Goal: Information Seeking & Learning: Learn about a topic

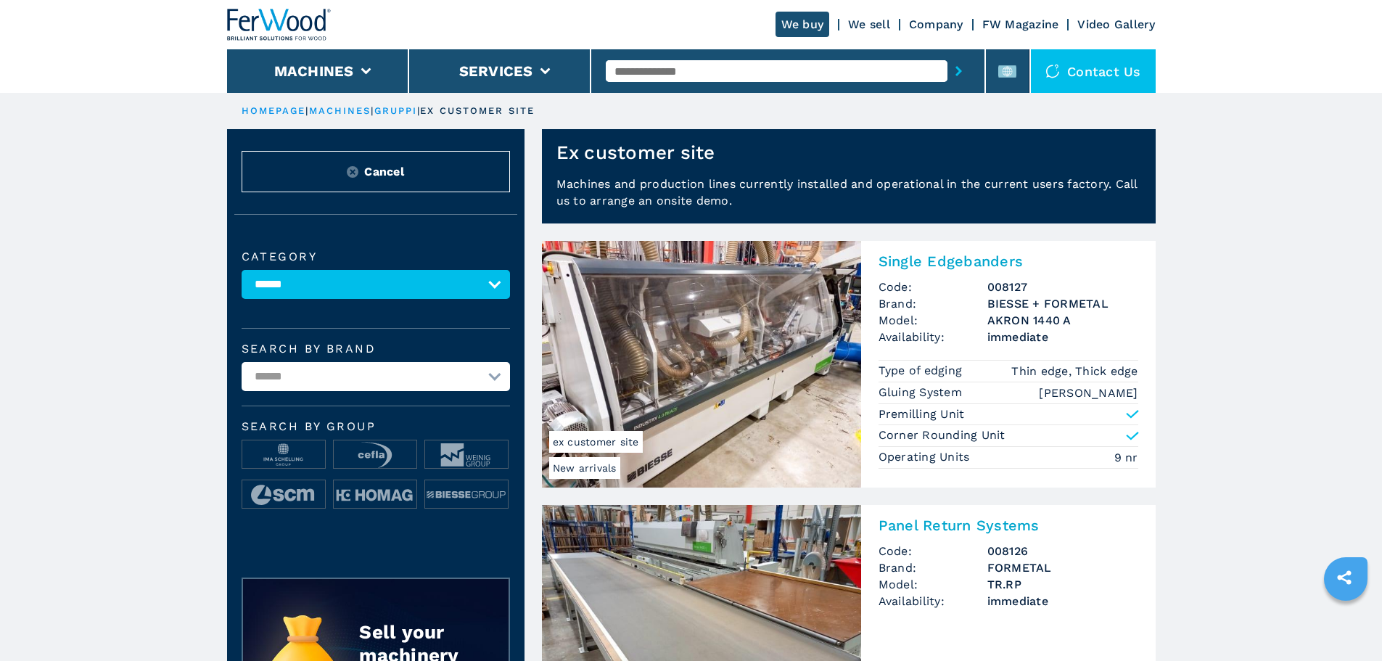
click at [259, 15] on img at bounding box center [279, 25] width 104 height 32
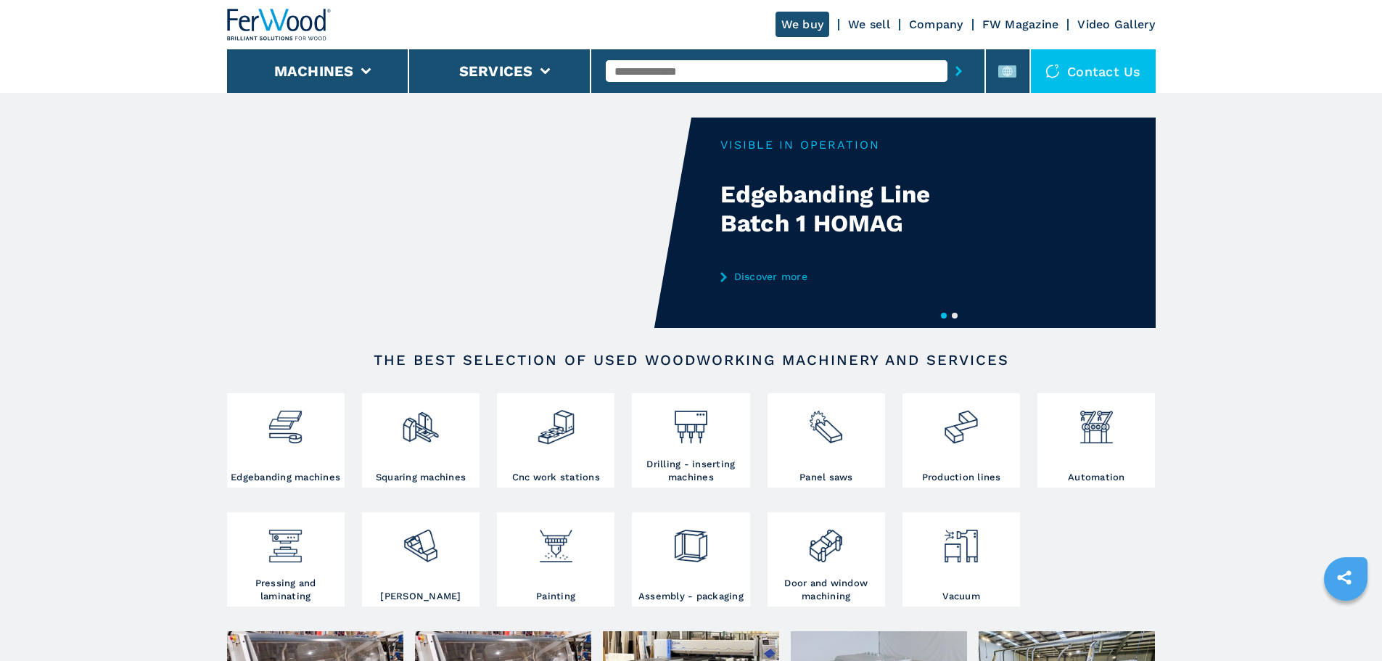
drag, startPoint x: 134, startPoint y: 0, endPoint x: 1295, endPoint y: 255, distance: 1188.8
click at [954, 315] on button "2" at bounding box center [955, 316] width 6 height 6
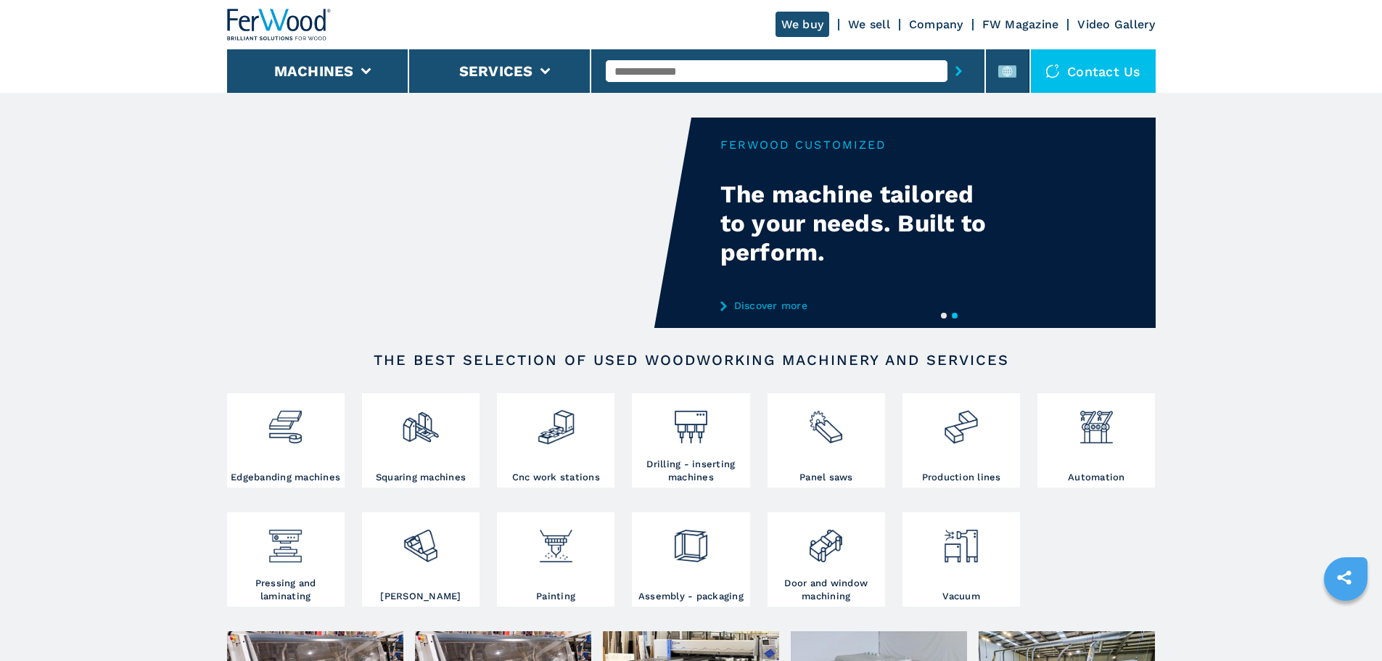
drag, startPoint x: 829, startPoint y: 259, endPoint x: 728, endPoint y: 186, distance: 124.7
click at [728, 186] on div "Your browser does not support the video tag." at bounding box center [556, 223] width 929 height 210
drag, startPoint x: 728, startPoint y: 186, endPoint x: 763, endPoint y: 227, distance: 54.5
click at [763, 227] on div "Your browser does not support the video tag." at bounding box center [727, 223] width 929 height 210
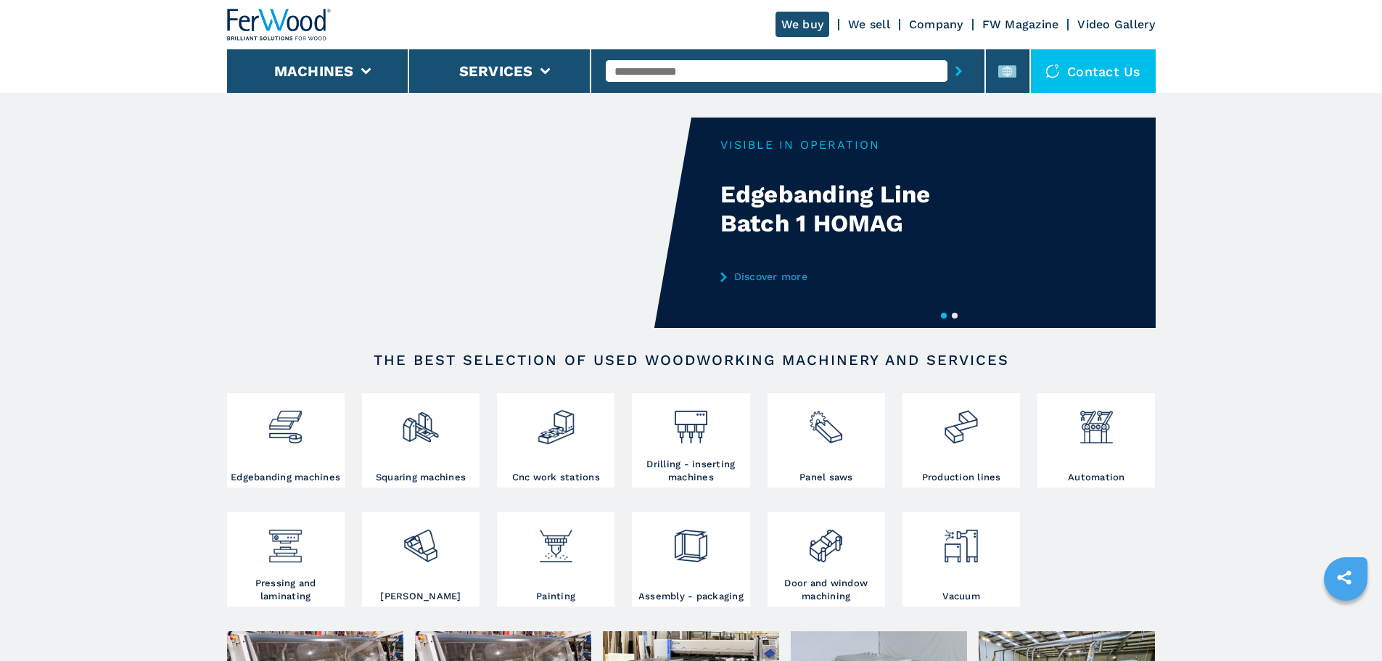
click at [808, 73] on input "text" at bounding box center [777, 71] width 342 height 22
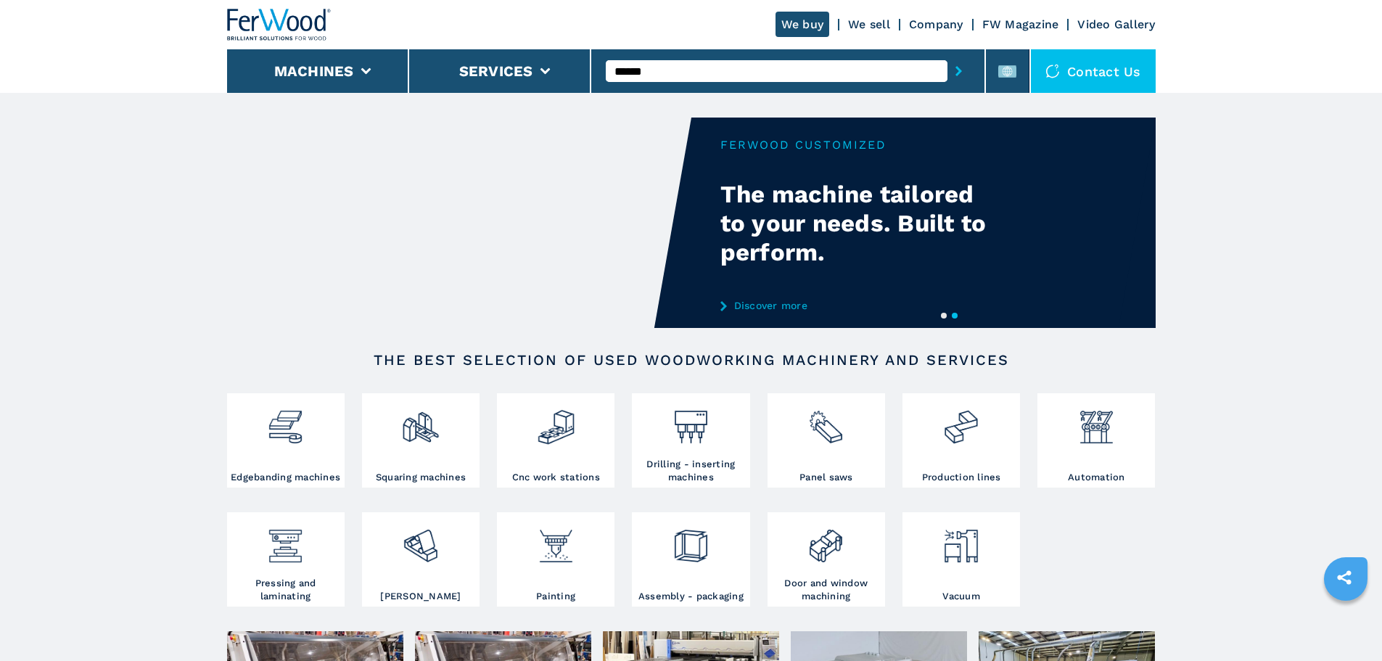
type input "******"
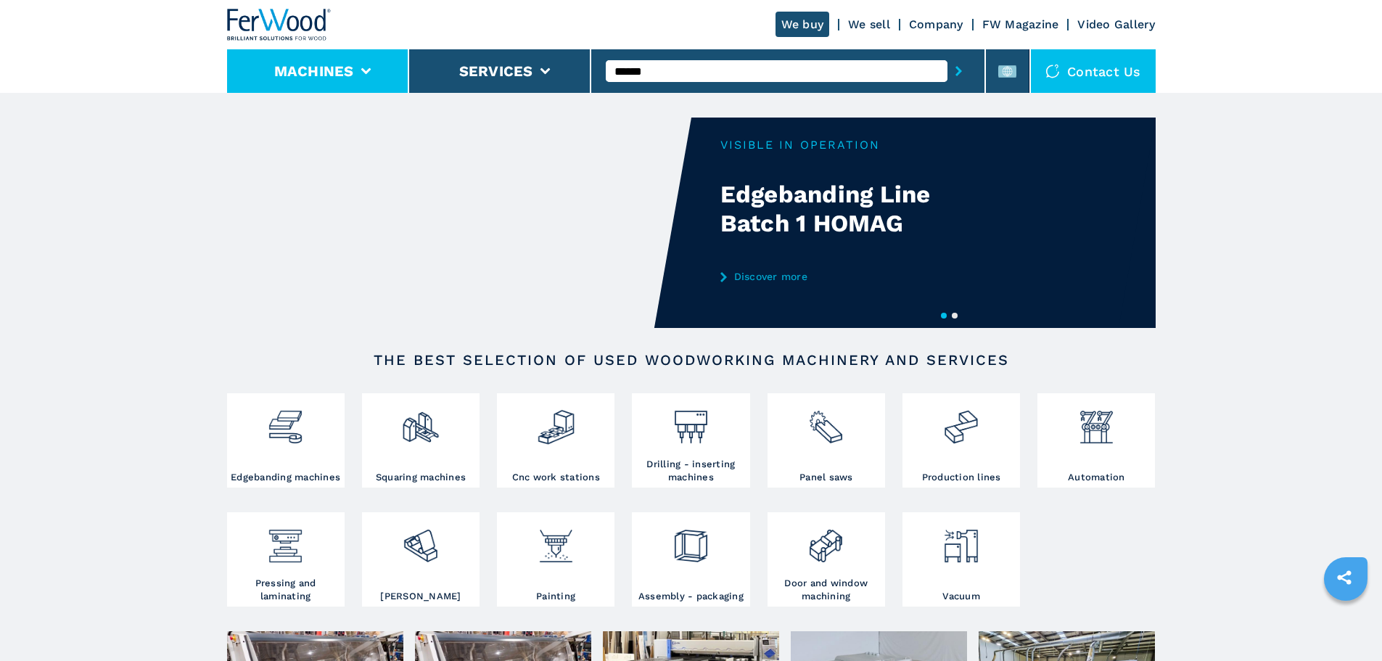
click at [374, 86] on li "Machines" at bounding box center [318, 71] width 182 height 44
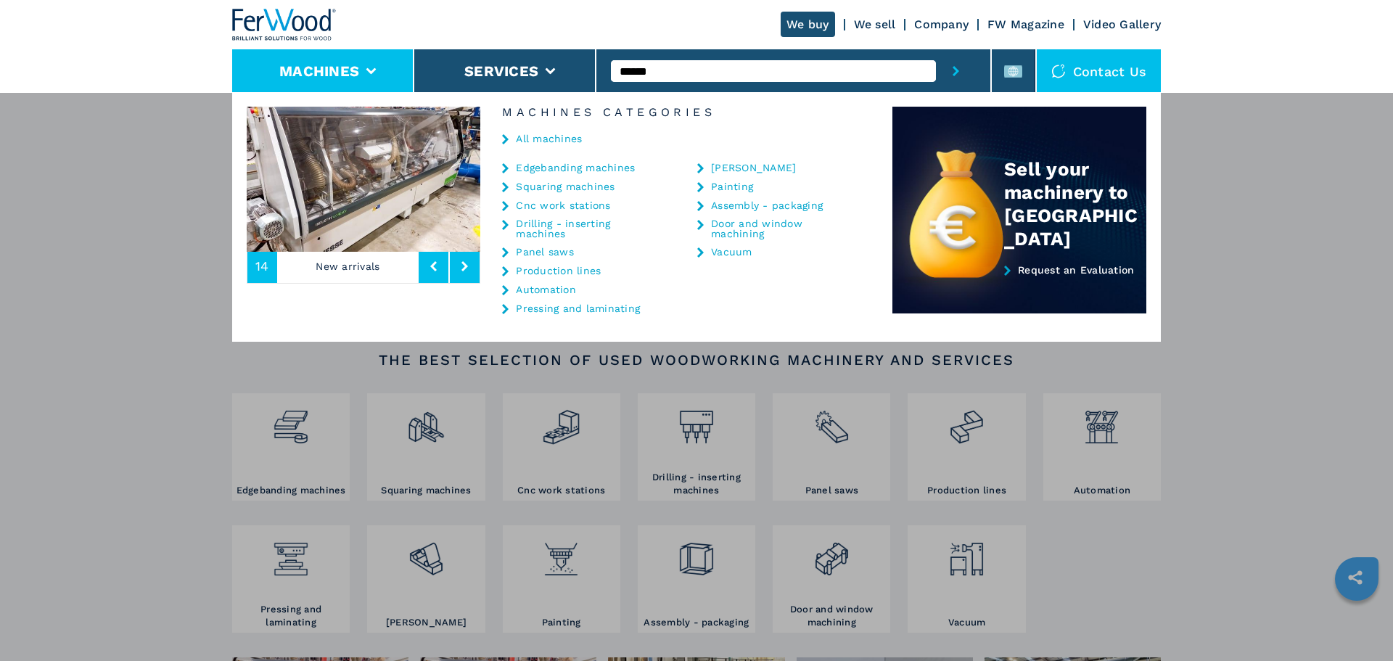
click at [539, 136] on link "All machines" at bounding box center [549, 139] width 66 height 10
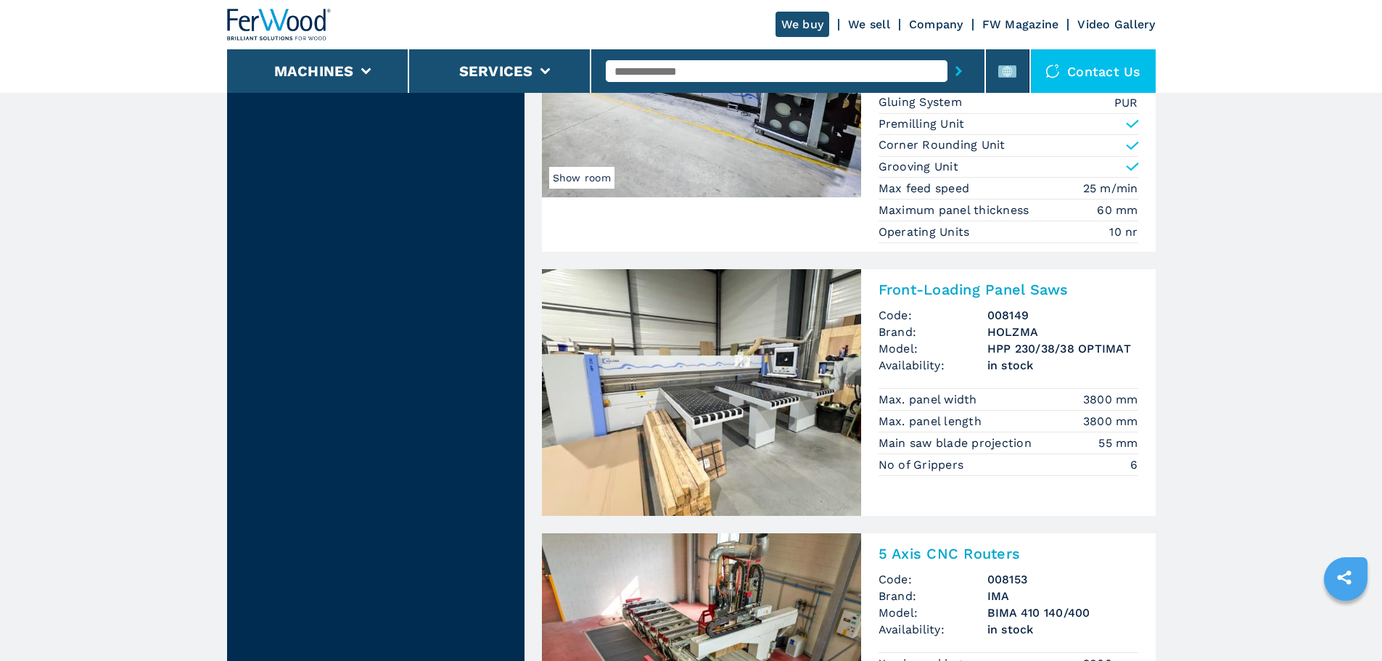
scroll to position [3266, 0]
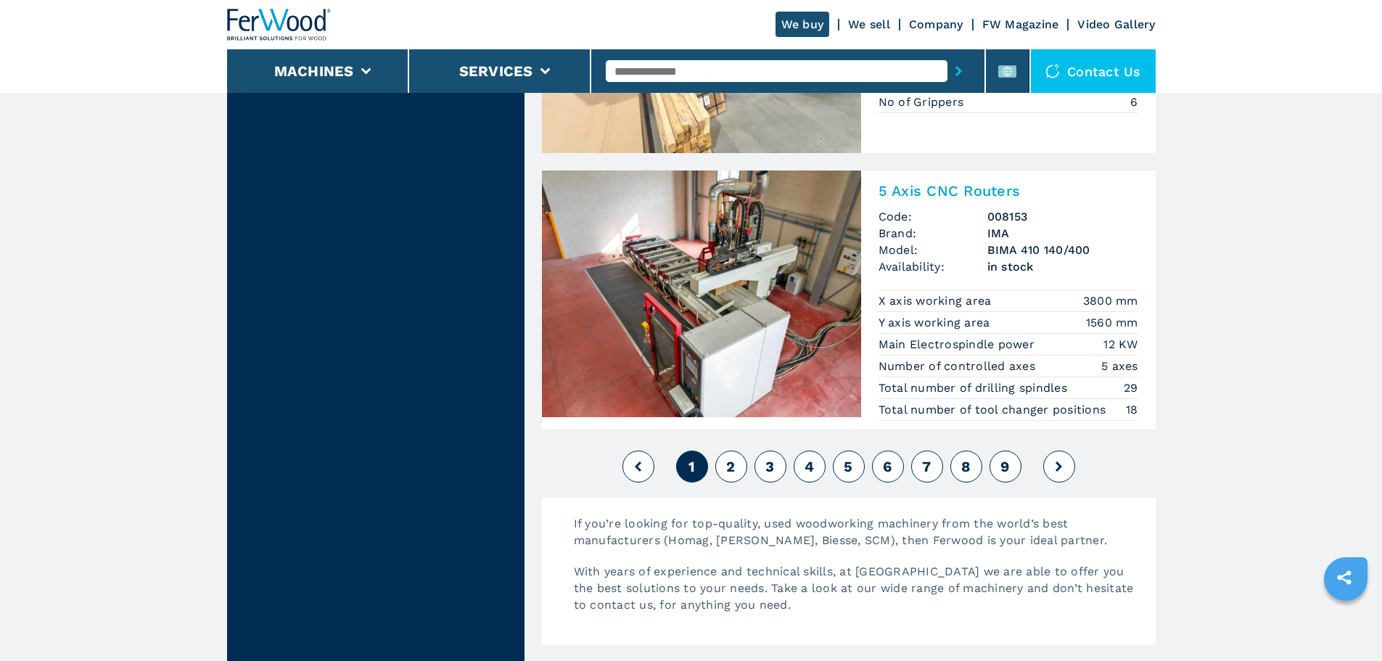
click at [723, 470] on button "2" at bounding box center [732, 467] width 32 height 32
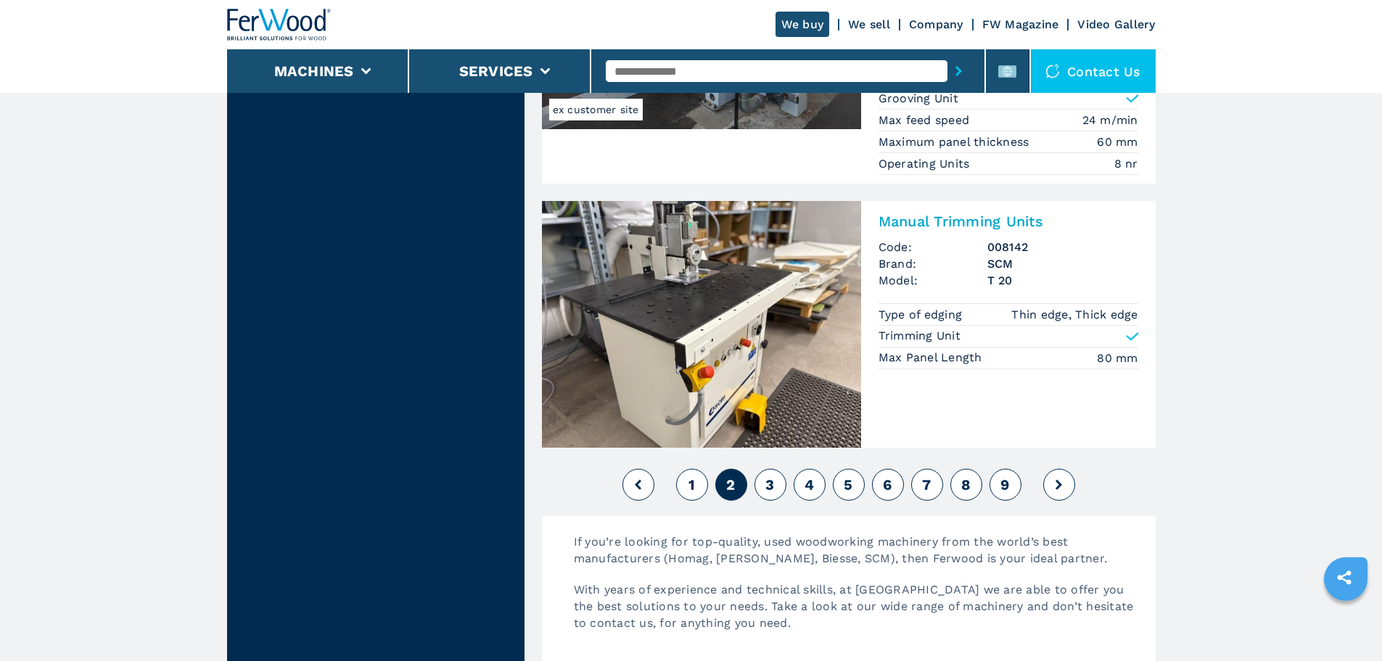
scroll to position [3266, 0]
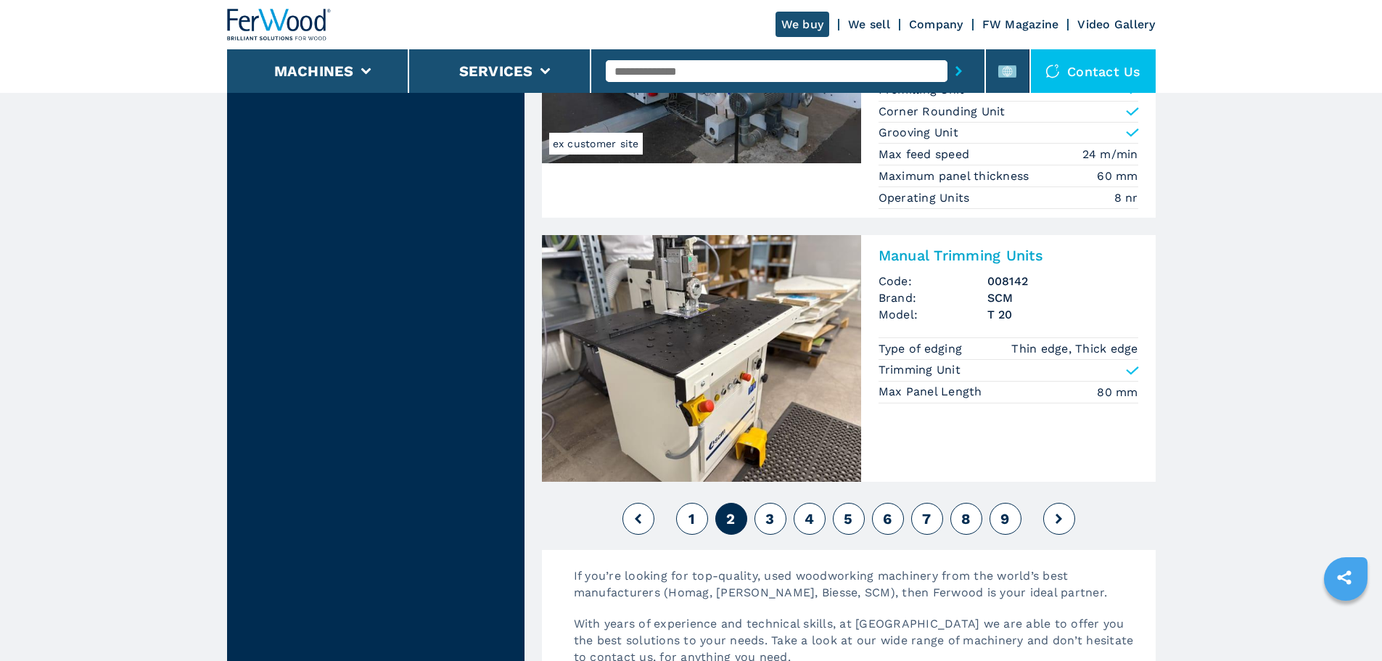
click at [760, 522] on button "3" at bounding box center [771, 519] width 32 height 32
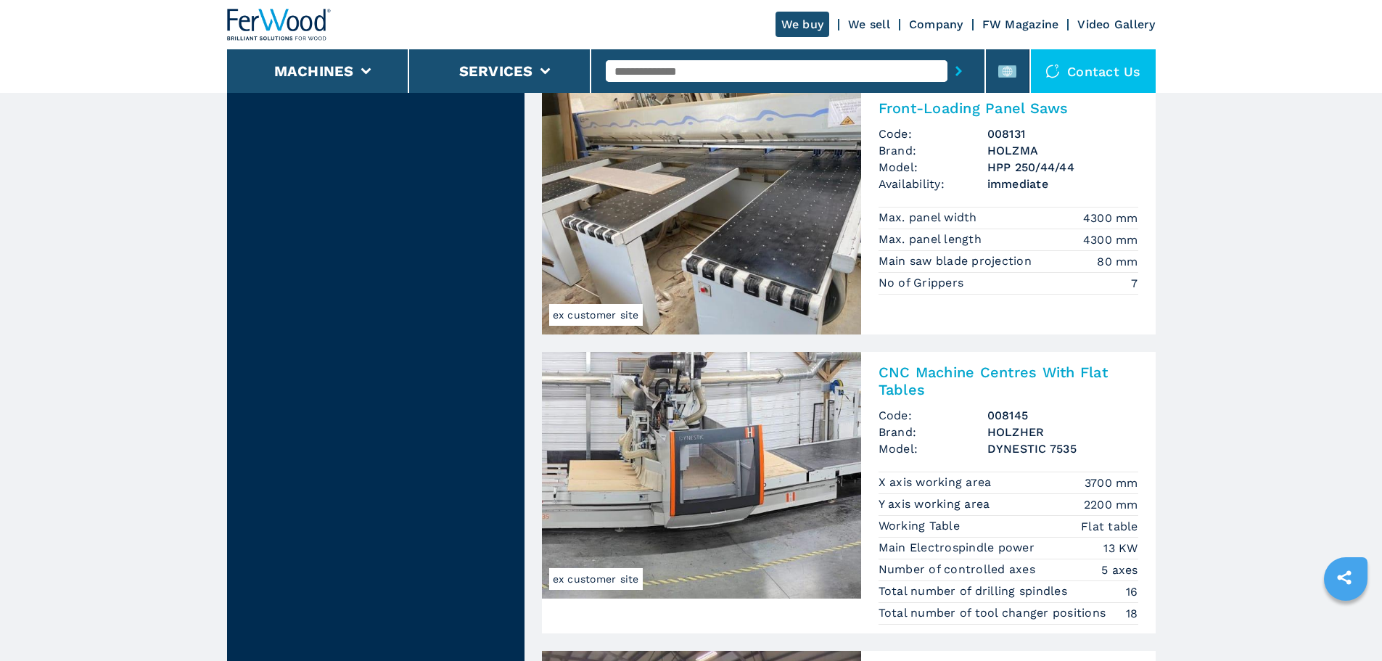
scroll to position [3338, 0]
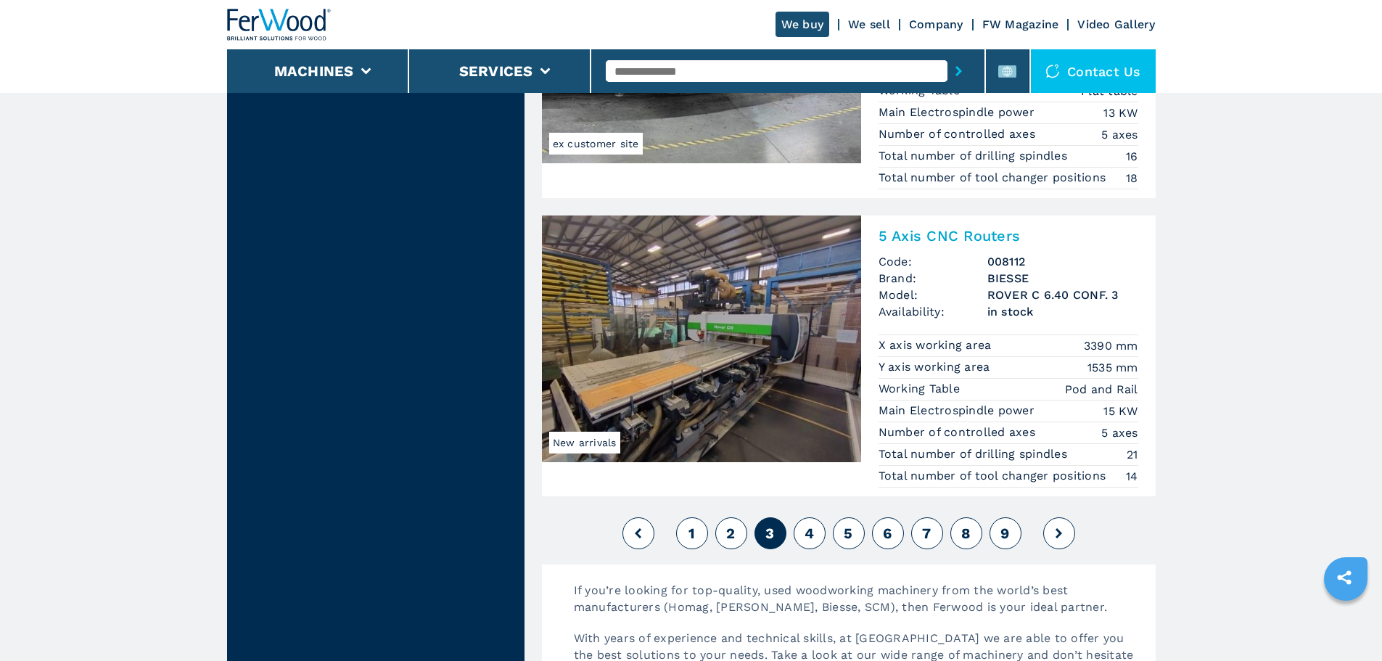
click at [800, 528] on button "4" at bounding box center [810, 533] width 32 height 32
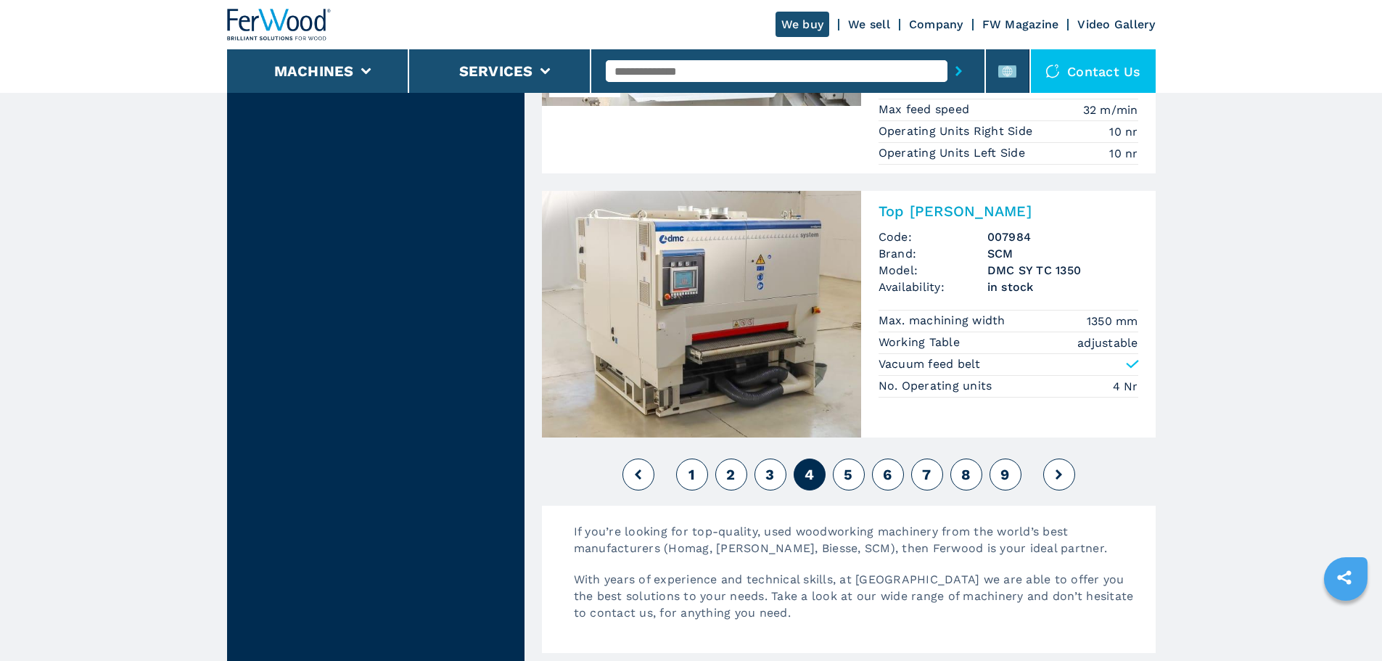
scroll to position [3548, 0]
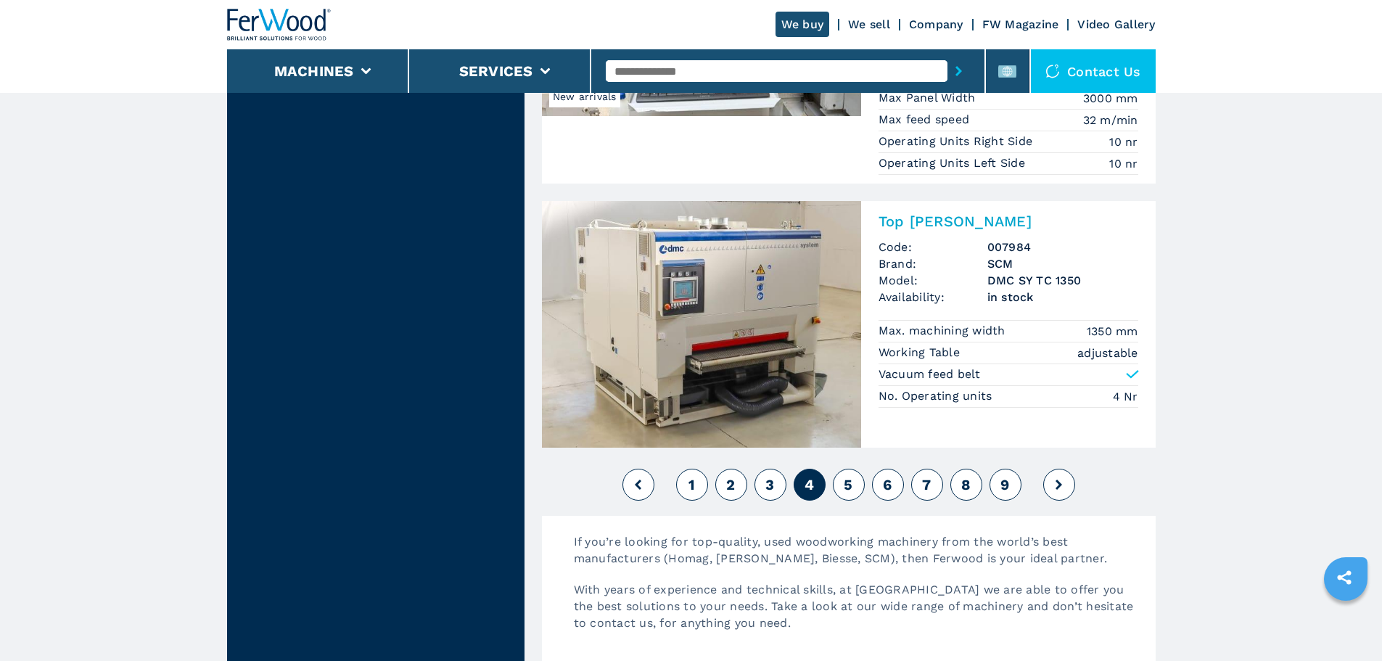
click at [721, 489] on button "2" at bounding box center [732, 485] width 32 height 32
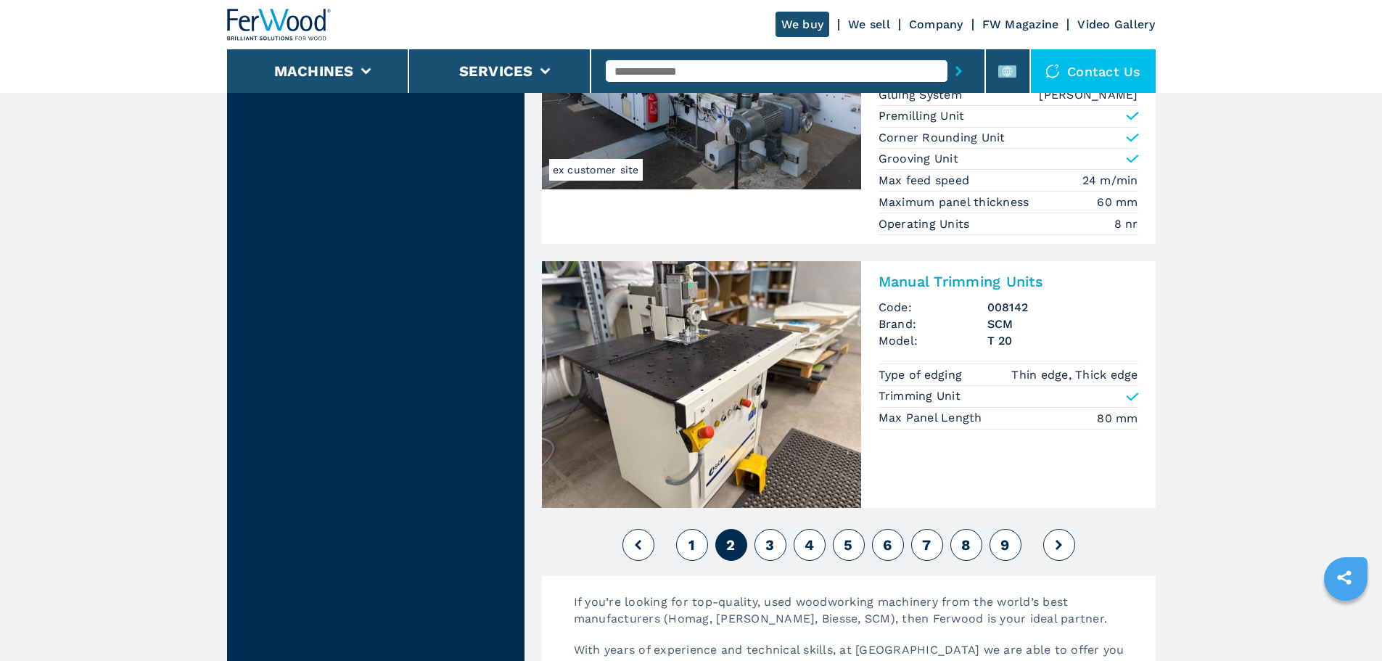
scroll to position [3443, 0]
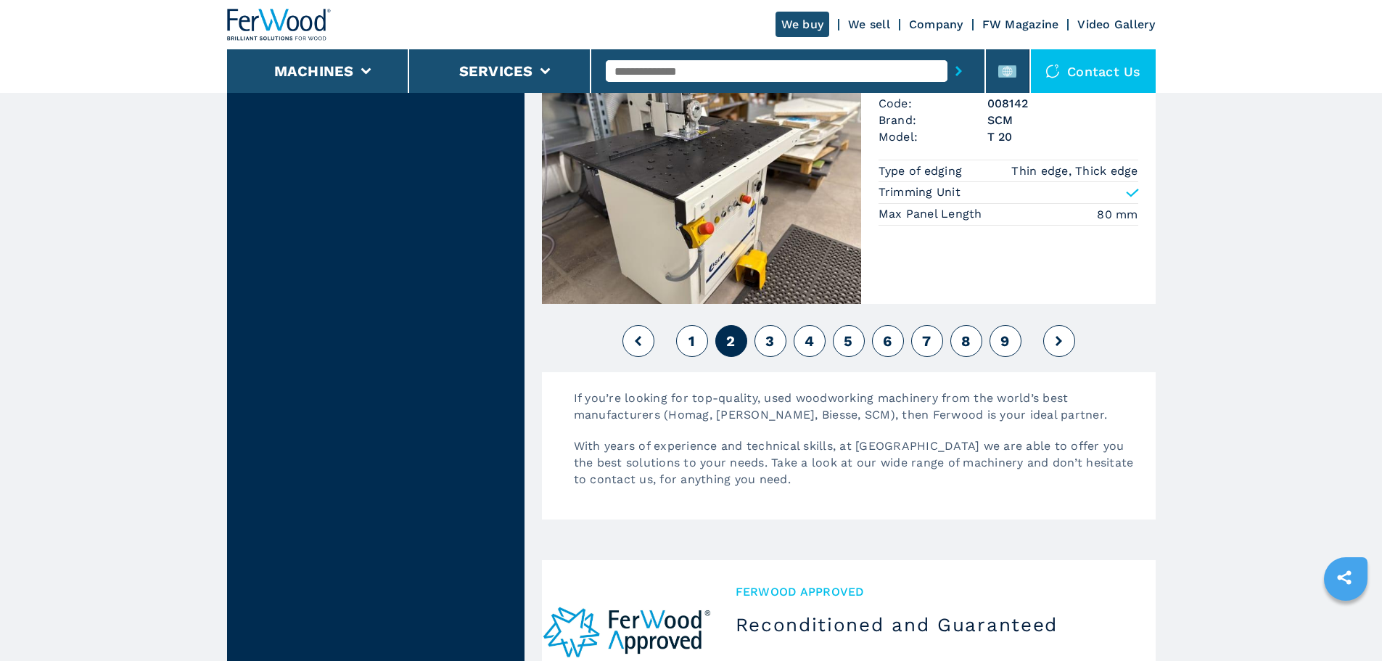
click at [689, 345] on span "1" at bounding box center [692, 340] width 7 height 17
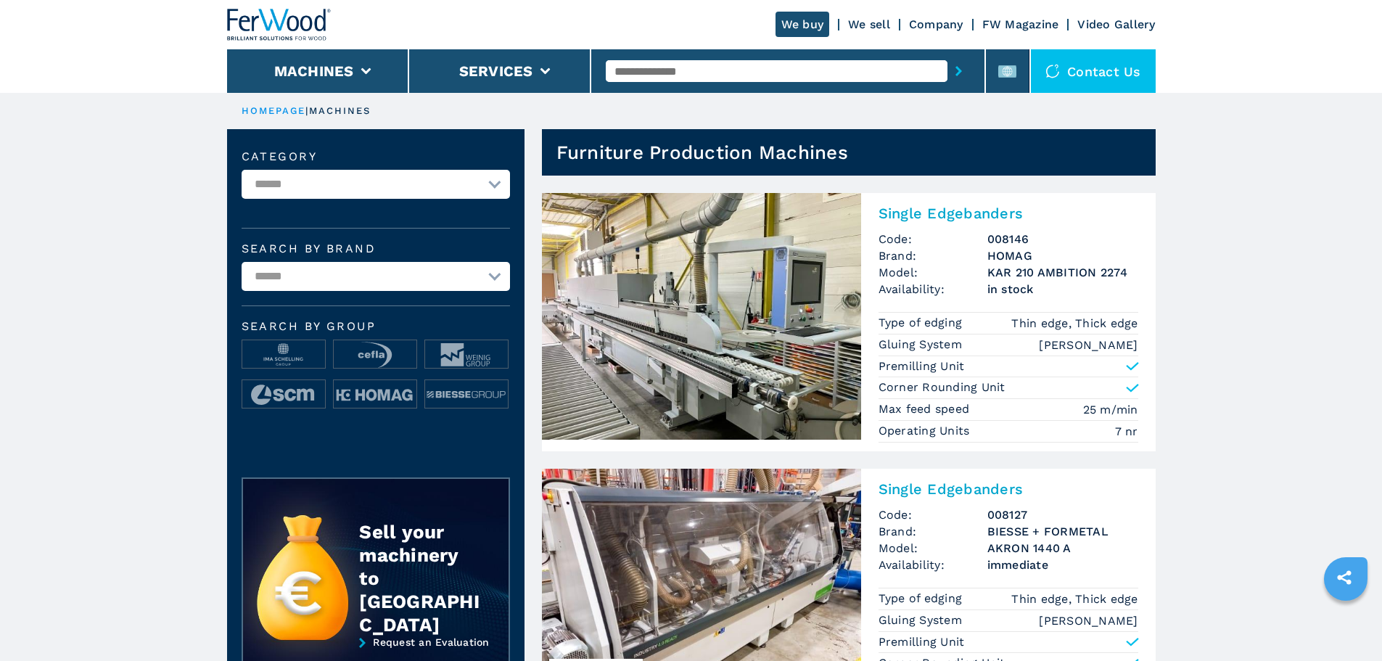
click at [290, 11] on img at bounding box center [279, 25] width 104 height 32
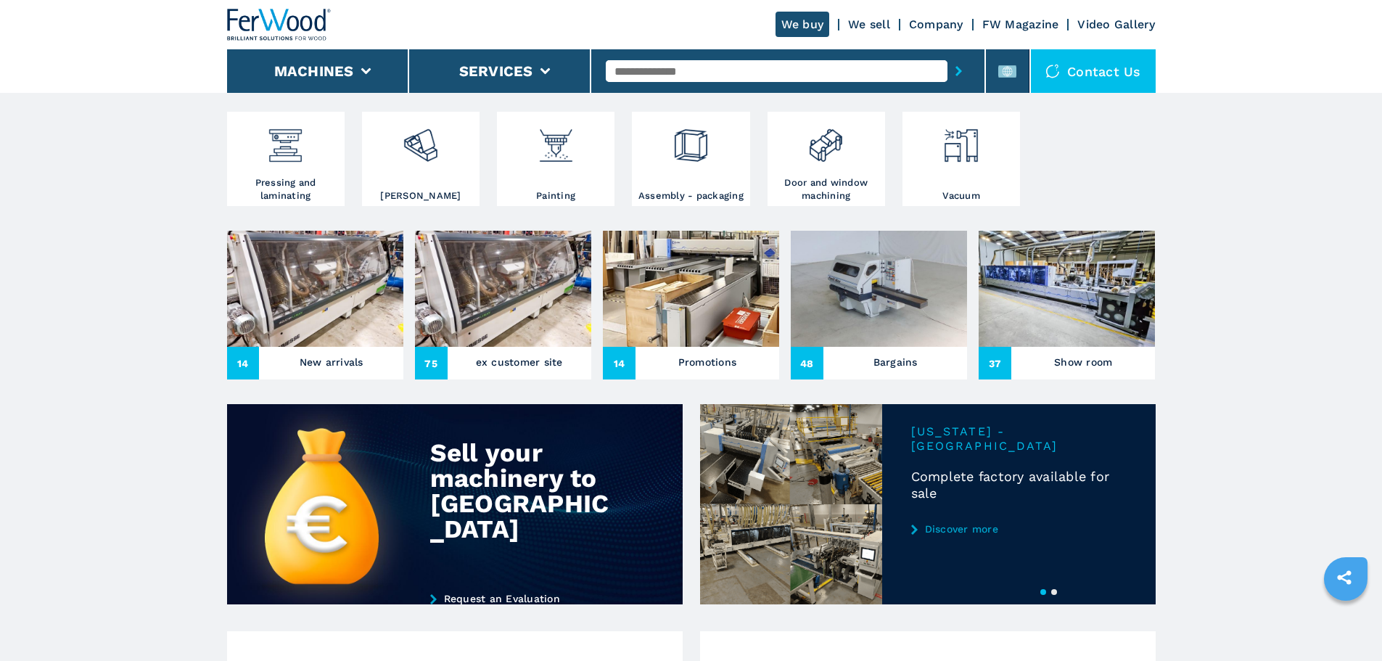
scroll to position [435, 0]
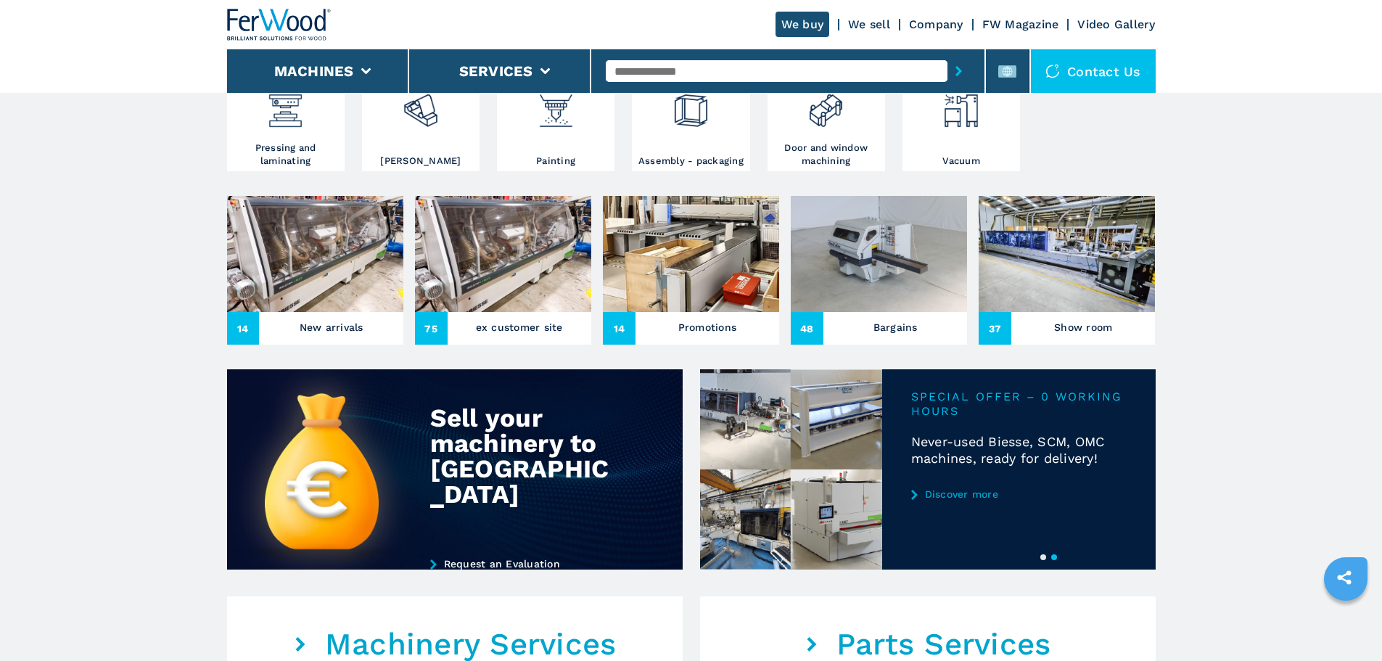
click at [533, 312] on img at bounding box center [503, 254] width 176 height 116
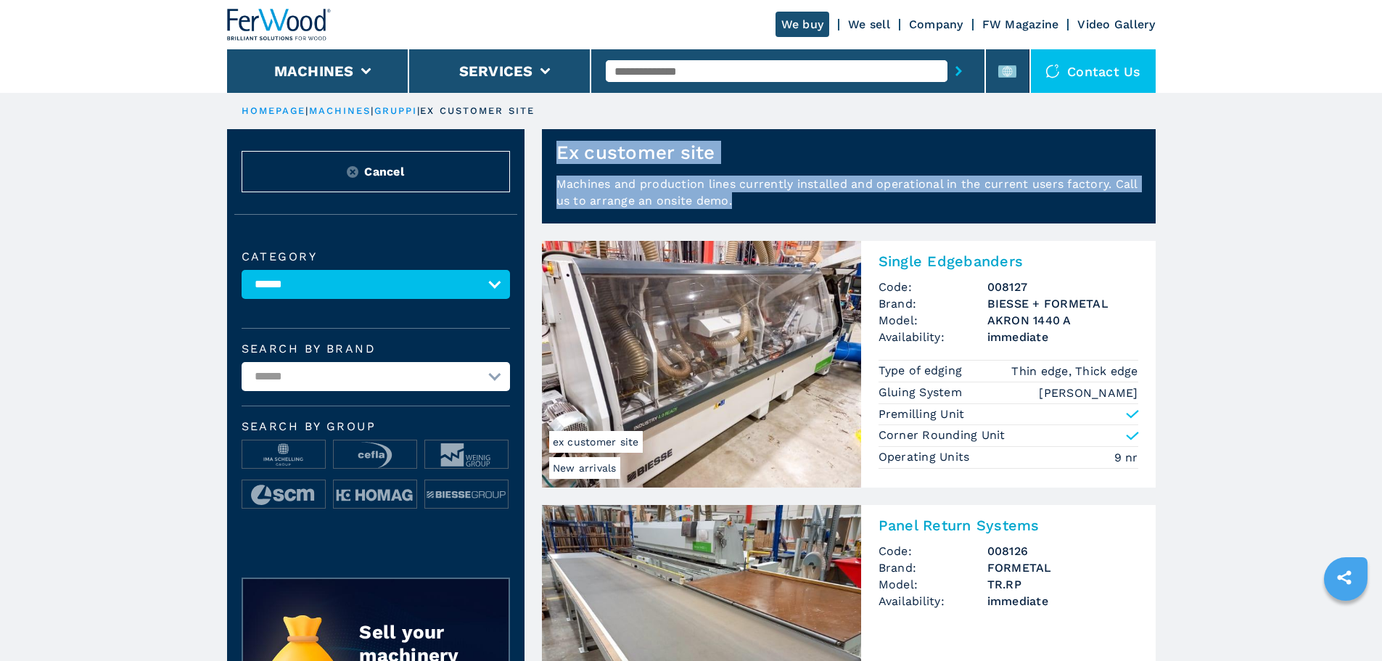
drag, startPoint x: 760, startPoint y: 208, endPoint x: 554, endPoint y: 151, distance: 213.0
click at [554, 151] on section "Ex customer site Machines and production lines currently installed and operatio…" at bounding box center [840, 176] width 631 height 94
copy section "Ex customer site Machines and production lines currently installed and operatio…"
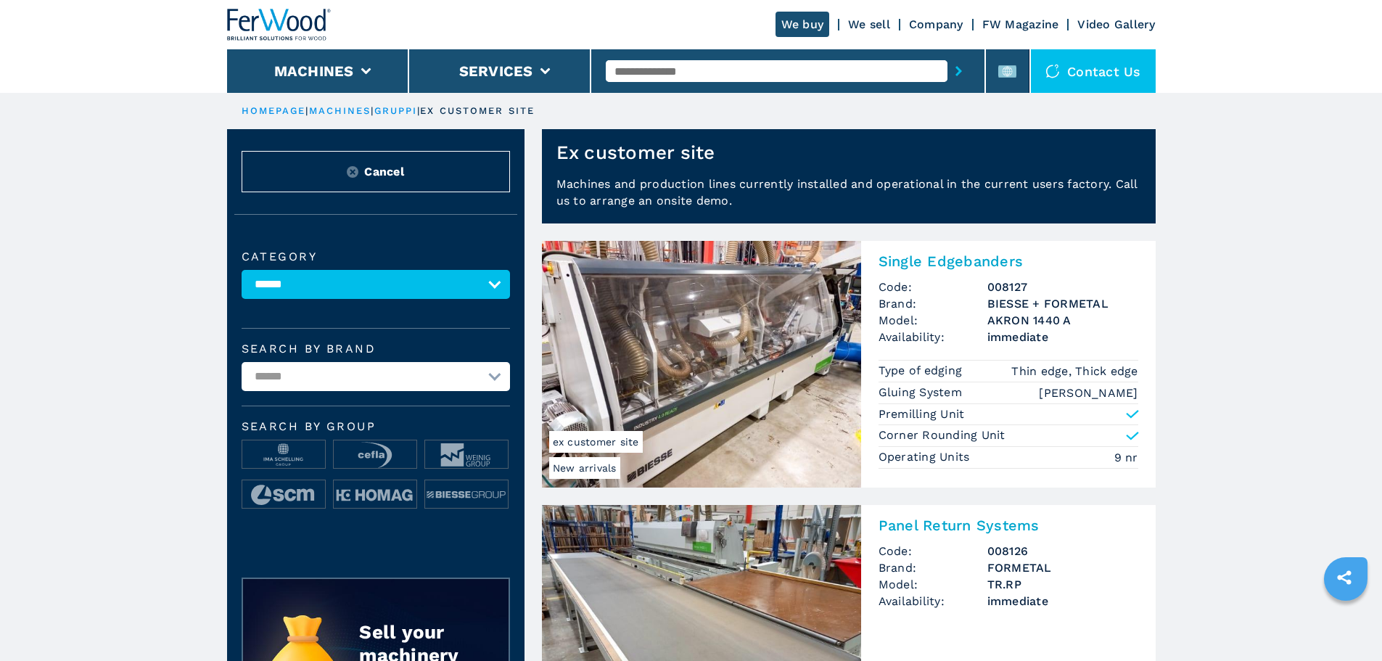
drag, startPoint x: 58, startPoint y: 168, endPoint x: 129, endPoint y: 168, distance: 71.1
click at [999, 62] on div at bounding box center [1008, 71] width 18 height 18
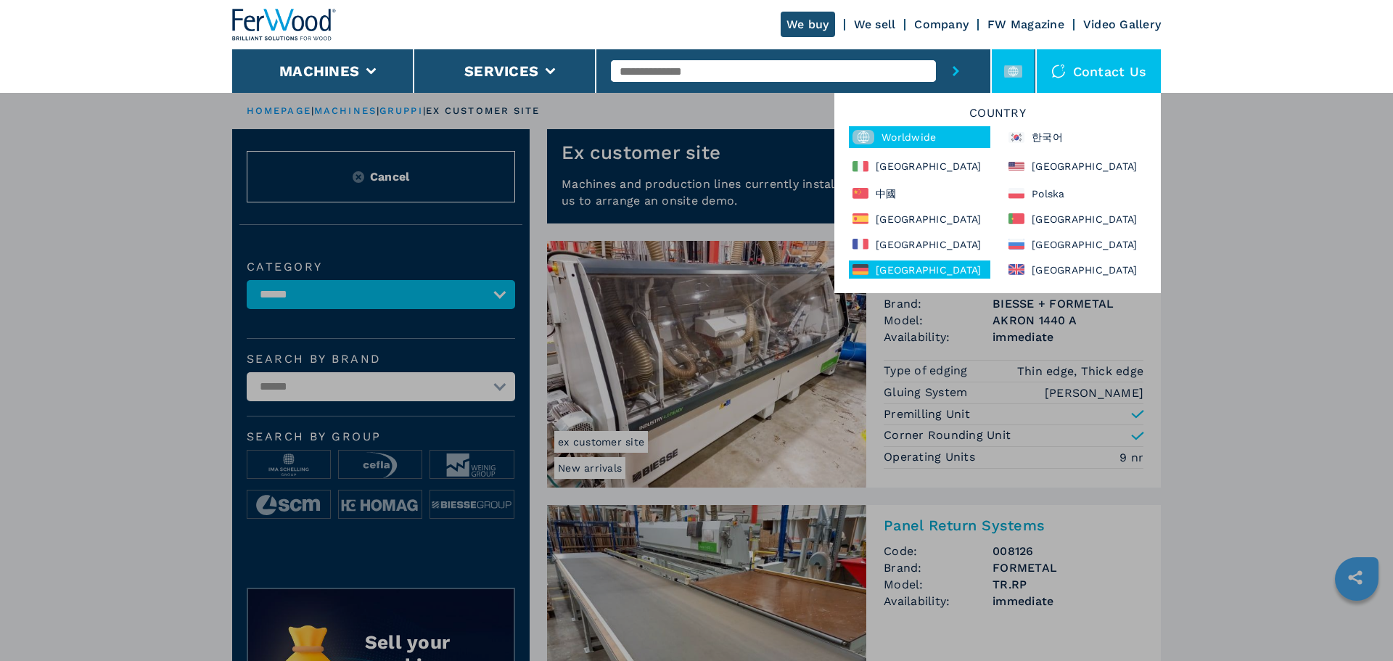
click at [935, 263] on div "[GEOGRAPHIC_DATA]" at bounding box center [920, 270] width 142 height 18
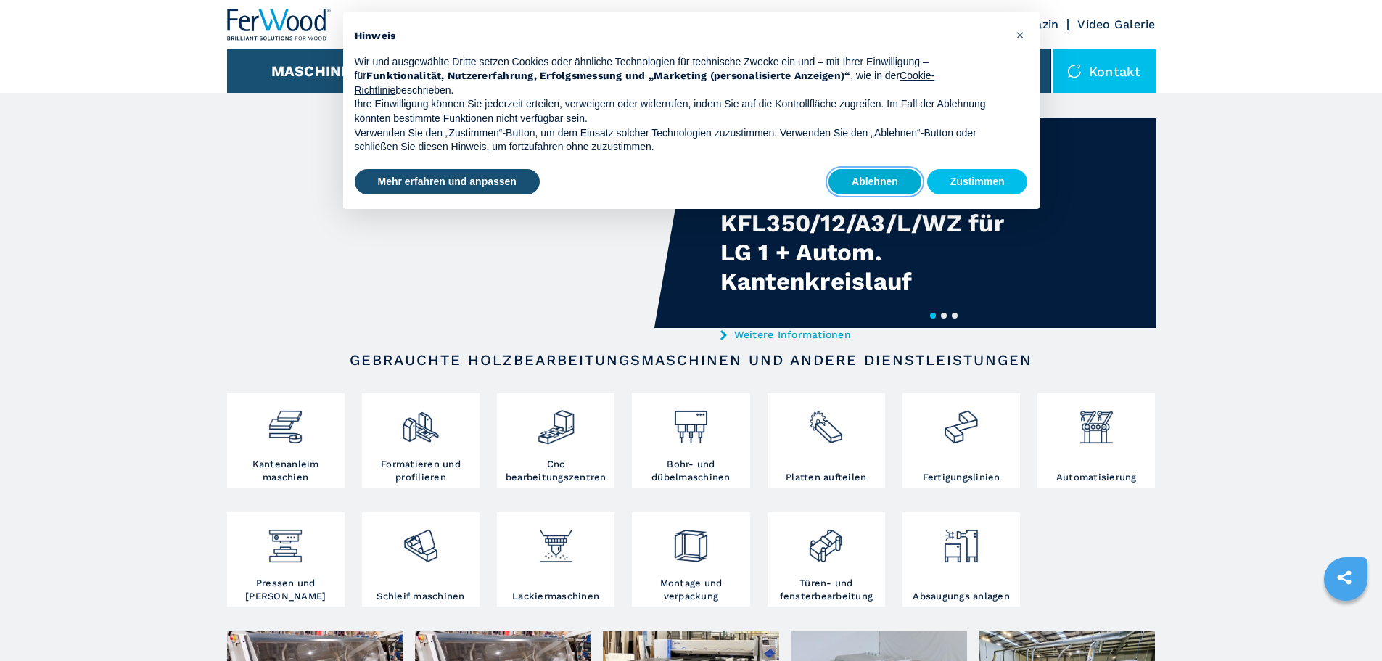
click at [893, 172] on button "Ablehnen" at bounding box center [875, 182] width 93 height 26
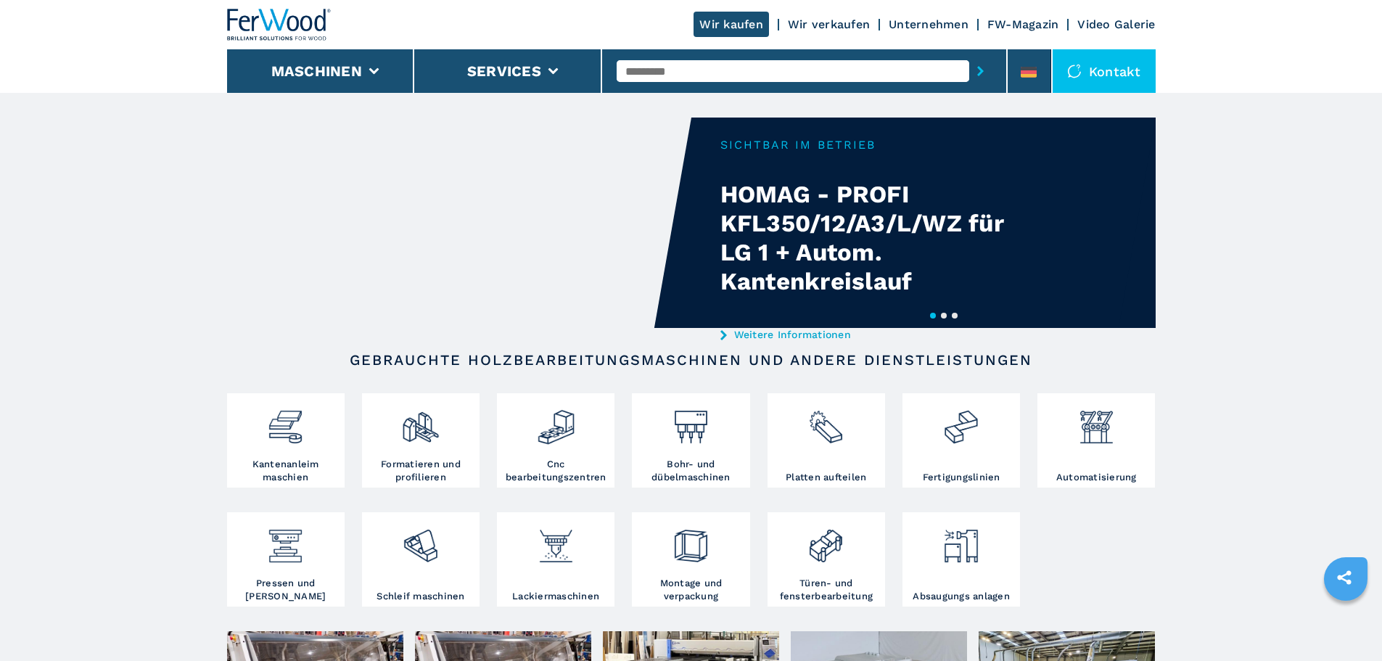
scroll to position [363, 0]
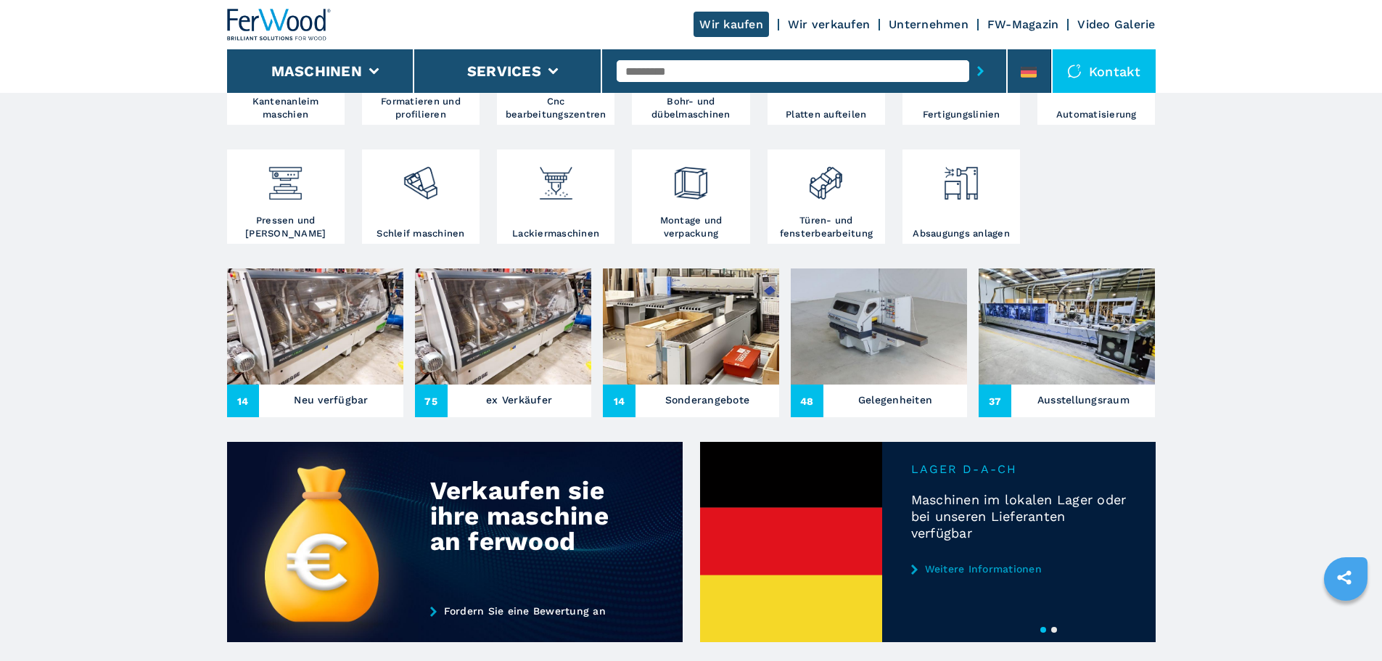
click at [508, 343] on img at bounding box center [503, 326] width 176 height 116
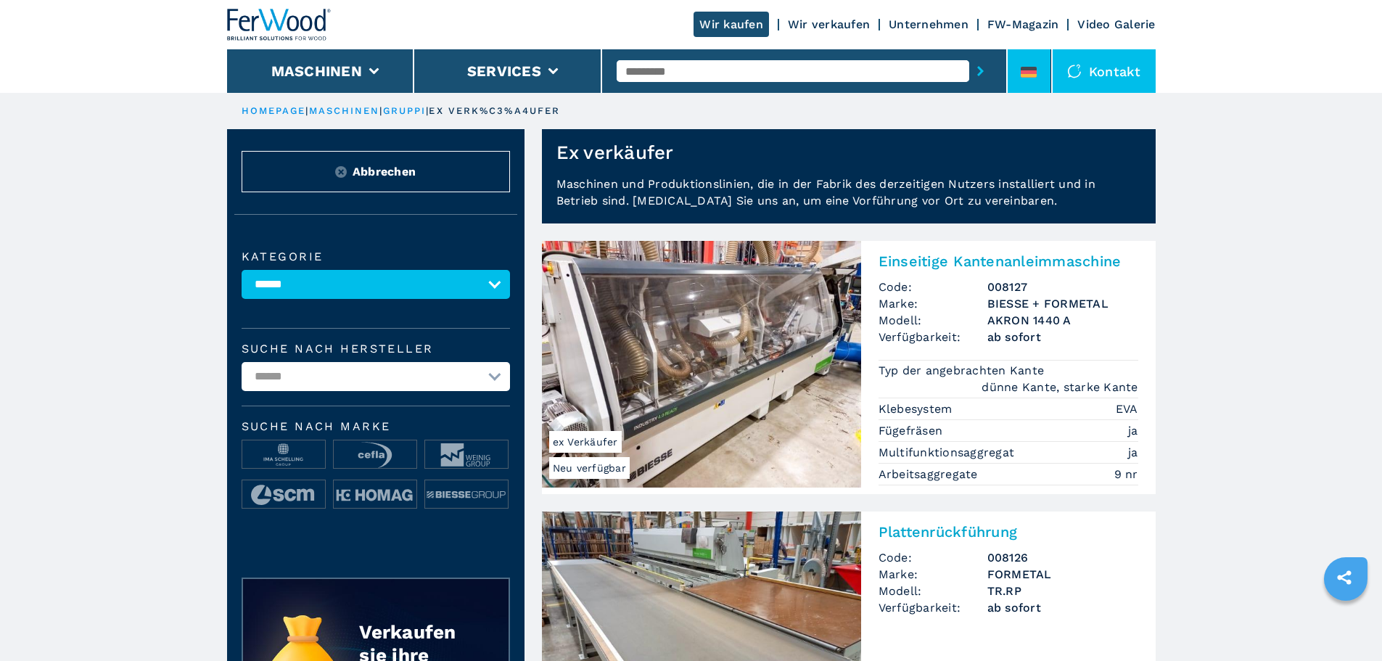
click at [1022, 65] on li at bounding box center [1030, 71] width 44 height 44
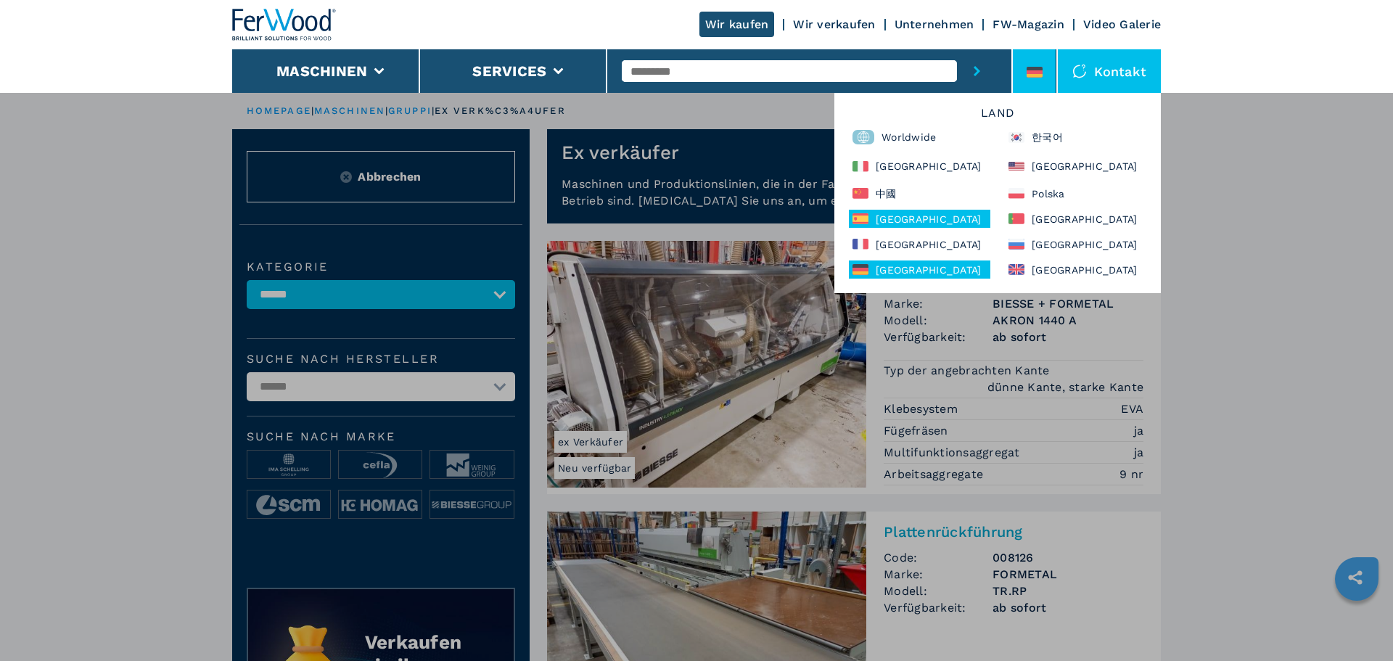
click at [915, 218] on div "[GEOGRAPHIC_DATA]" at bounding box center [920, 219] width 142 height 18
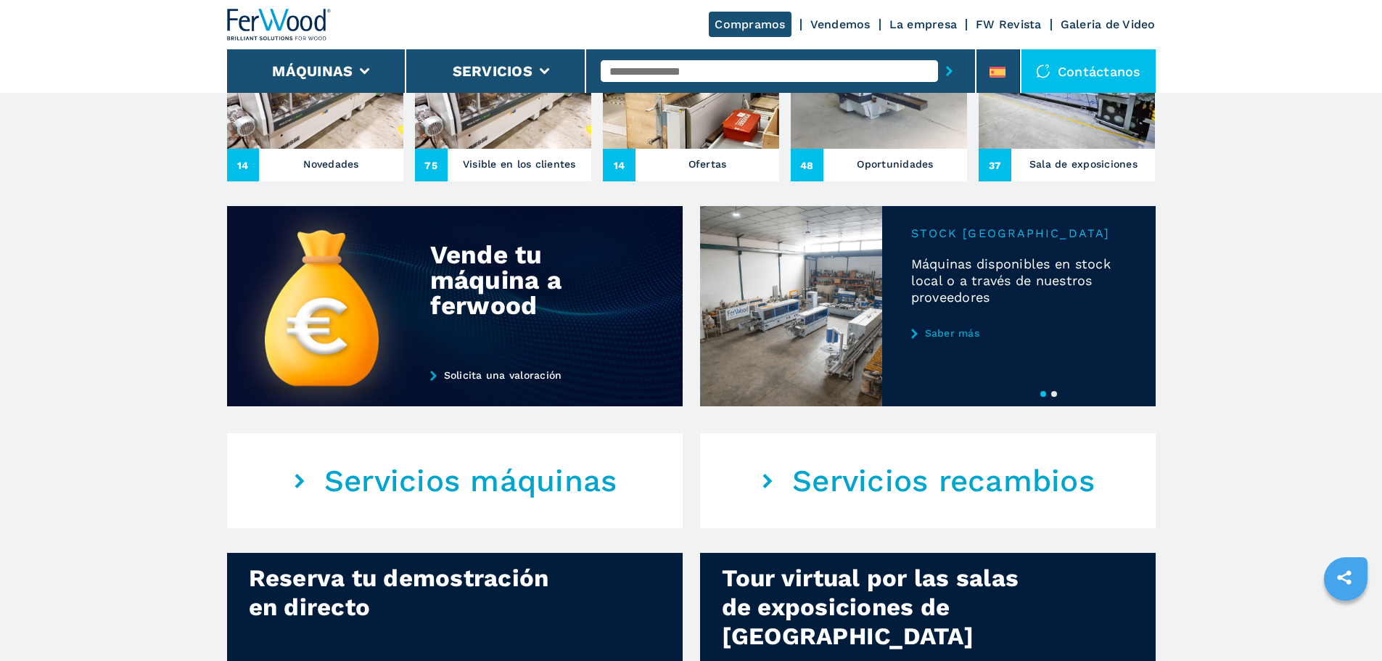
scroll to position [508, 0]
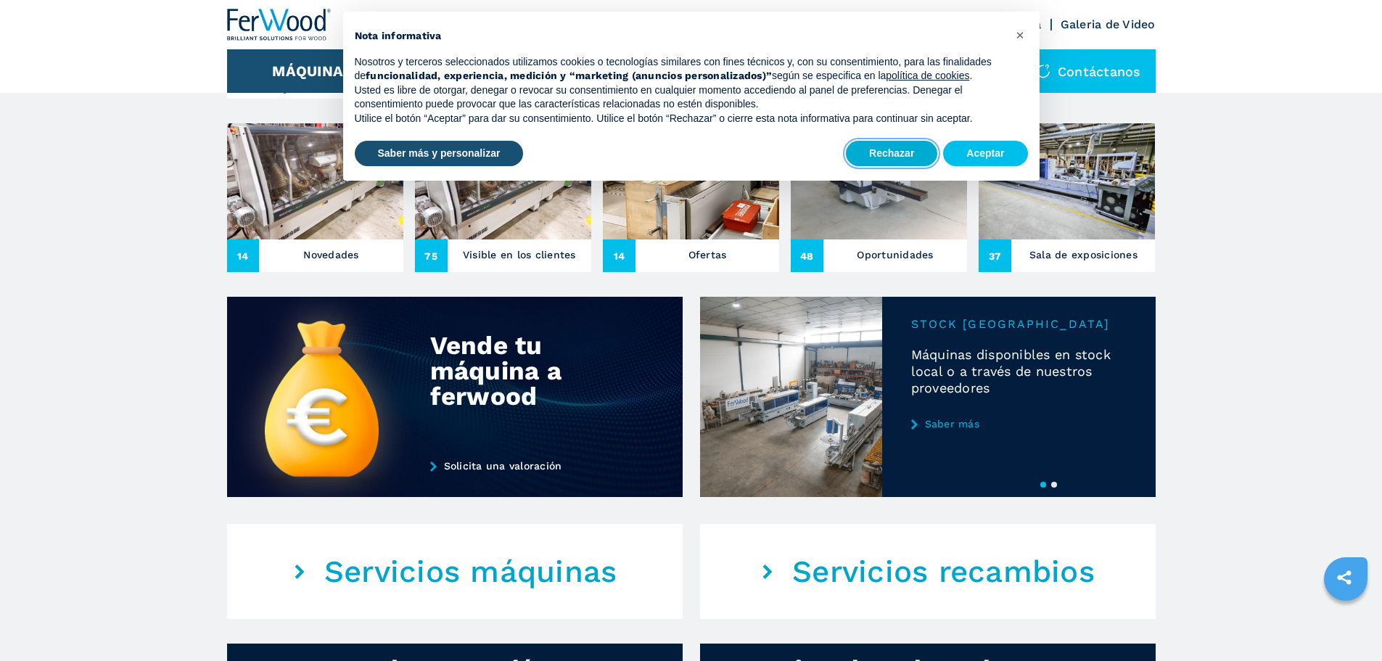
click at [878, 165] on button "Rechazar" at bounding box center [891, 154] width 91 height 26
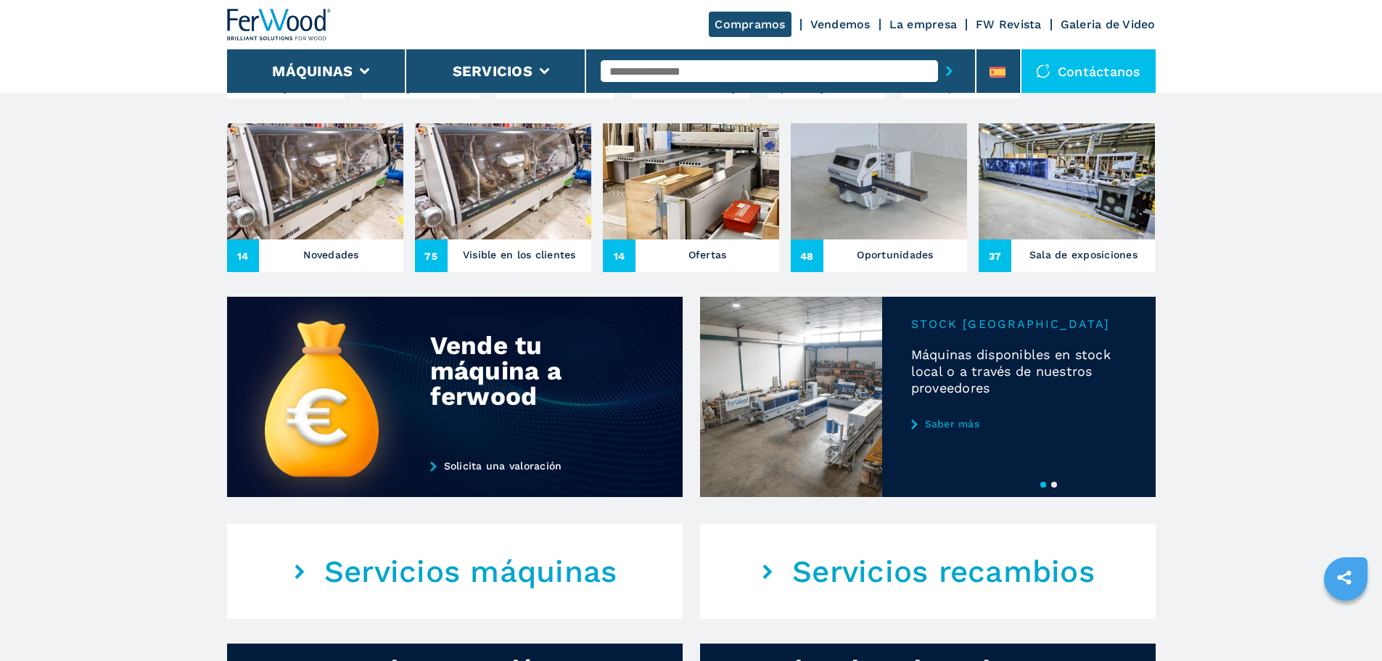
click at [572, 233] on img at bounding box center [503, 181] width 176 height 116
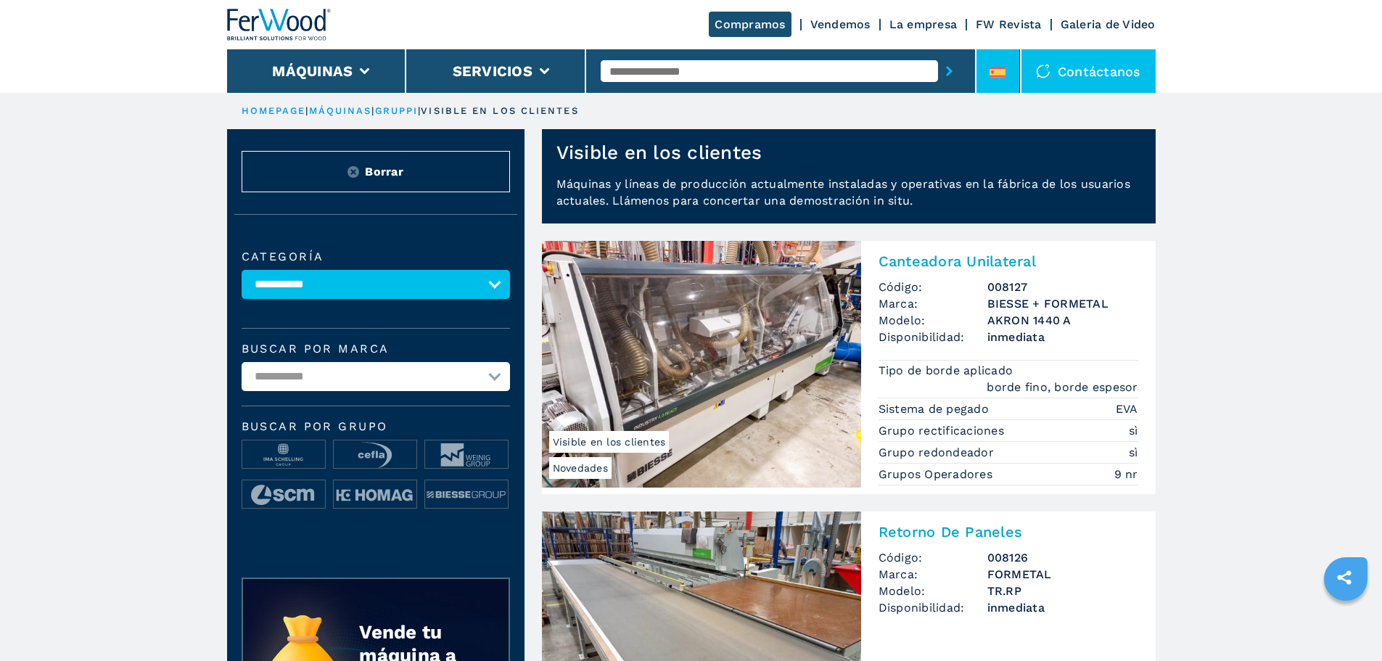
click at [1014, 88] on li at bounding box center [999, 71] width 44 height 44
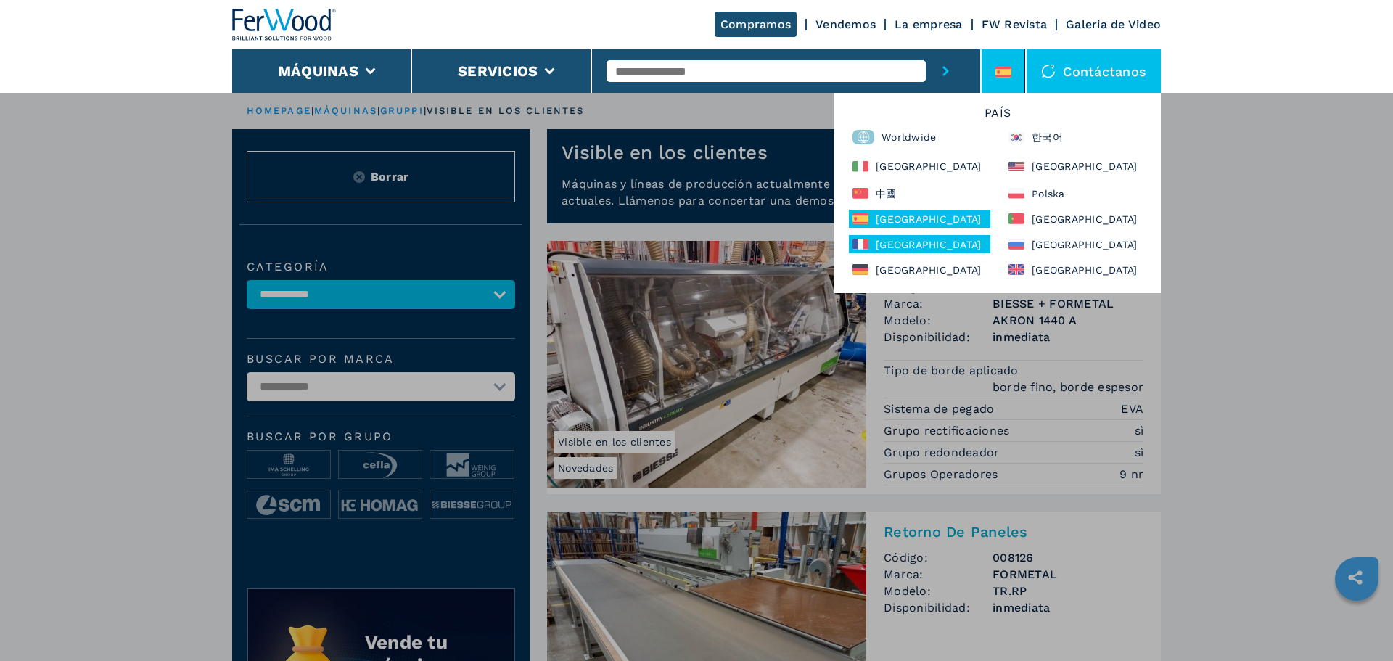
click at [917, 238] on div "[GEOGRAPHIC_DATA]" at bounding box center [920, 244] width 142 height 18
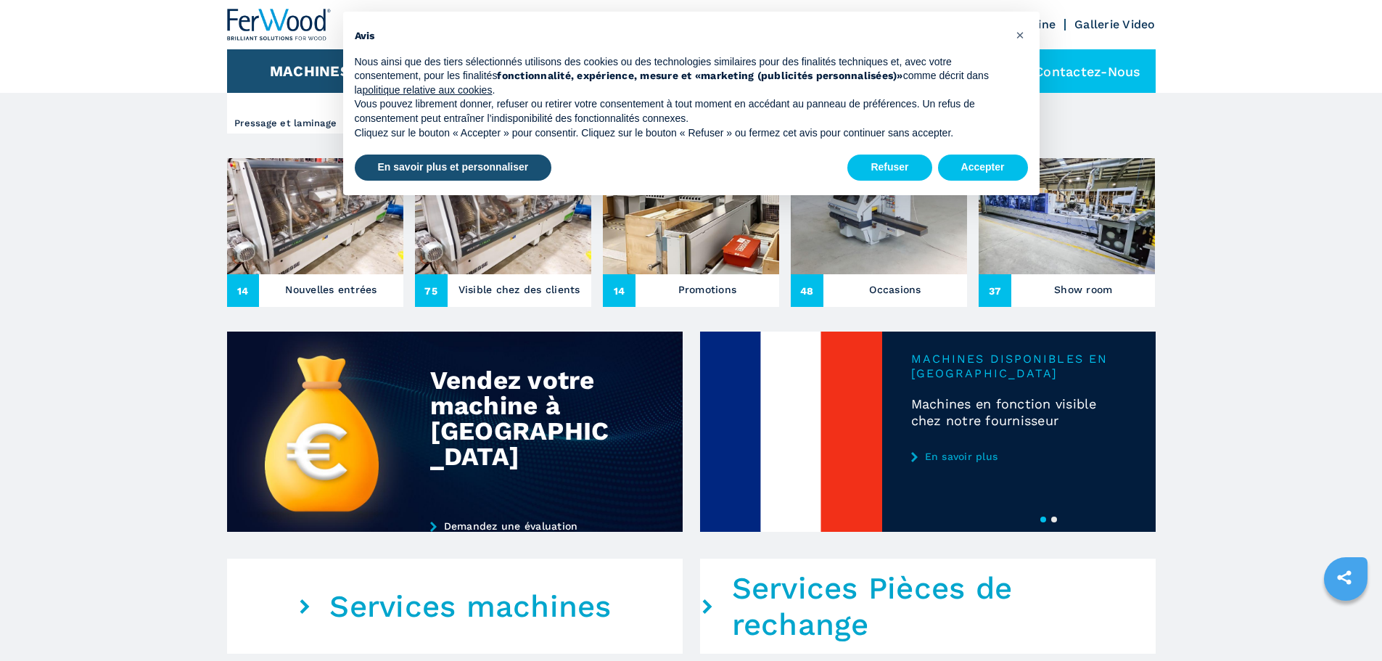
scroll to position [581, 0]
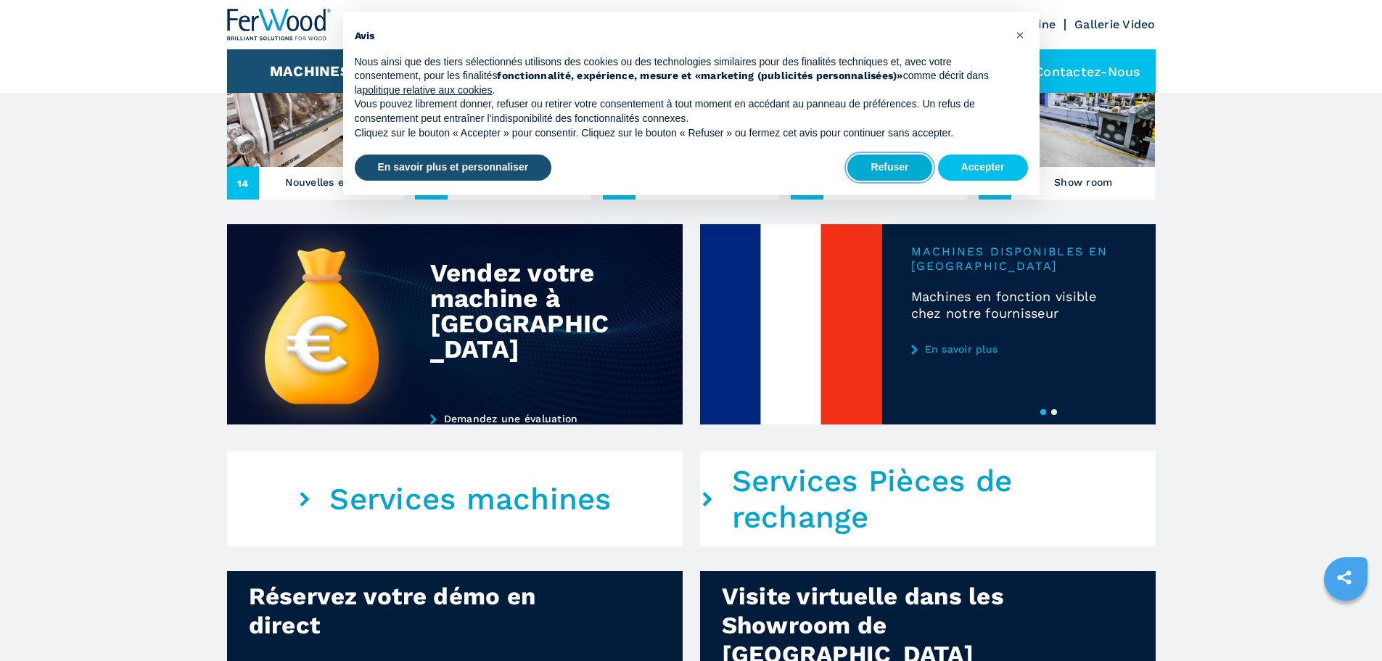
click at [888, 159] on button "Refuser" at bounding box center [890, 168] width 84 height 26
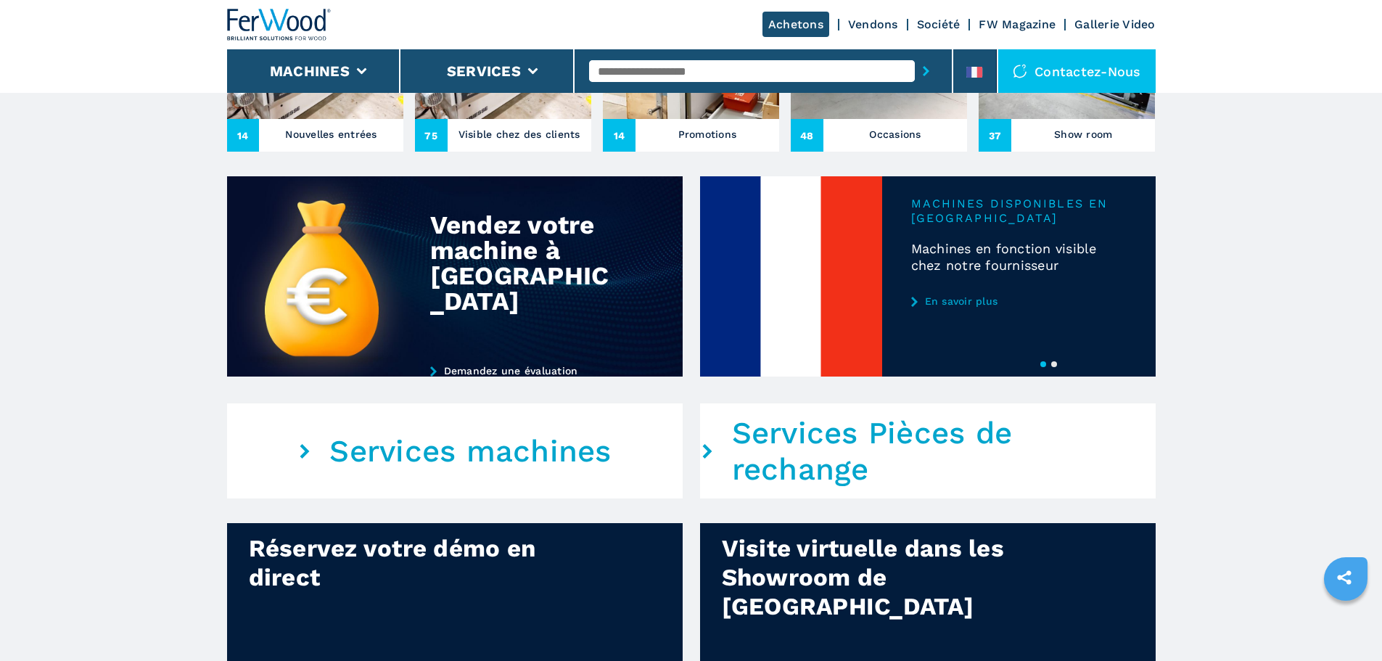
scroll to position [508, 0]
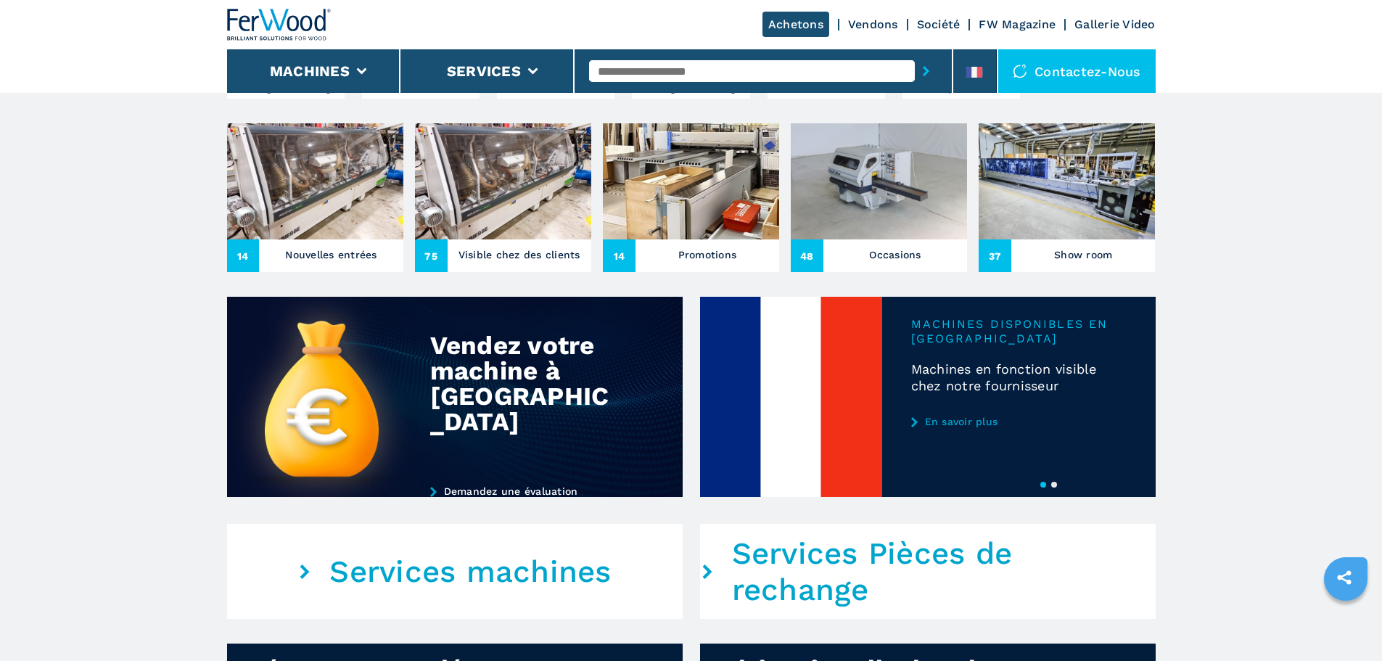
click at [560, 239] on img at bounding box center [503, 181] width 176 height 116
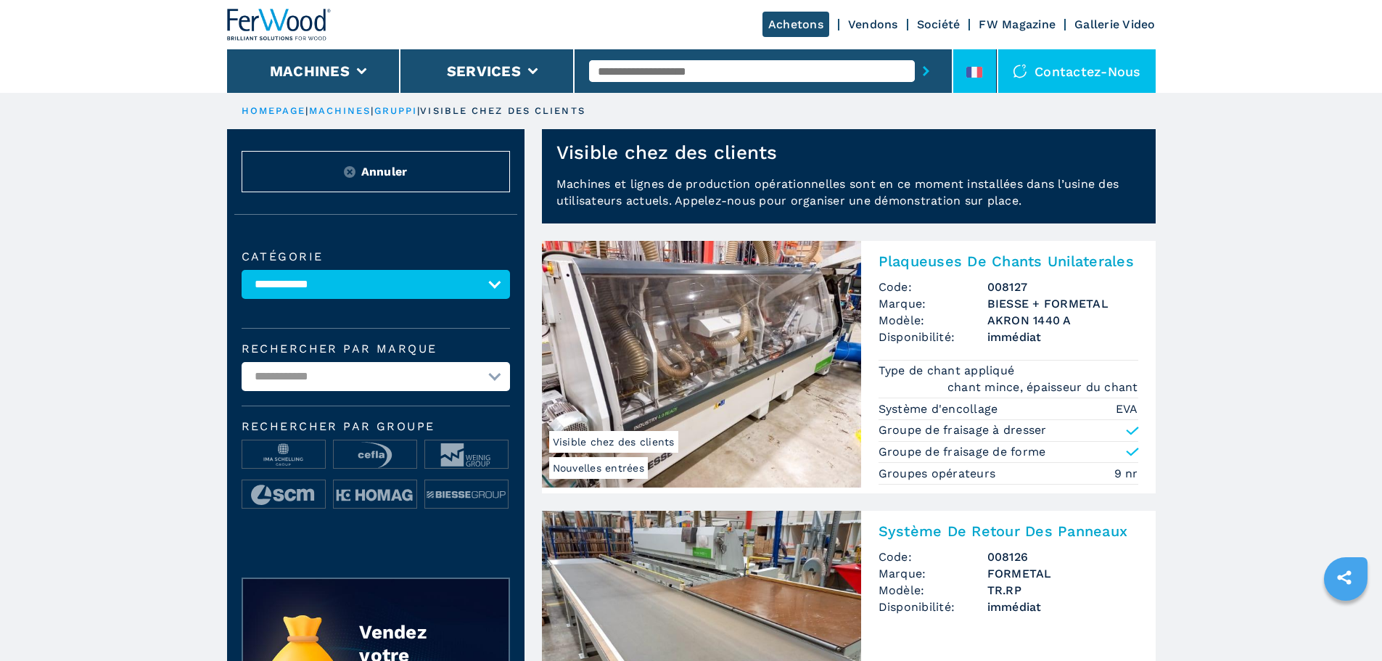
click at [980, 71] on icon at bounding box center [980, 72] width 6 height 11
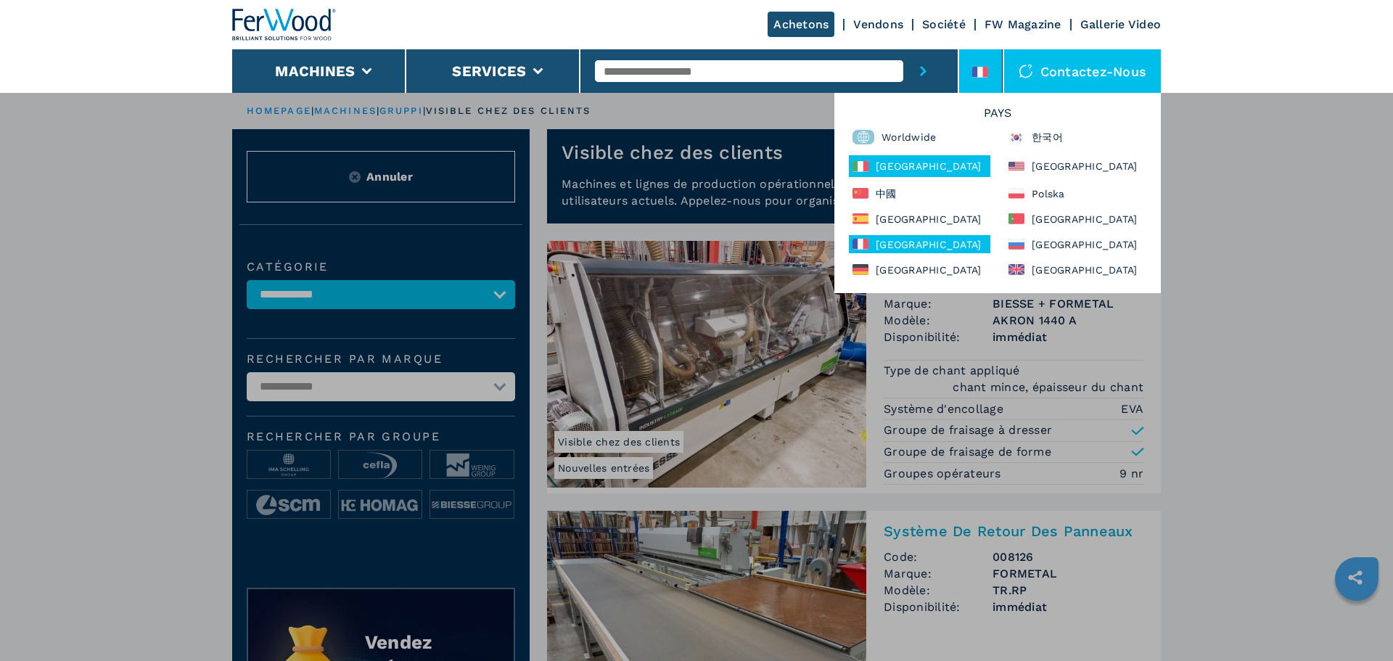
click at [923, 167] on div "[GEOGRAPHIC_DATA]" at bounding box center [920, 166] width 142 height 22
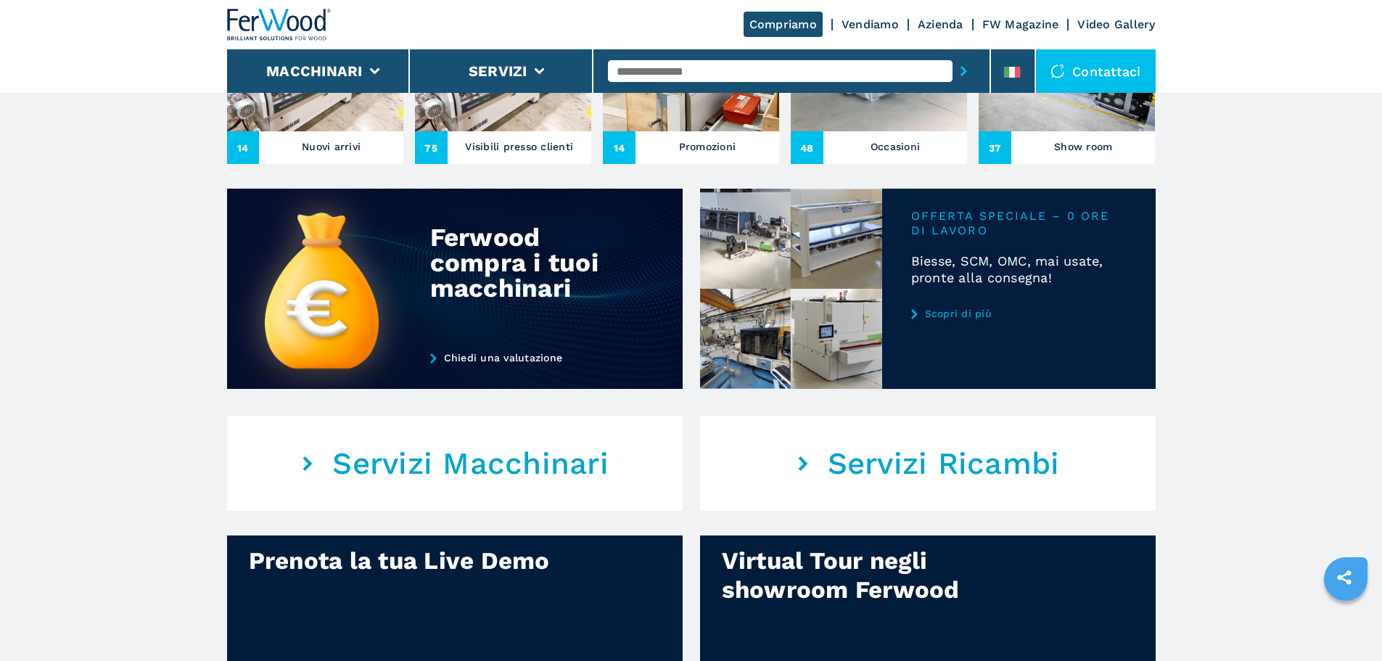
scroll to position [508, 0]
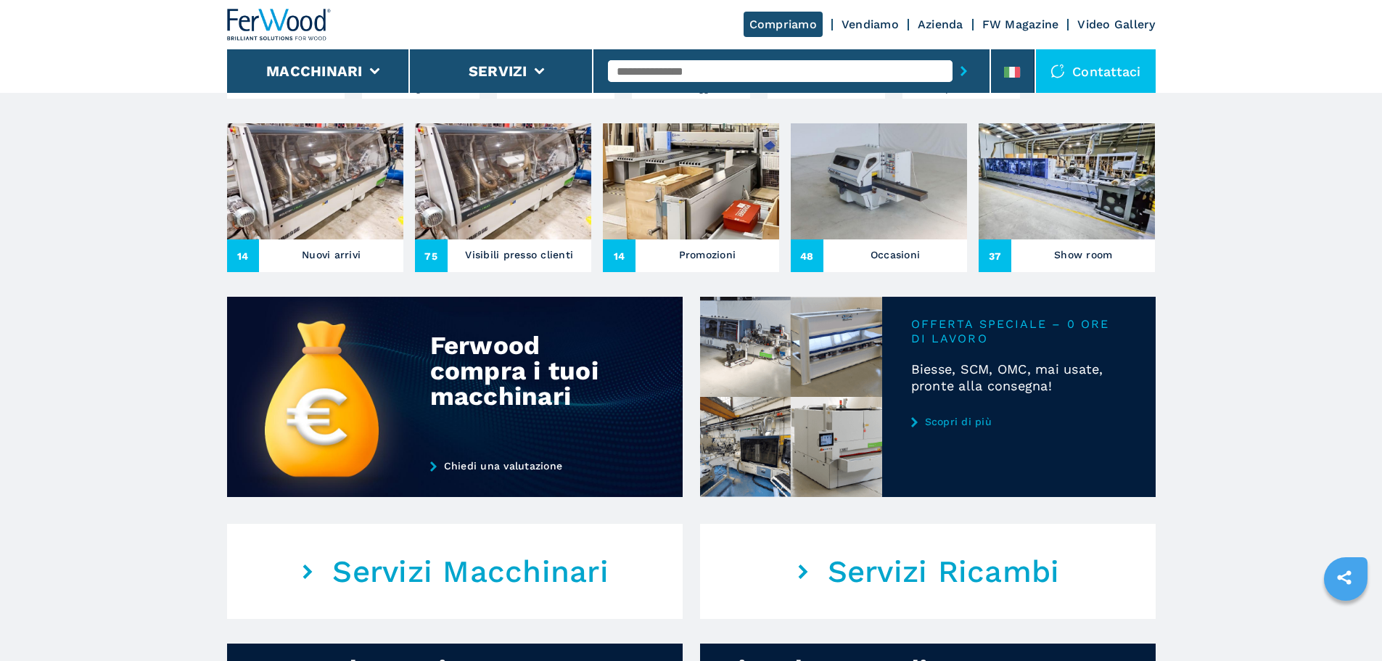
click at [472, 239] on img at bounding box center [503, 181] width 176 height 116
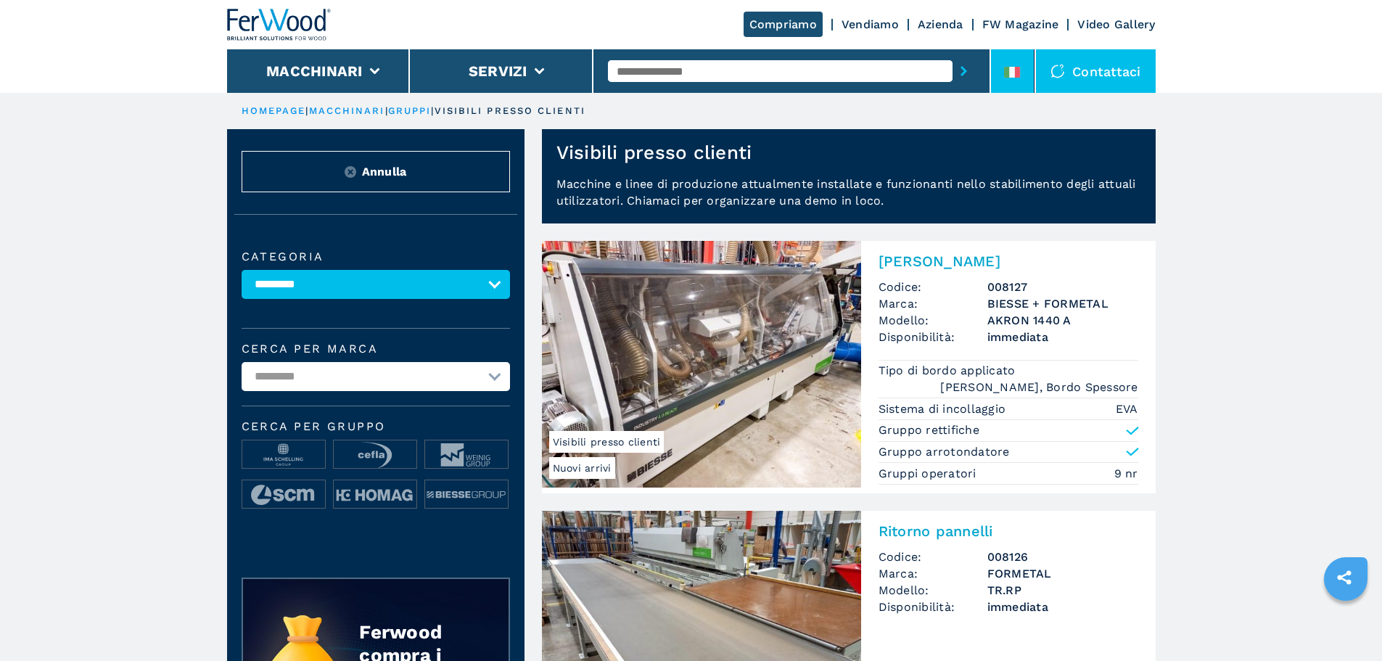
click at [1023, 80] on li at bounding box center [1013, 71] width 44 height 44
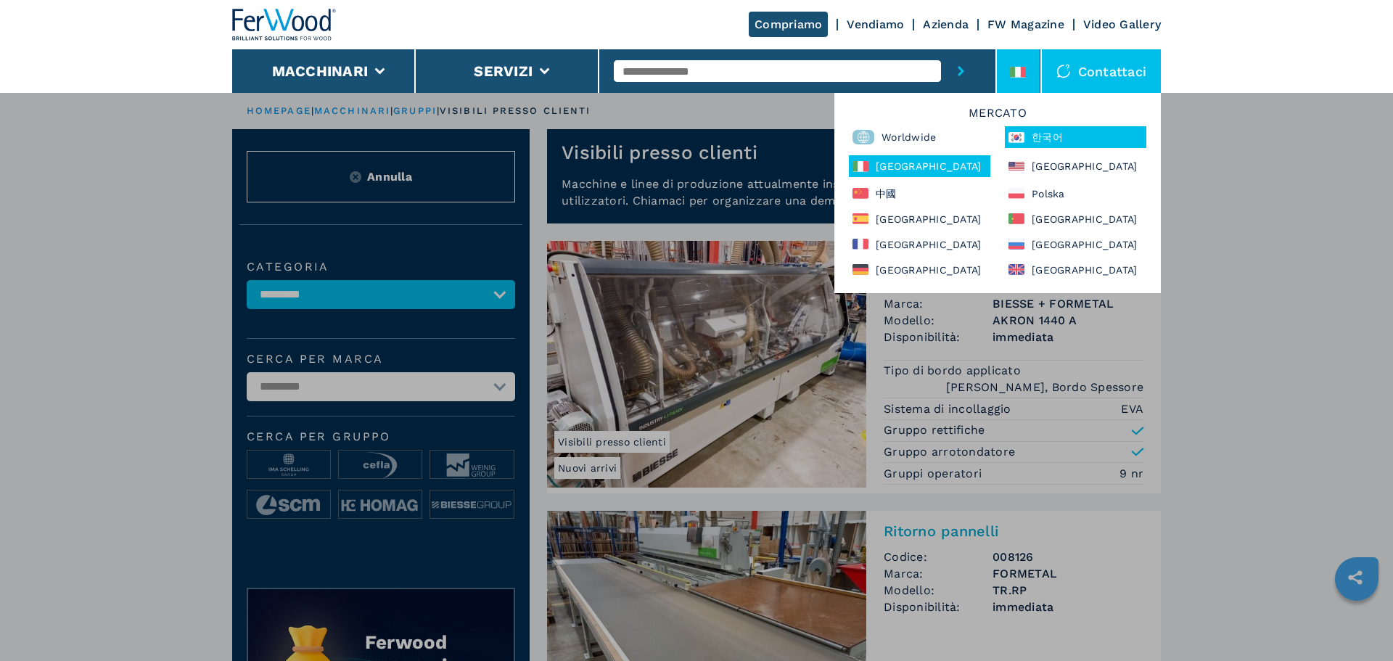
click at [1036, 137] on div "한국어" at bounding box center [1076, 137] width 142 height 22
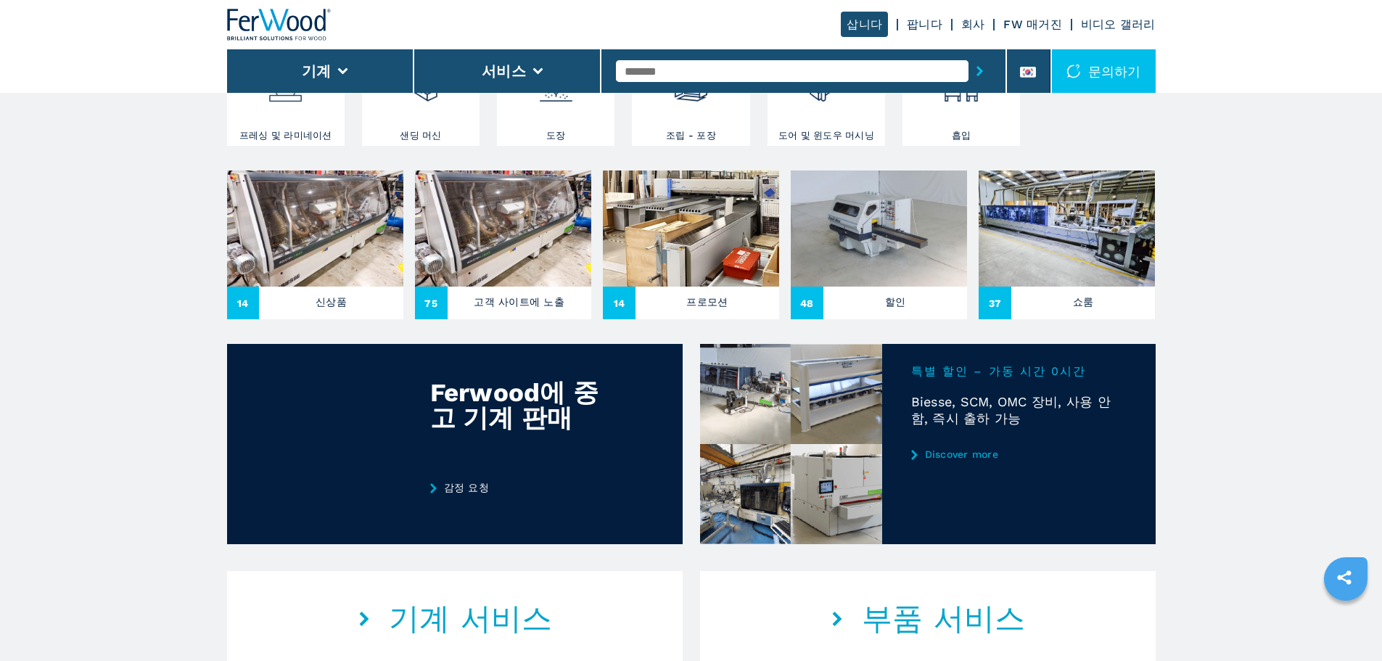
scroll to position [435, 0]
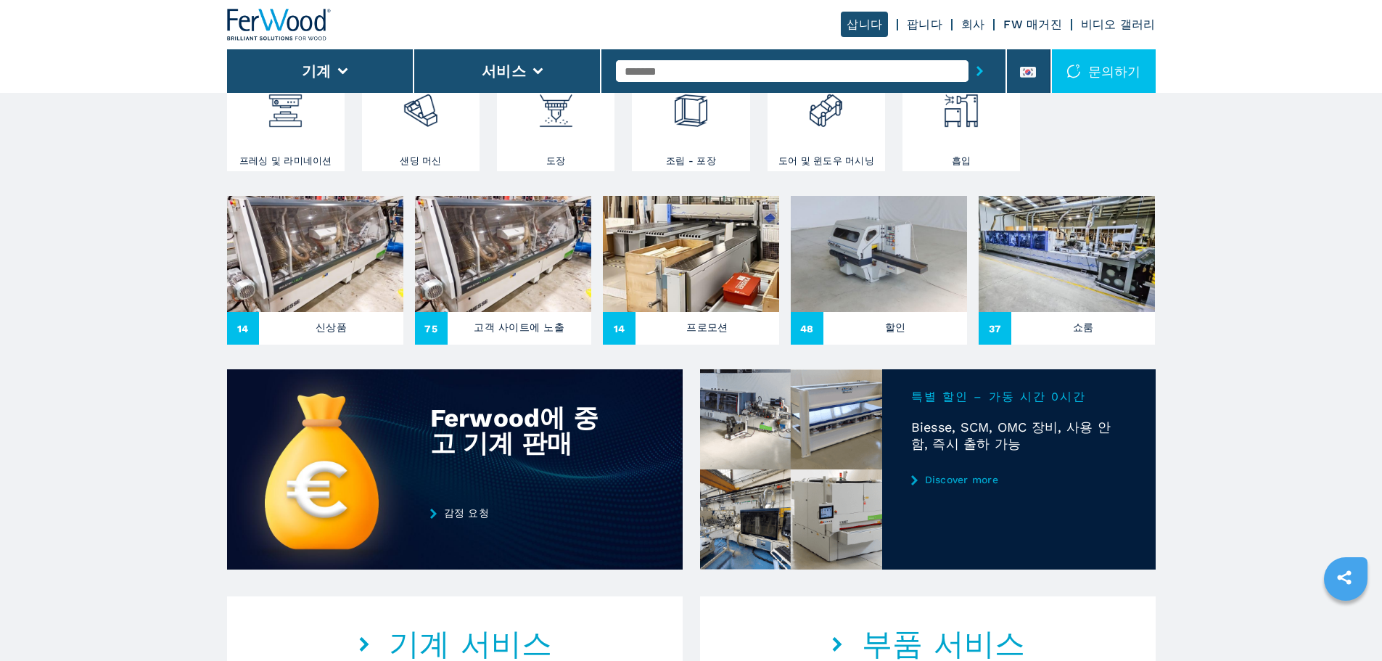
click at [497, 312] on img at bounding box center [503, 254] width 176 height 116
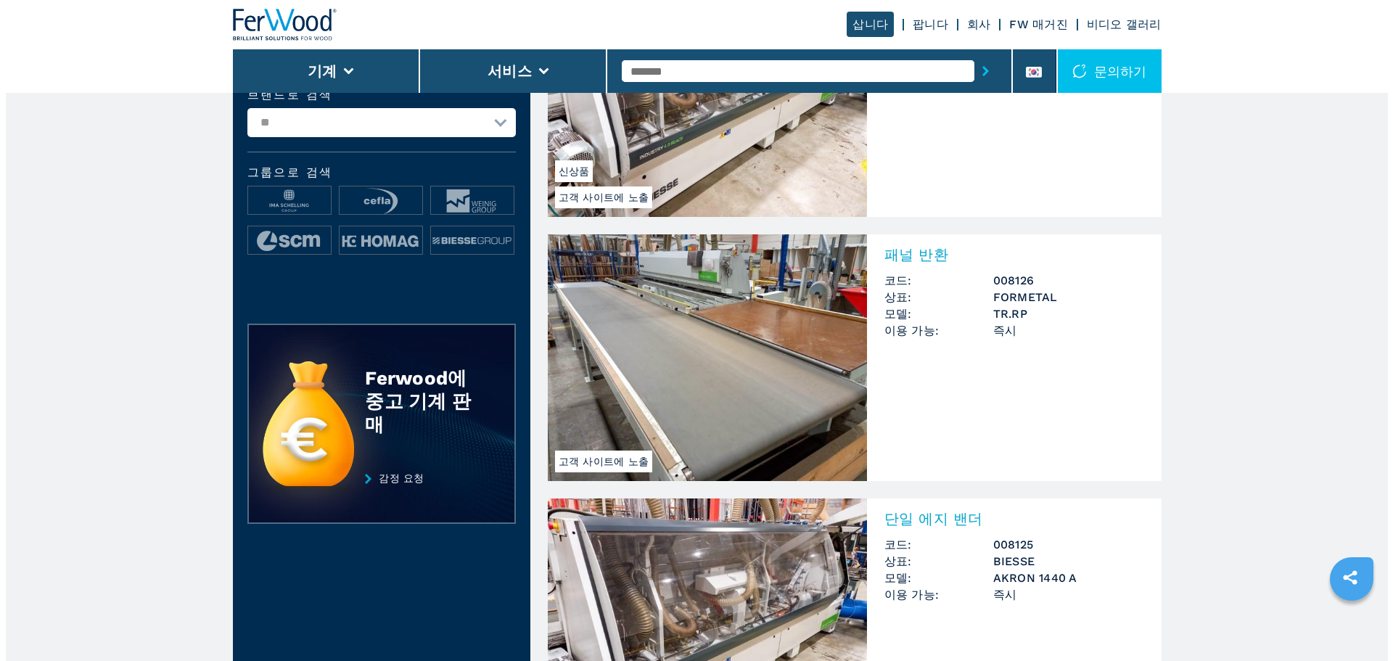
scroll to position [73, 0]
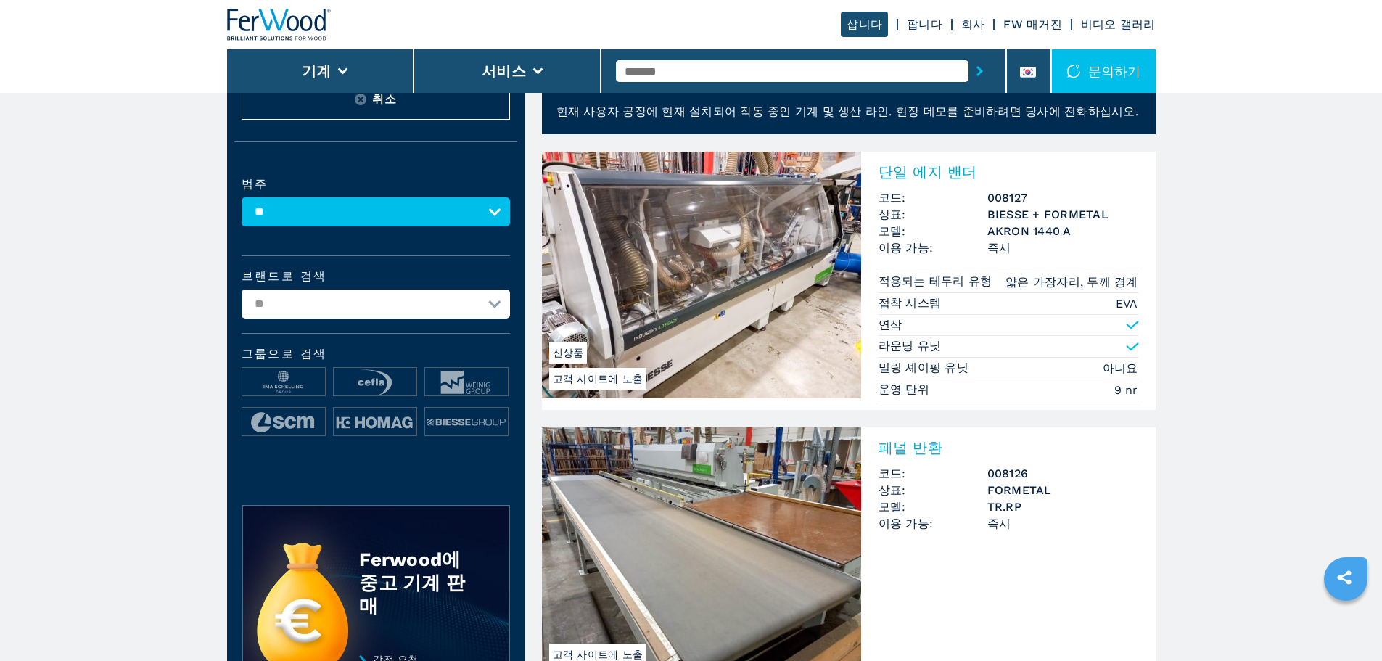
click at [1032, 96] on header "고객 사이트에 노출" at bounding box center [849, 80] width 614 height 46
click at [1034, 84] on li at bounding box center [1029, 71] width 44 height 44
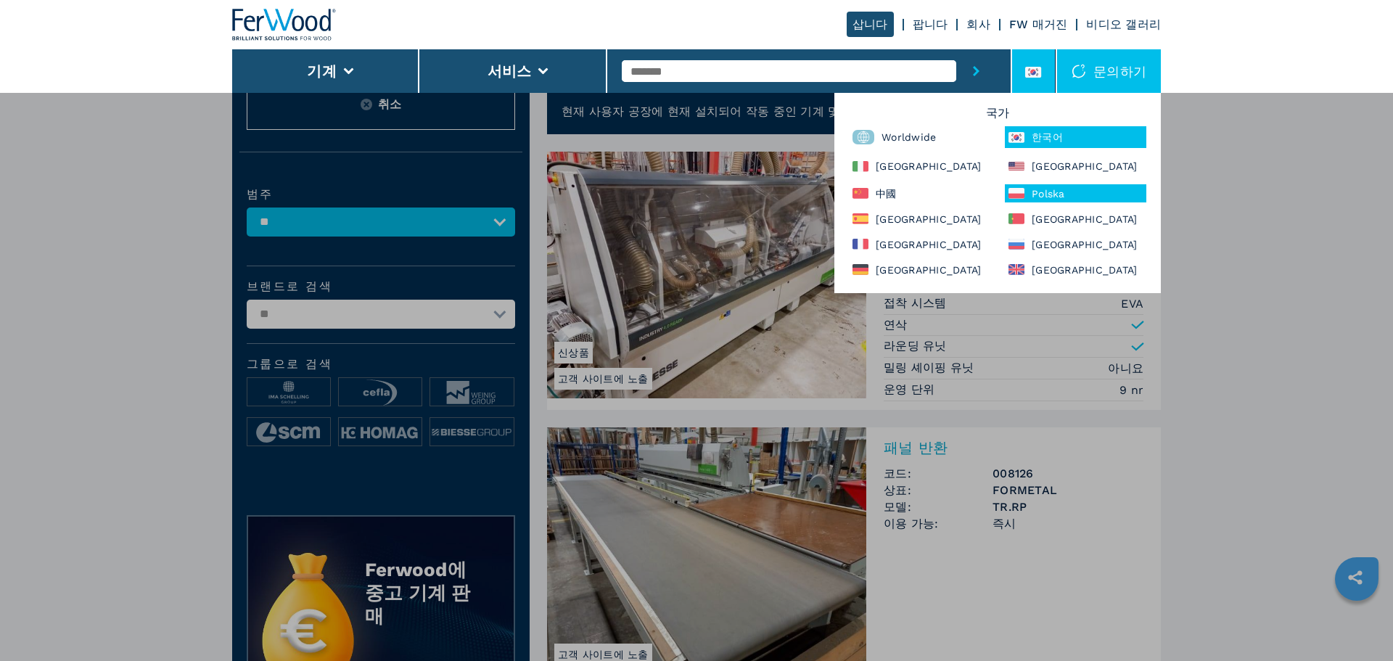
click at [1053, 193] on div "Polska" at bounding box center [1076, 193] width 142 height 18
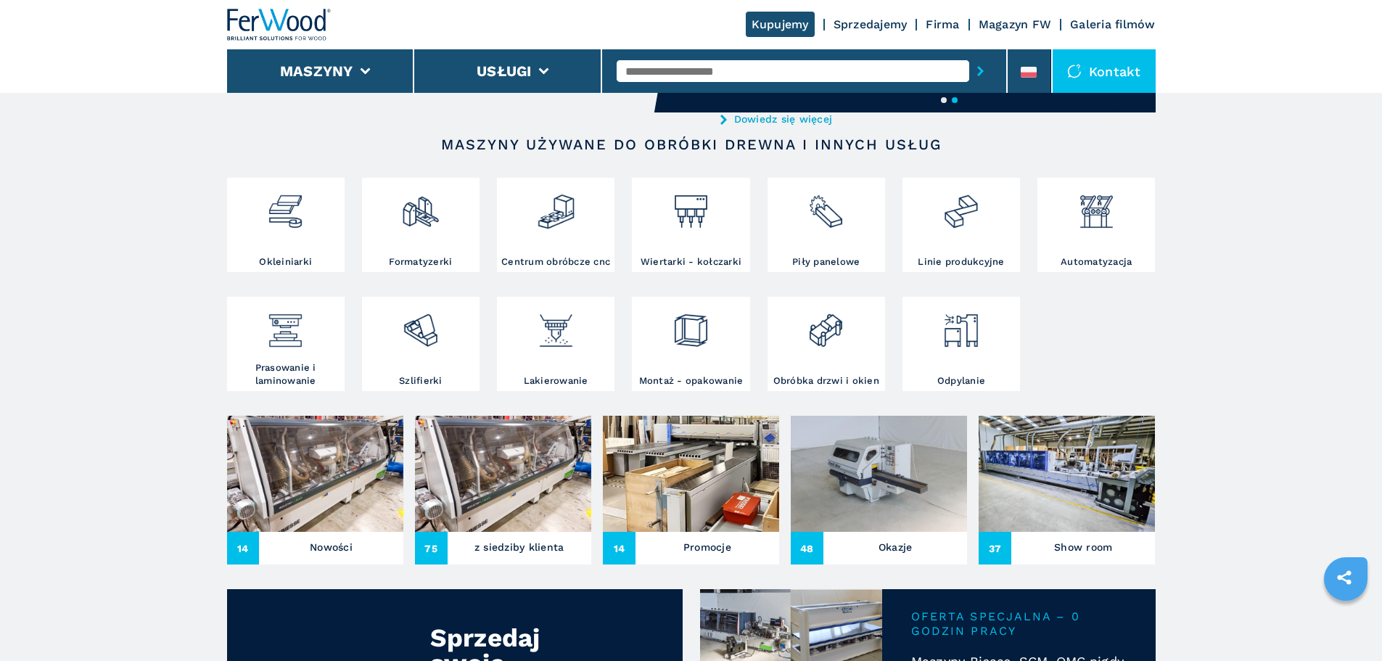
scroll to position [363, 0]
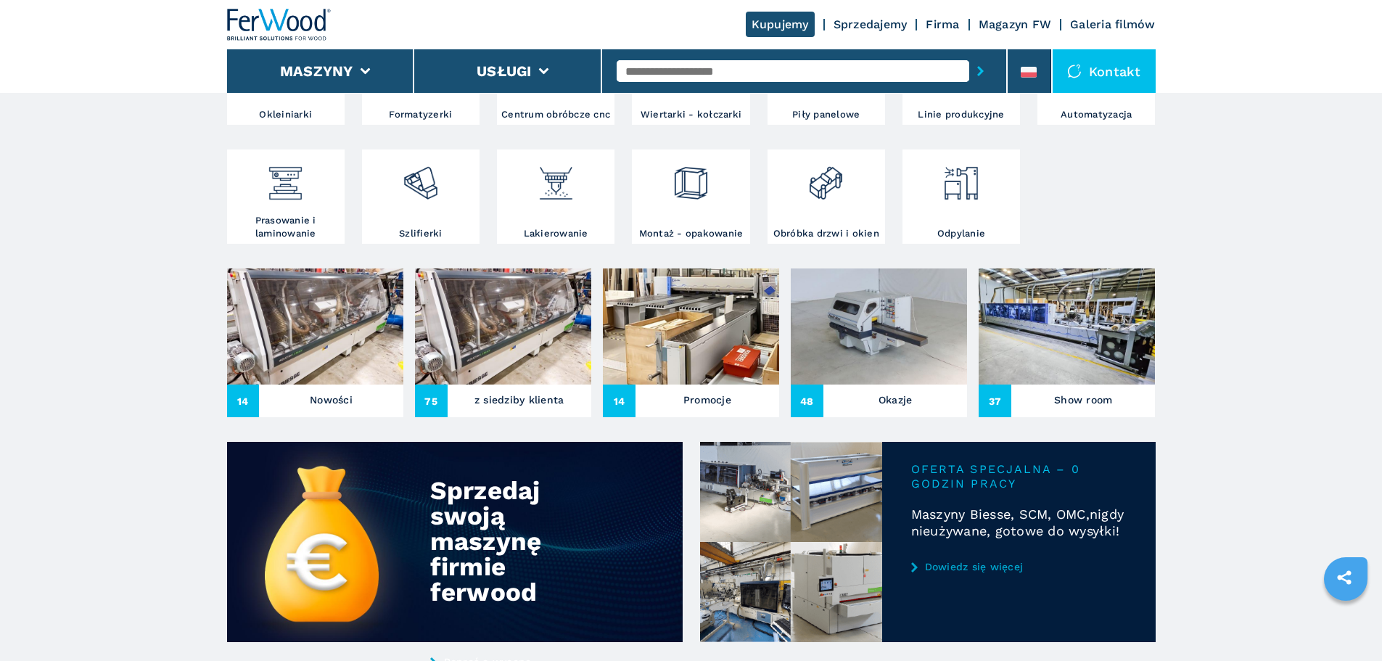
click at [578, 372] on img at bounding box center [503, 326] width 176 height 116
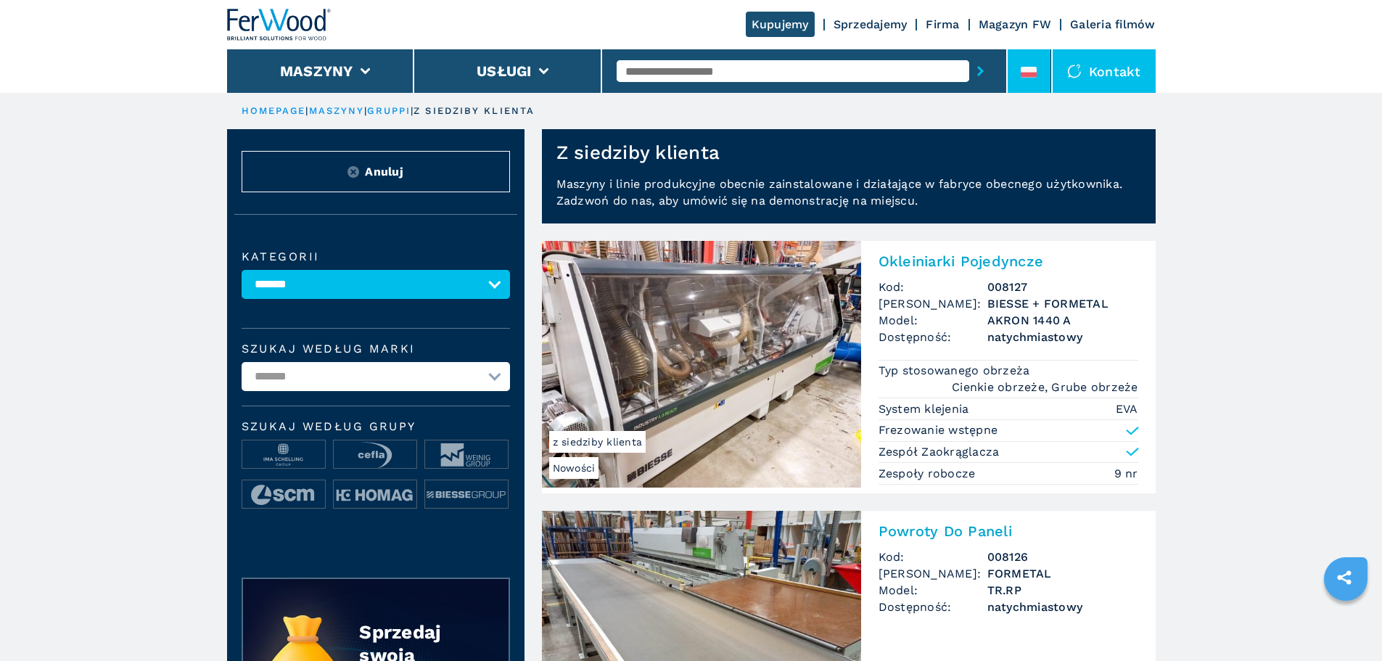
click at [1019, 59] on li at bounding box center [1030, 71] width 44 height 44
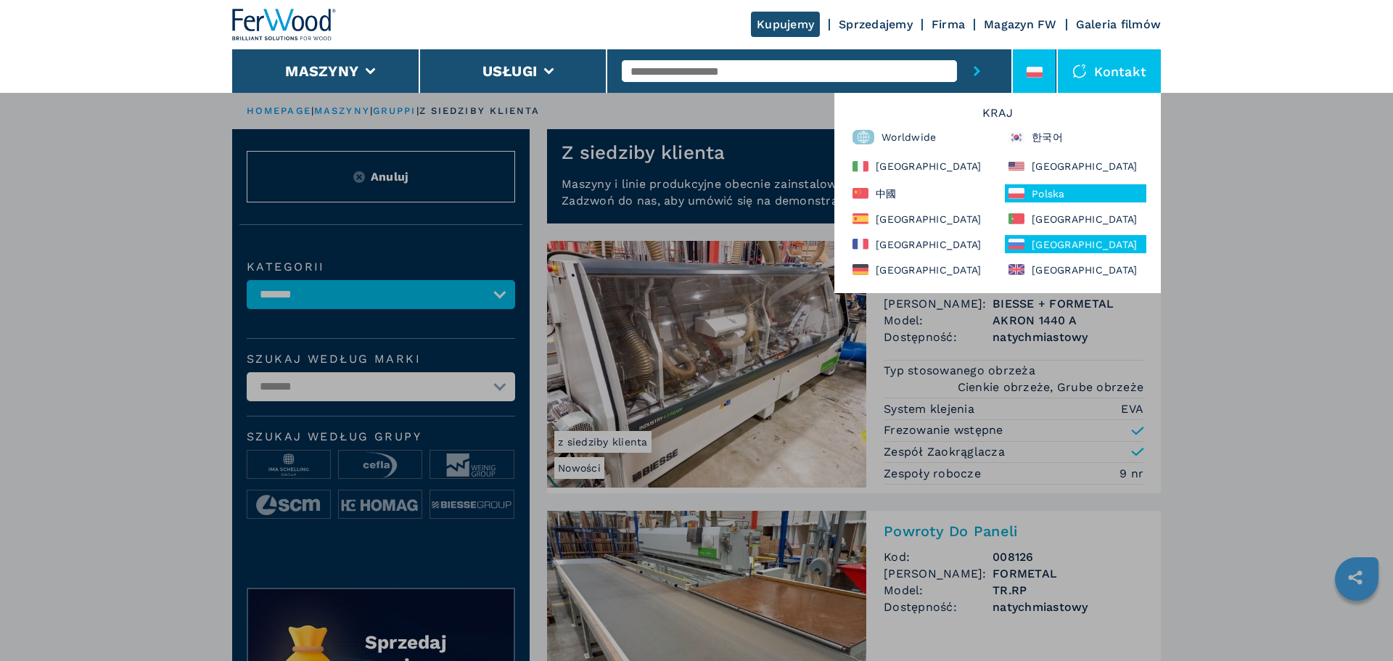
click at [1038, 236] on div "[GEOGRAPHIC_DATA]" at bounding box center [1076, 244] width 142 height 18
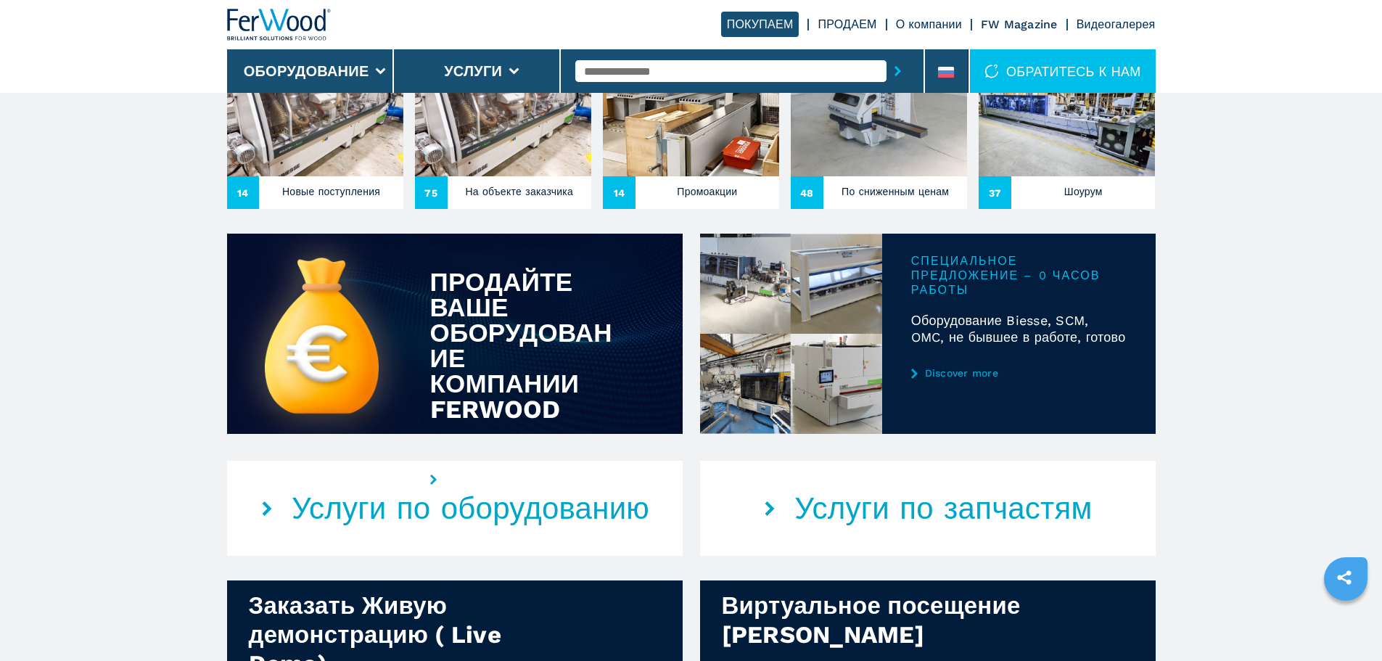
scroll to position [581, 0]
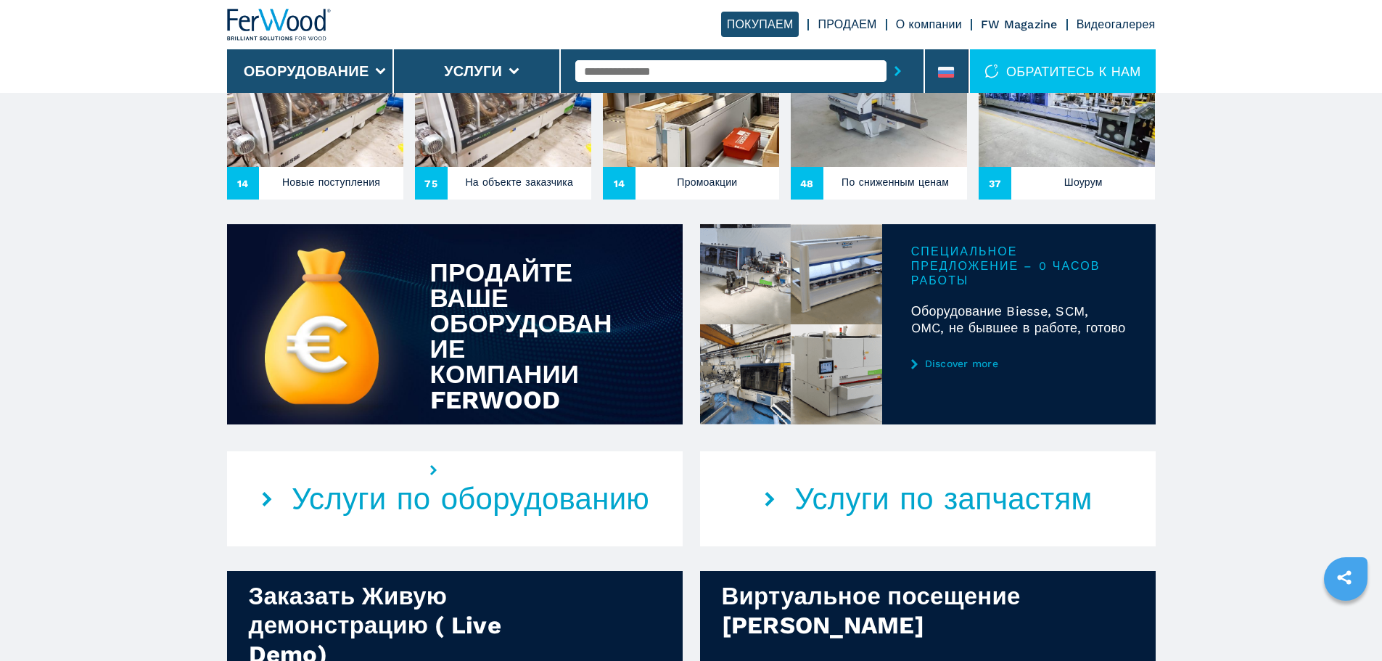
click at [536, 167] on img at bounding box center [503, 109] width 176 height 116
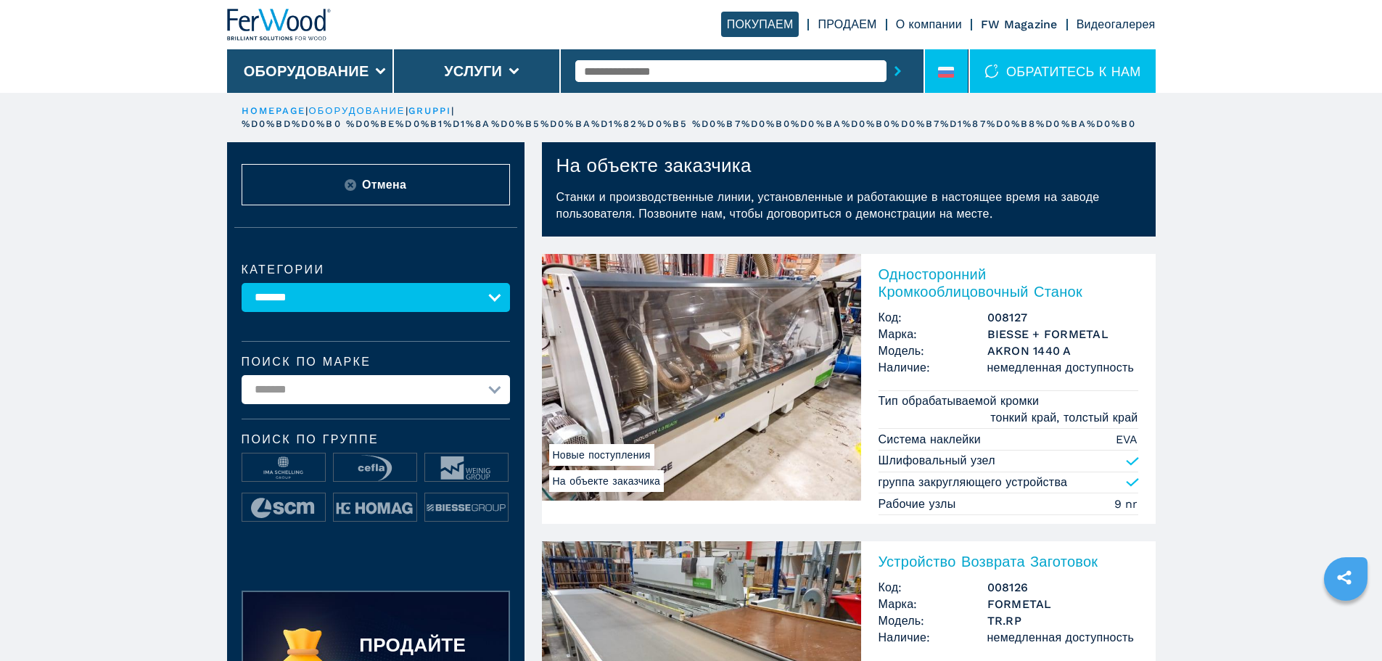
drag, startPoint x: 954, startPoint y: 64, endPoint x: 948, endPoint y: 70, distance: 9.2
click at [954, 64] on li at bounding box center [947, 71] width 44 height 44
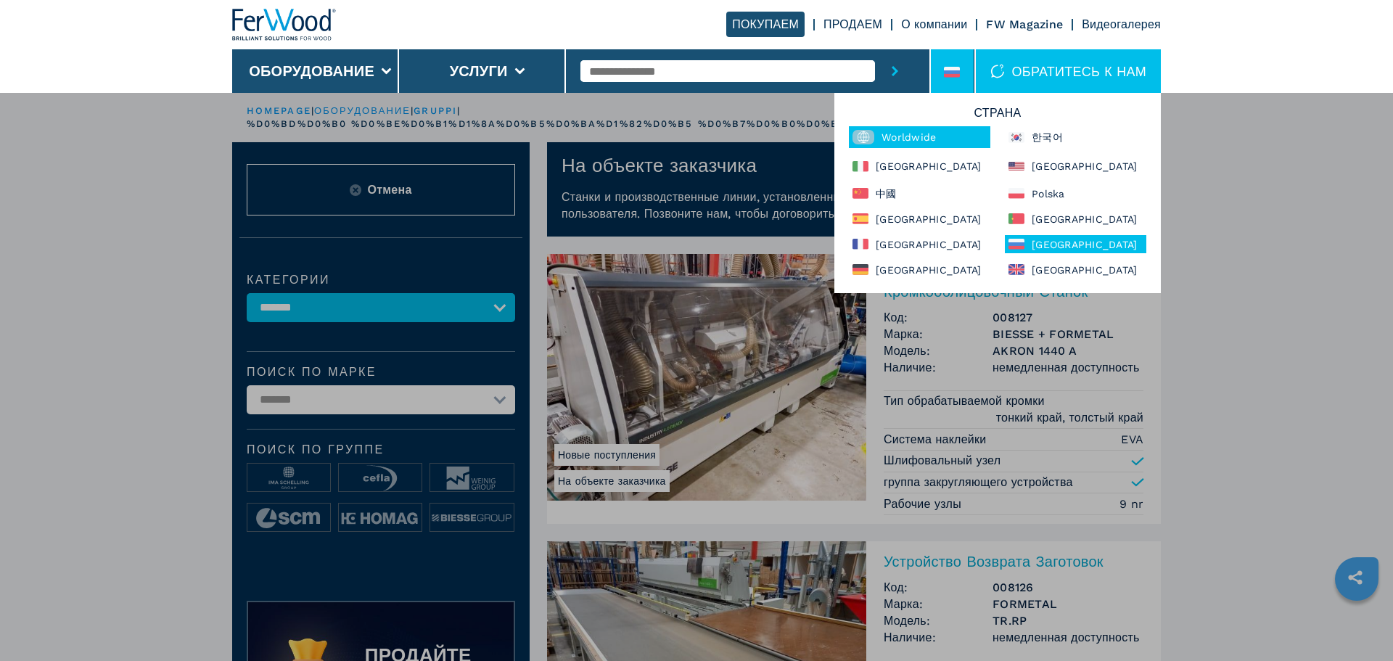
click at [893, 146] on div "Worldwide" at bounding box center [920, 137] width 142 height 22
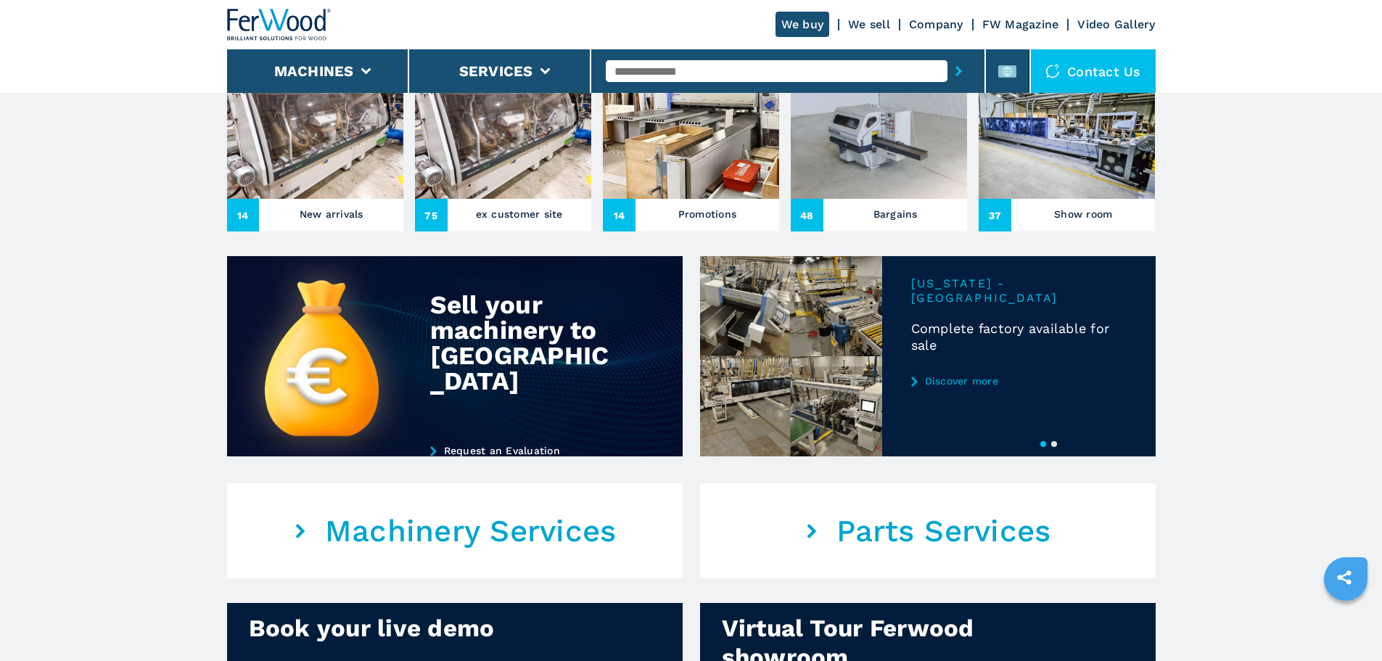
scroll to position [508, 0]
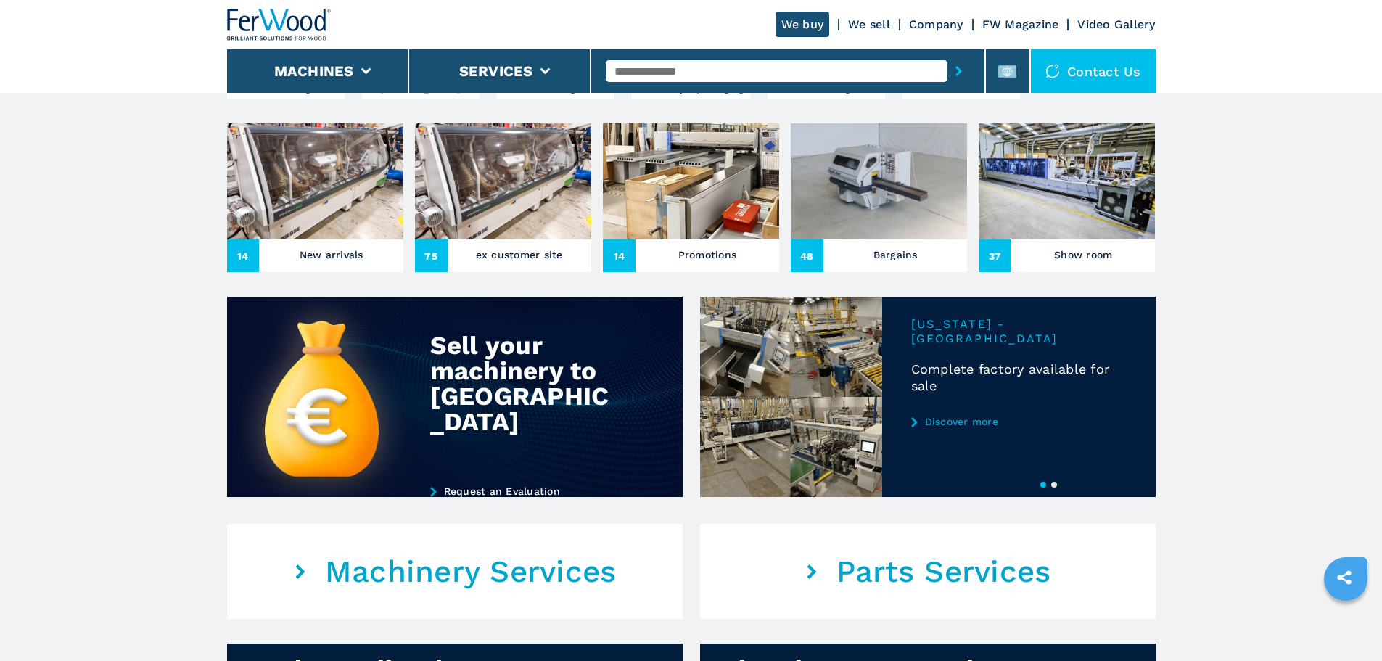
click at [571, 224] on img at bounding box center [503, 181] width 176 height 116
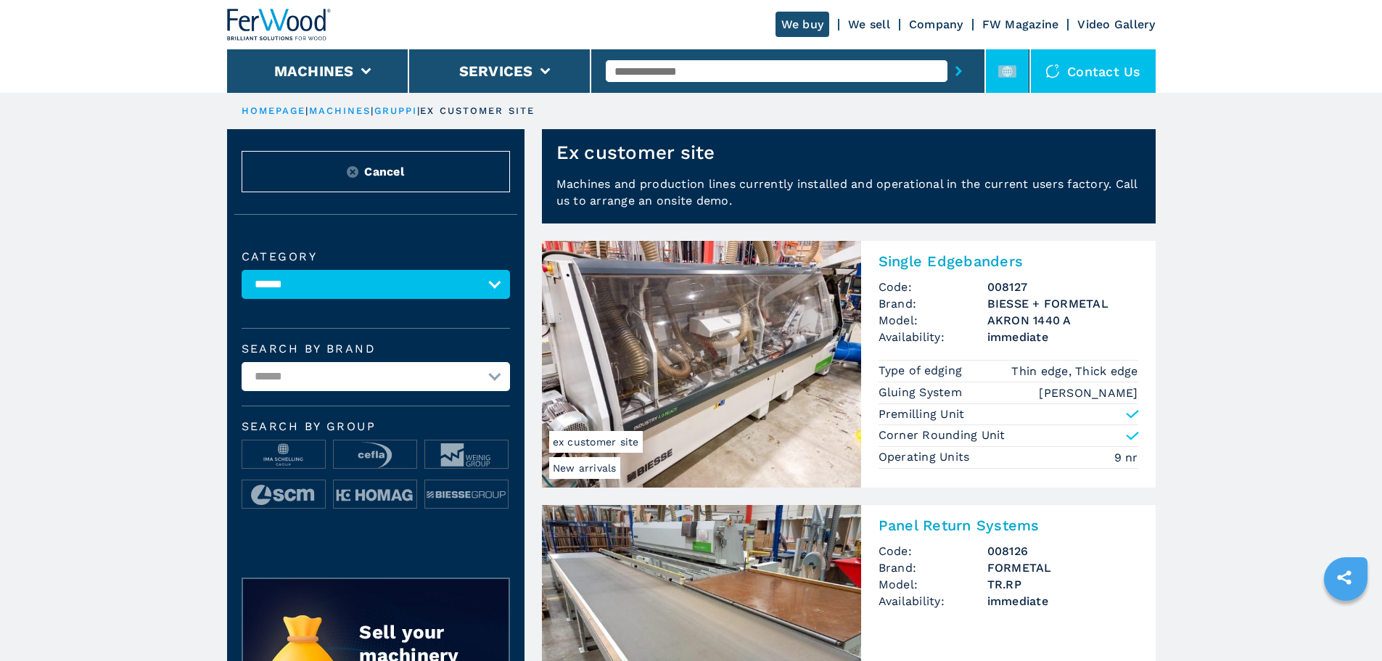
click at [1014, 81] on li at bounding box center [1008, 71] width 44 height 44
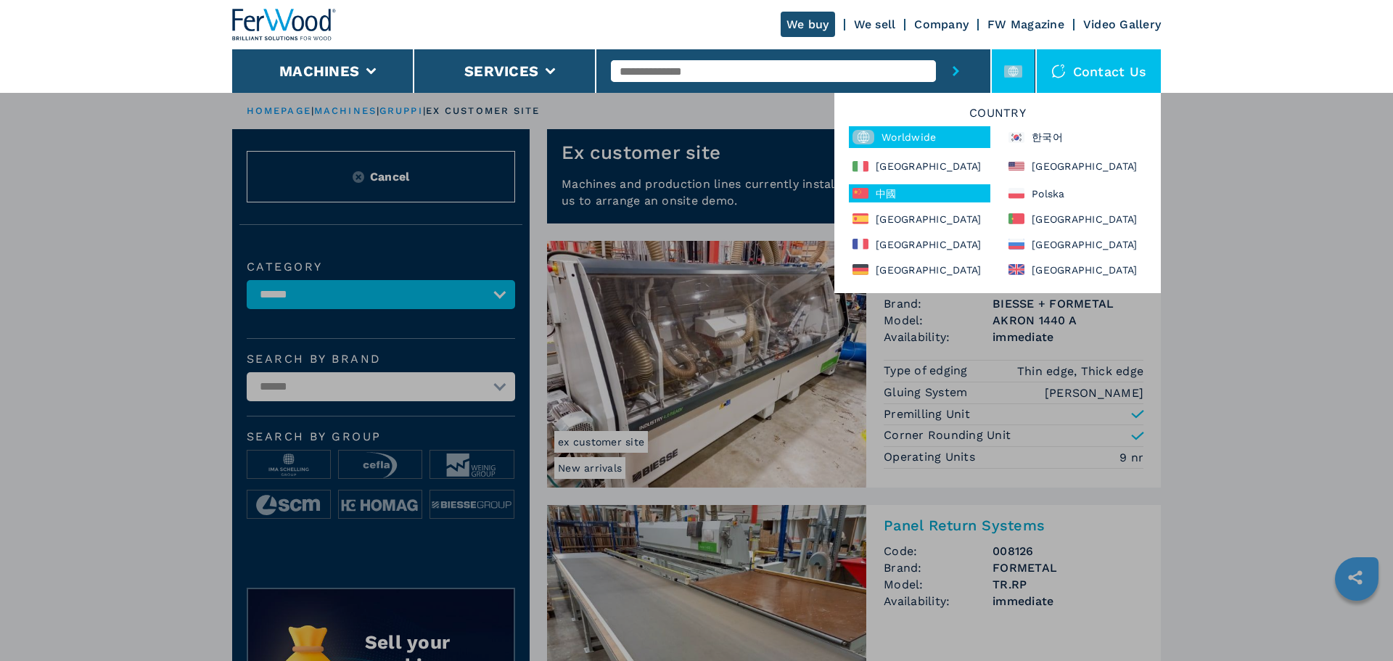
click at [959, 199] on div "中國" at bounding box center [920, 193] width 142 height 18
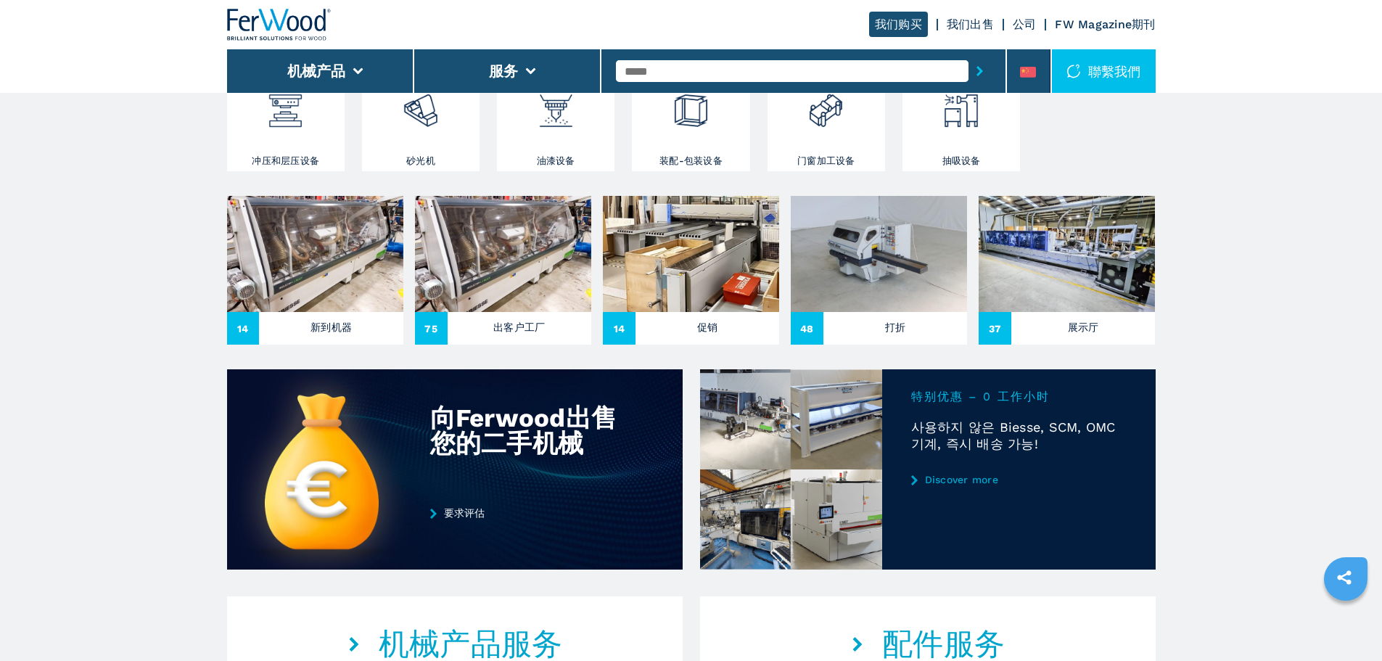
click at [451, 290] on img at bounding box center [503, 254] width 176 height 116
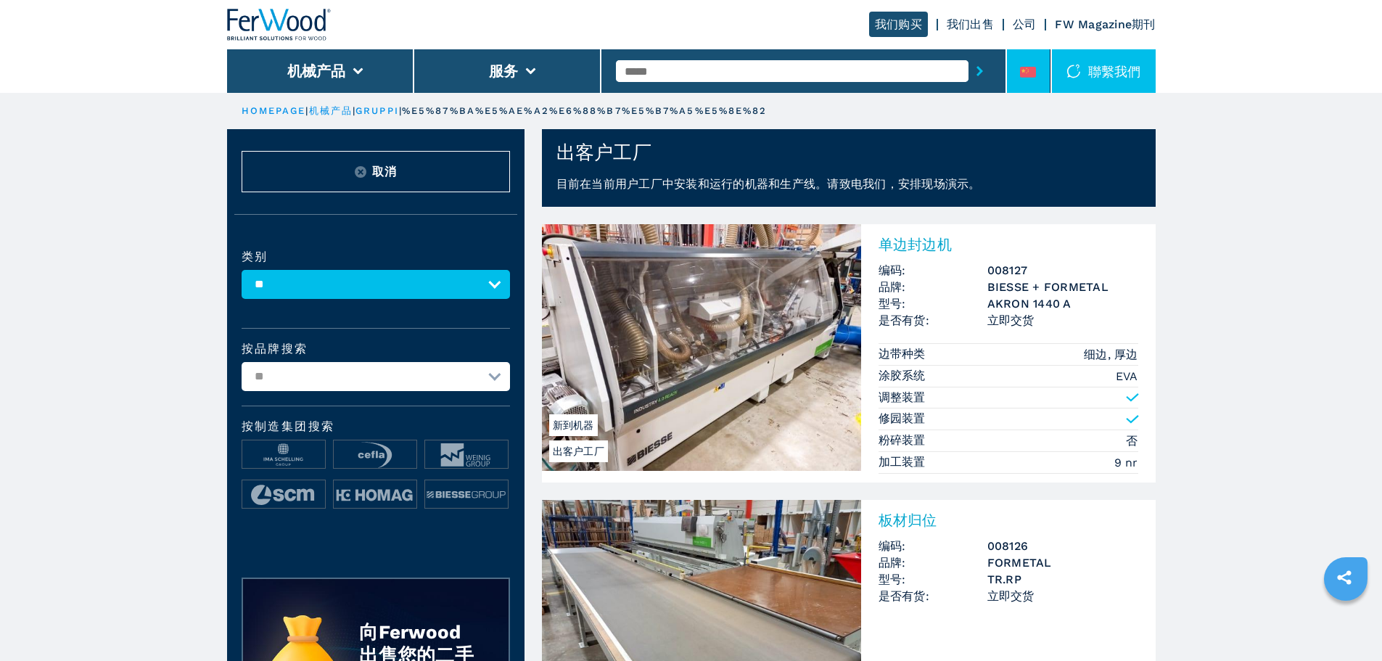
click at [1041, 83] on li at bounding box center [1029, 71] width 44 height 44
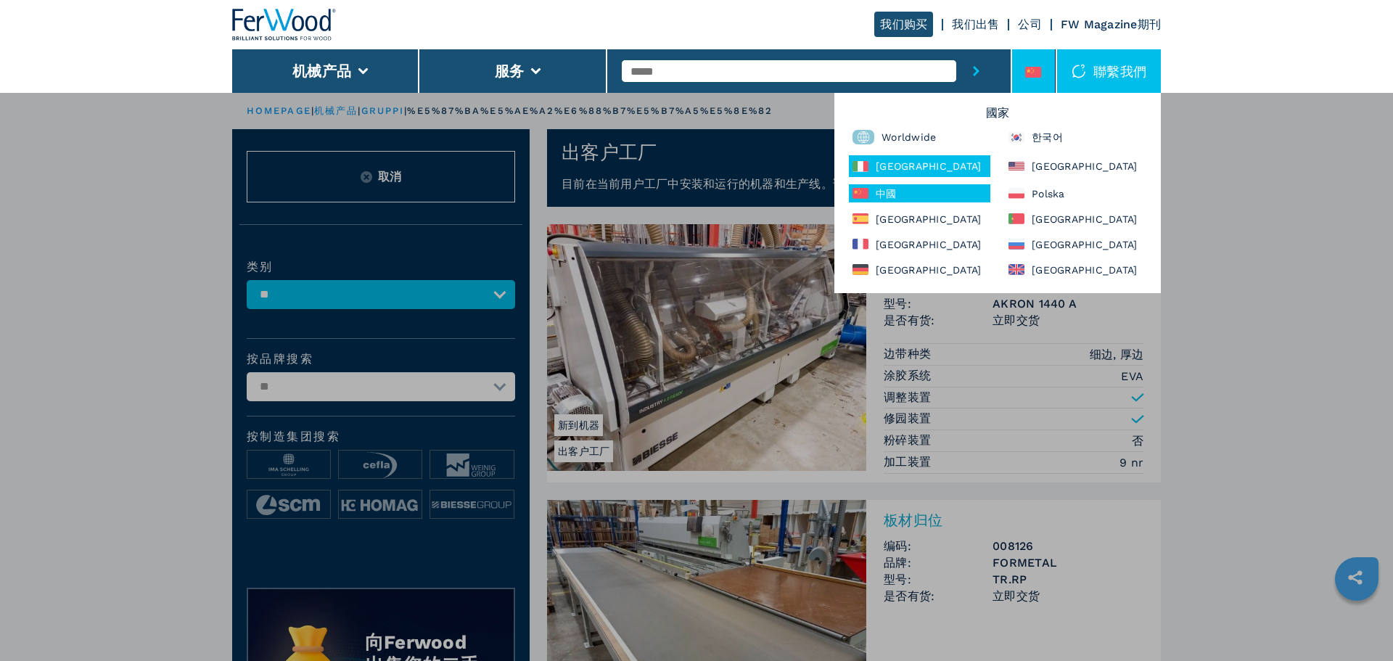
click at [925, 164] on div "Italia" at bounding box center [920, 166] width 142 height 22
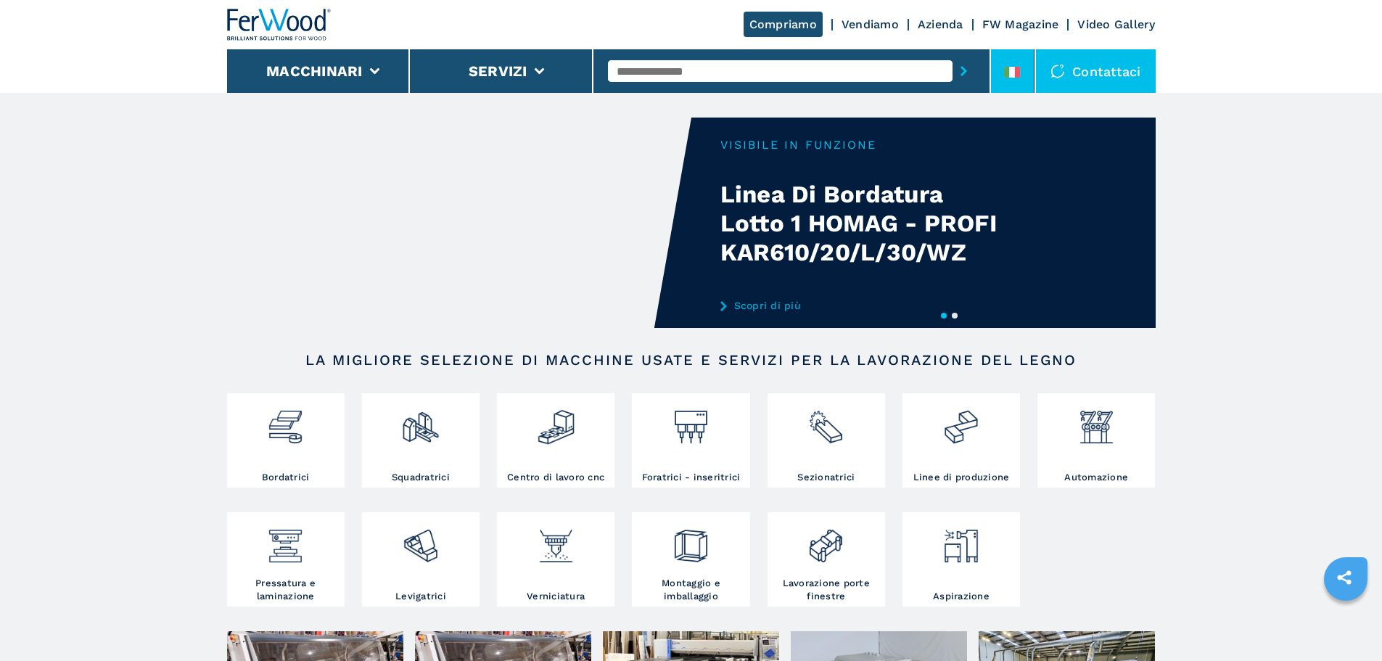
click at [994, 89] on li at bounding box center [1013, 71] width 44 height 44
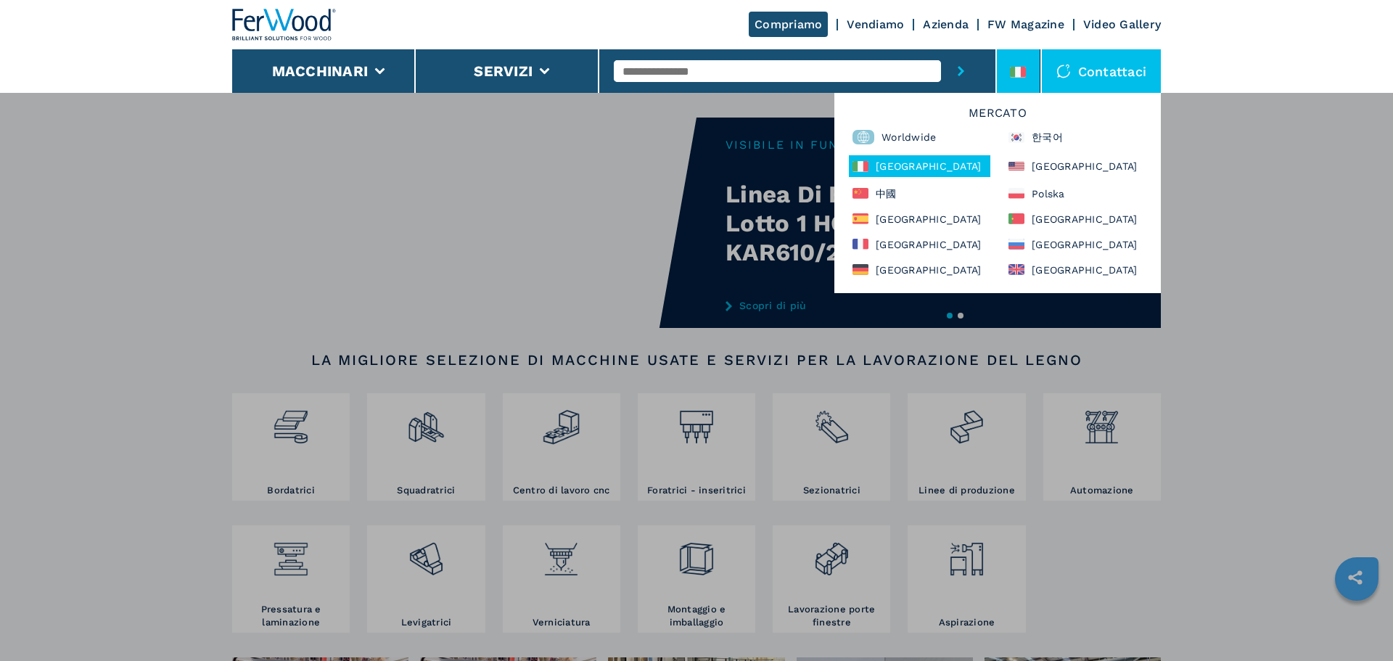
click at [205, 286] on div "Macchinari Bordatrici Squadratrici Centro di lavoro cnc Foratrici - inseritrici…" at bounding box center [696, 422] width 1393 height 661
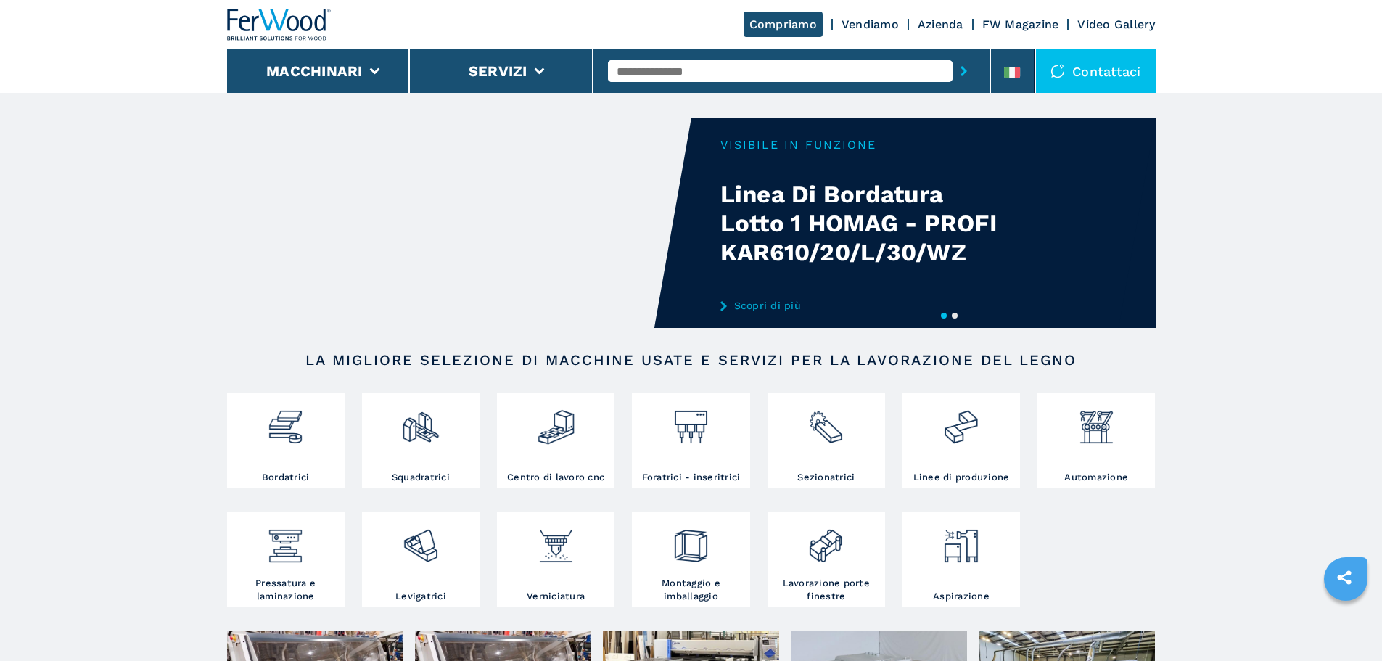
click at [694, 69] on input "text" at bounding box center [780, 71] width 345 height 22
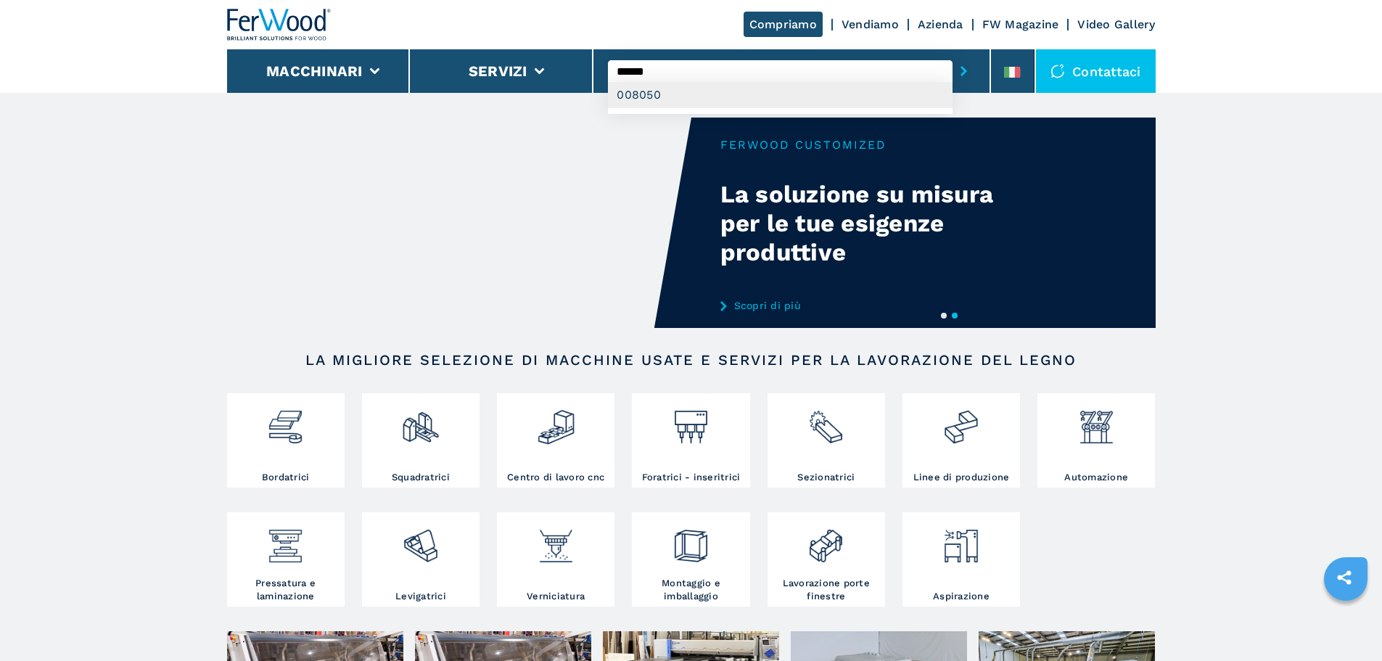
type input "******"
click at [679, 86] on div "008050" at bounding box center [780, 95] width 345 height 26
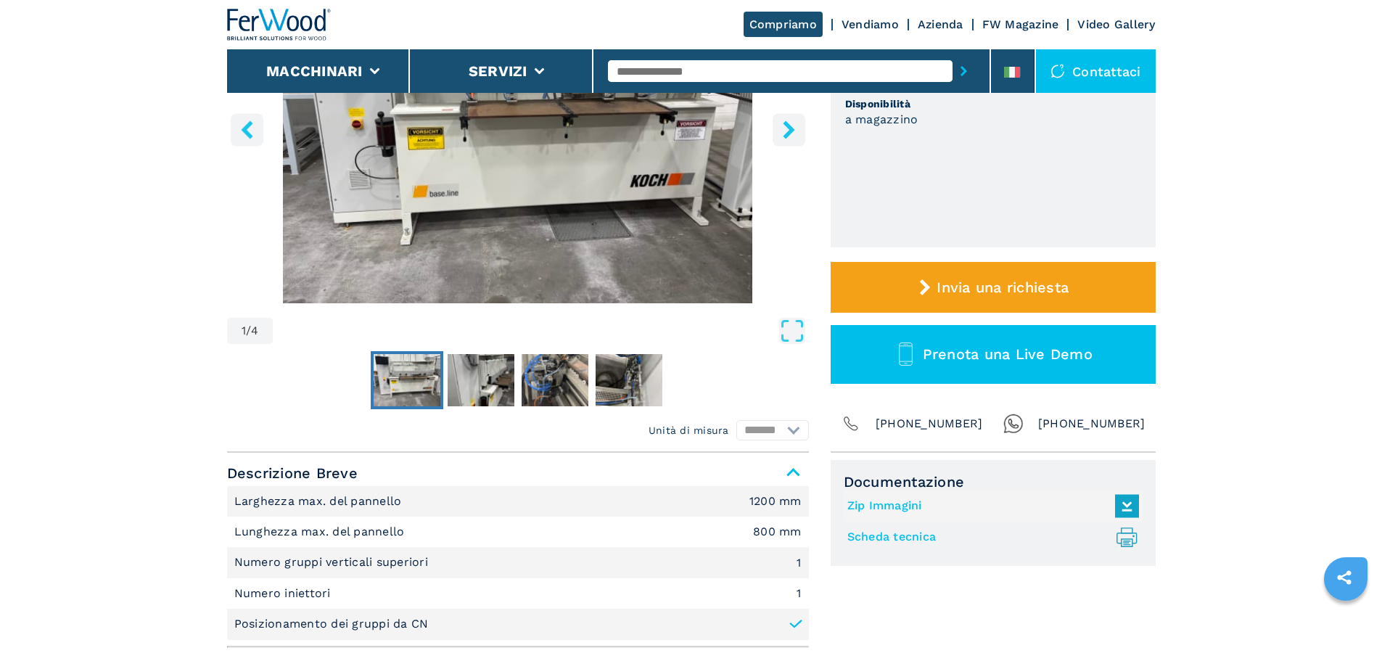
scroll to position [290, 0]
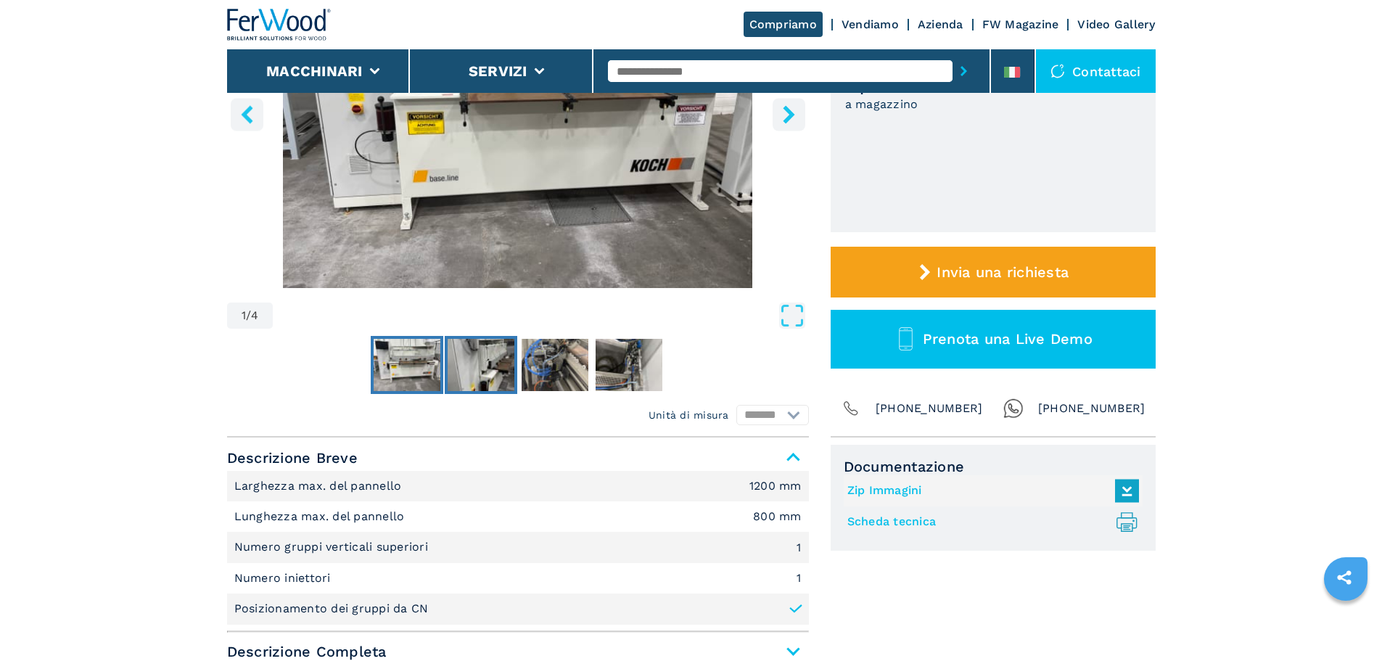
click at [463, 348] on img "Go to Slide 2" at bounding box center [481, 365] width 67 height 52
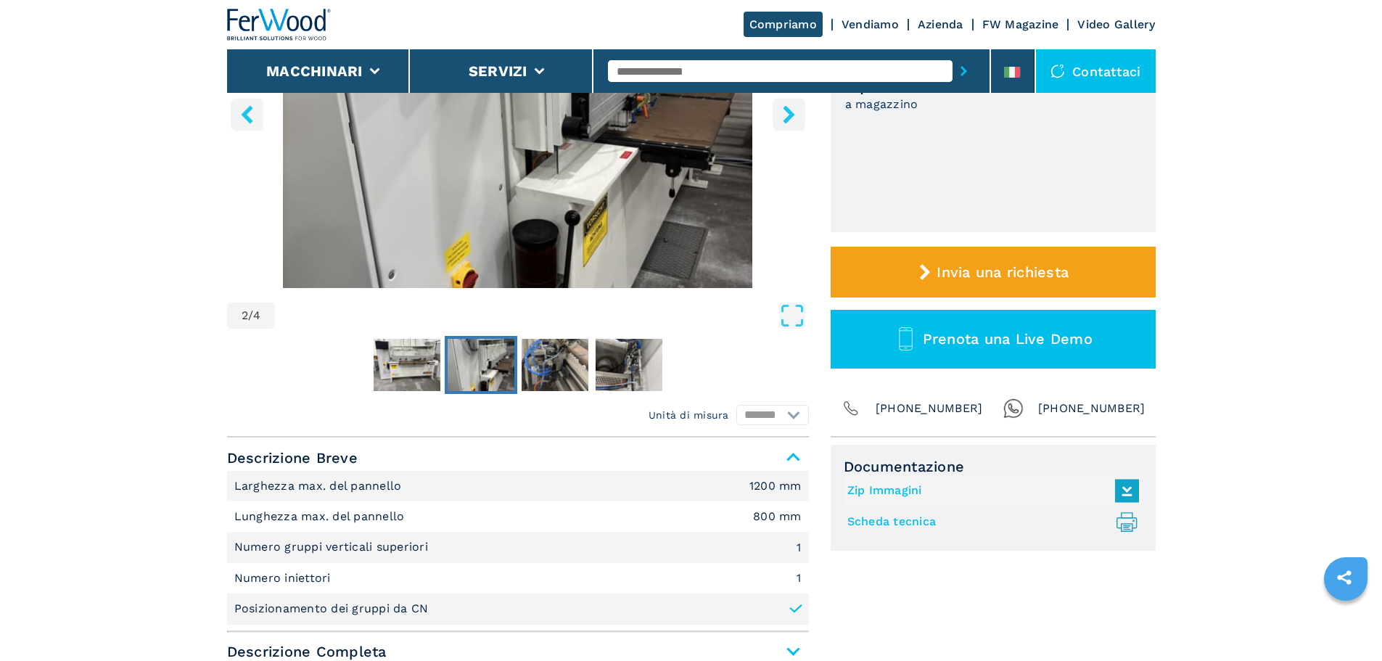
click at [511, 355] on img "Go to Slide 2" at bounding box center [481, 365] width 67 height 52
click at [589, 374] on button "Go to Slide 3" at bounding box center [555, 365] width 73 height 58
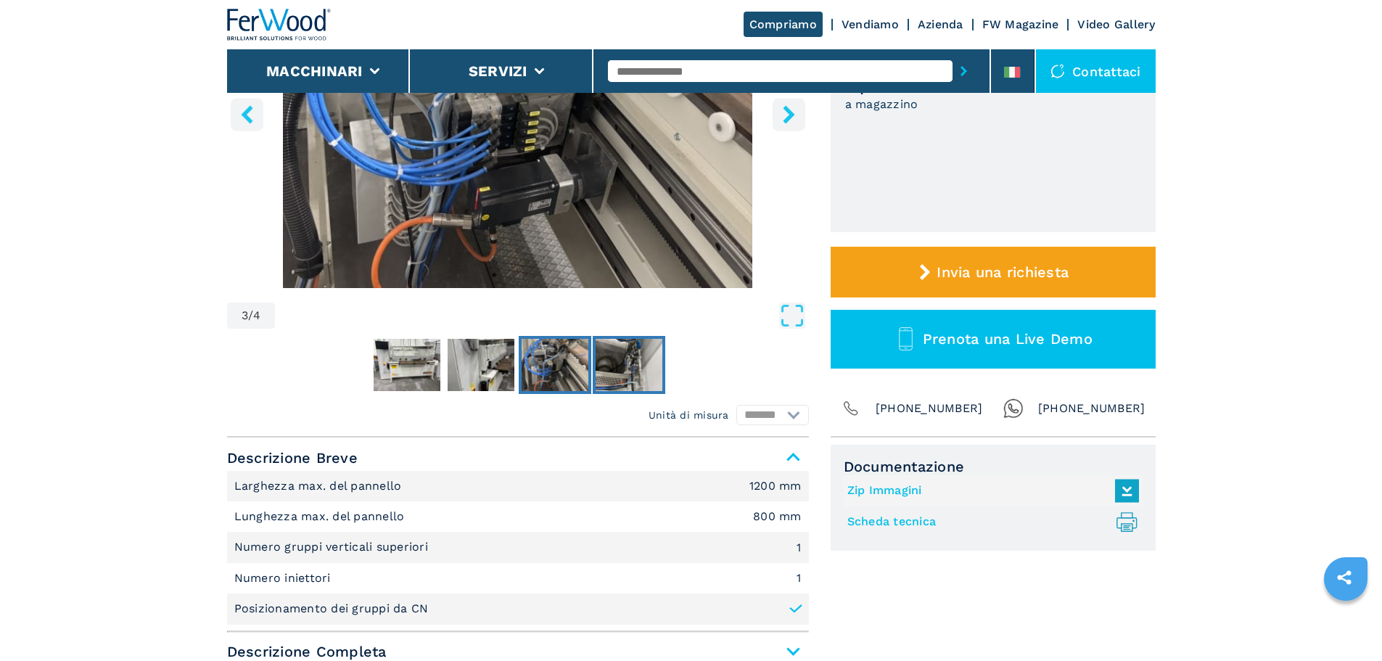
click at [612, 376] on img "Go to Slide 4" at bounding box center [629, 365] width 67 height 52
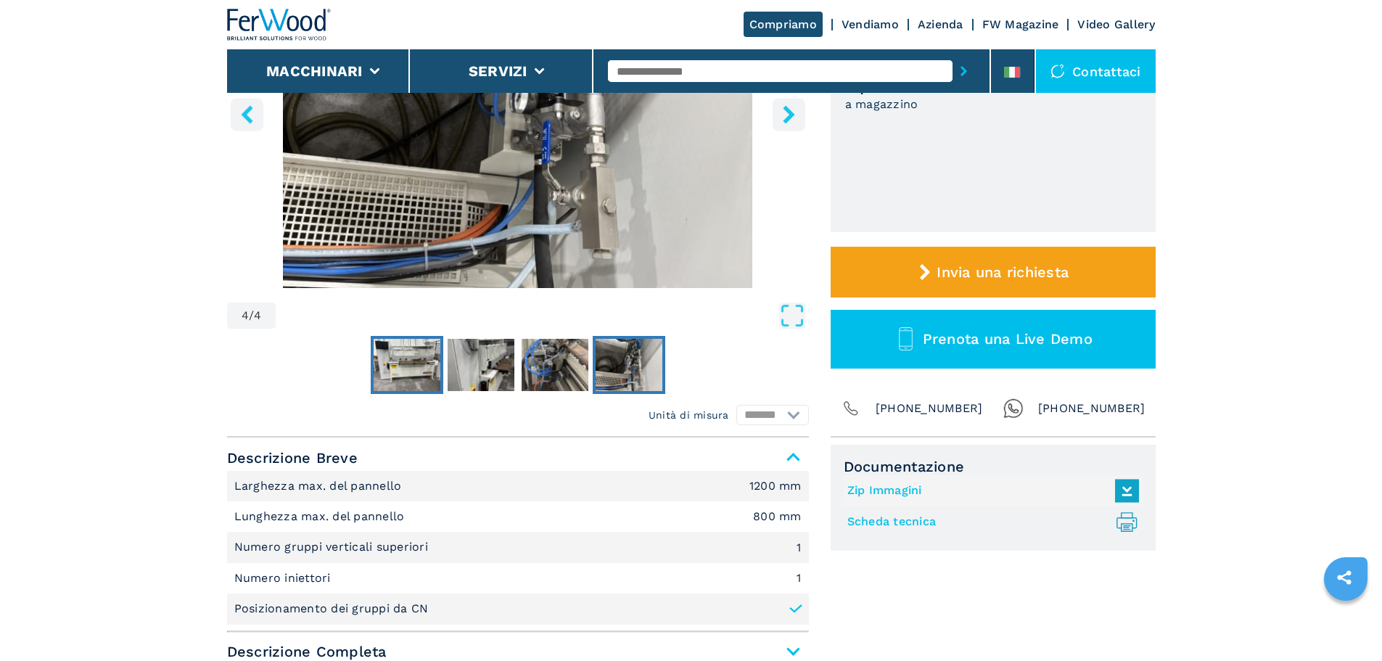
click at [418, 361] on img "Go to Slide 1" at bounding box center [407, 365] width 67 height 52
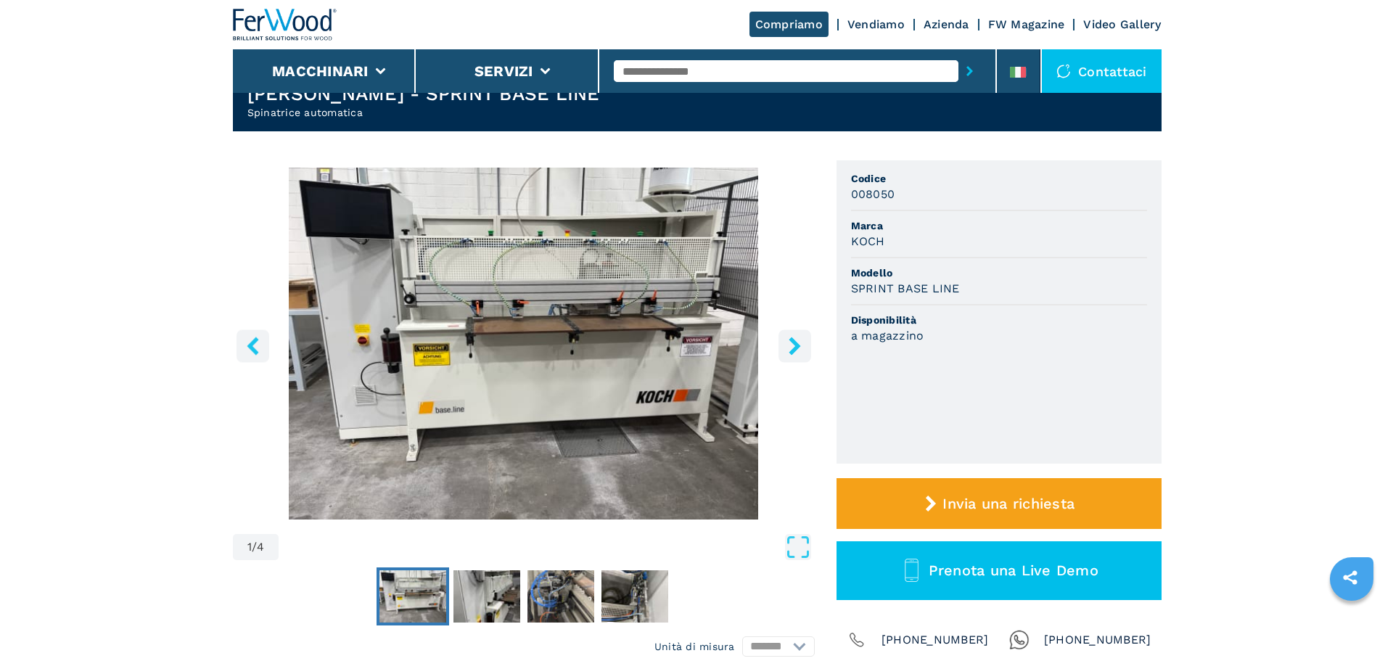
scroll to position [0, 0]
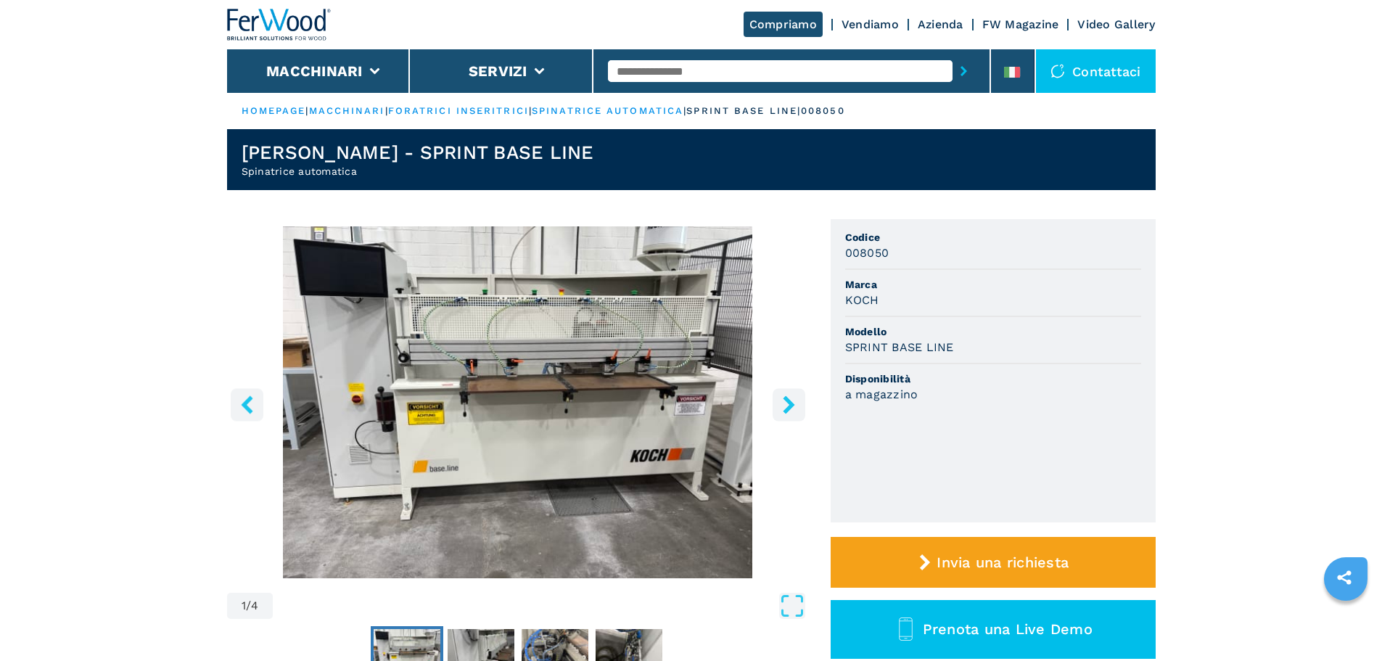
click at [263, 30] on img at bounding box center [279, 25] width 104 height 32
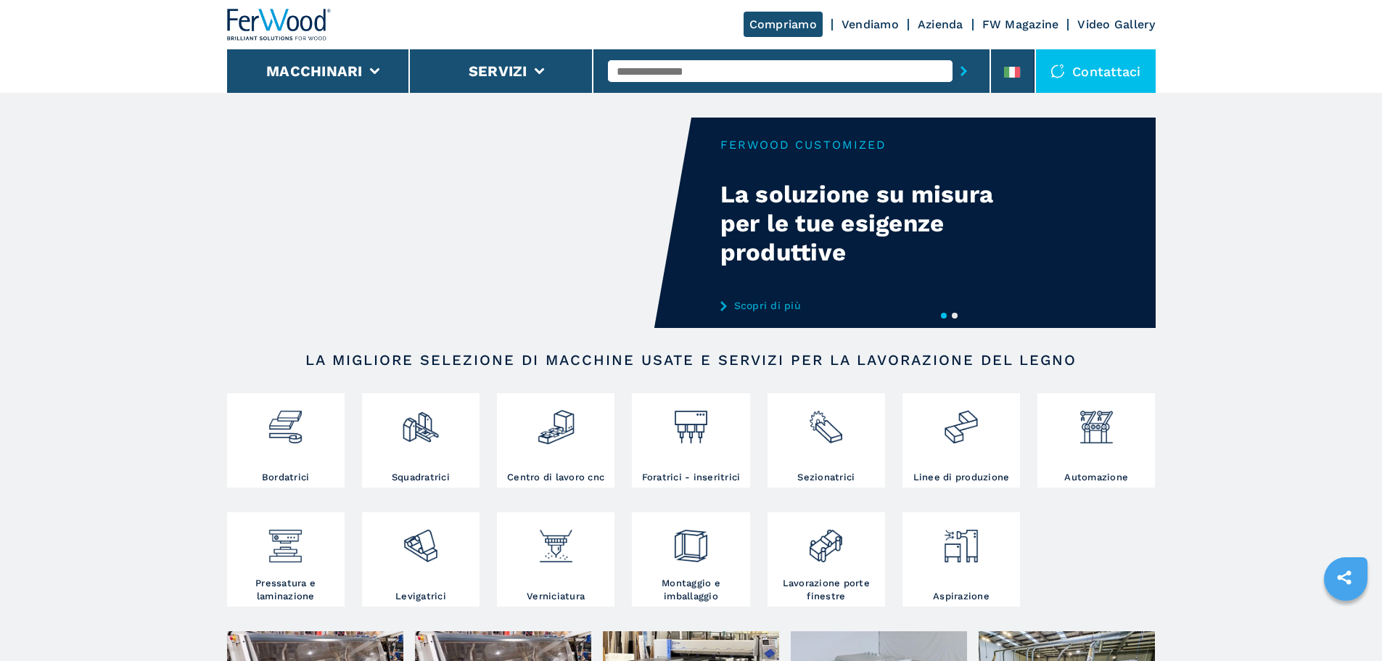
click at [954, 319] on button "2" at bounding box center [955, 316] width 6 height 6
click at [957, 316] on button "2" at bounding box center [955, 316] width 6 height 6
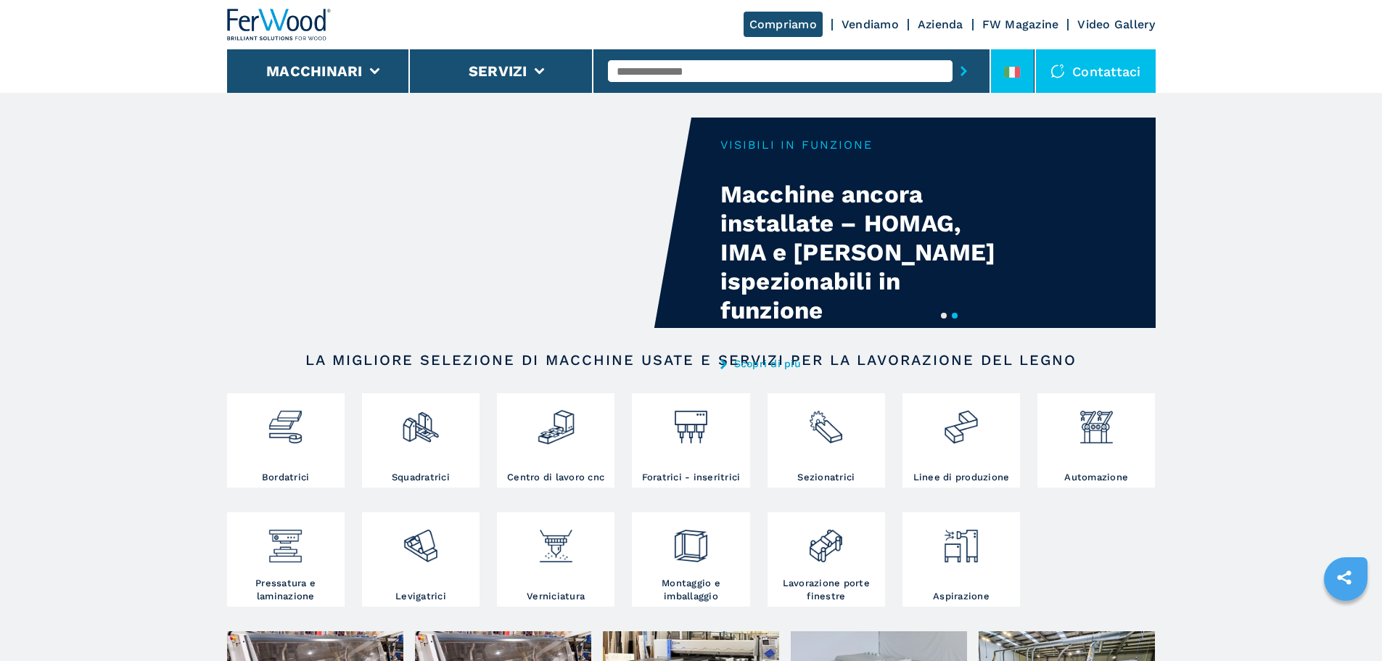
click at [1010, 77] on icon at bounding box center [1007, 72] width 6 height 11
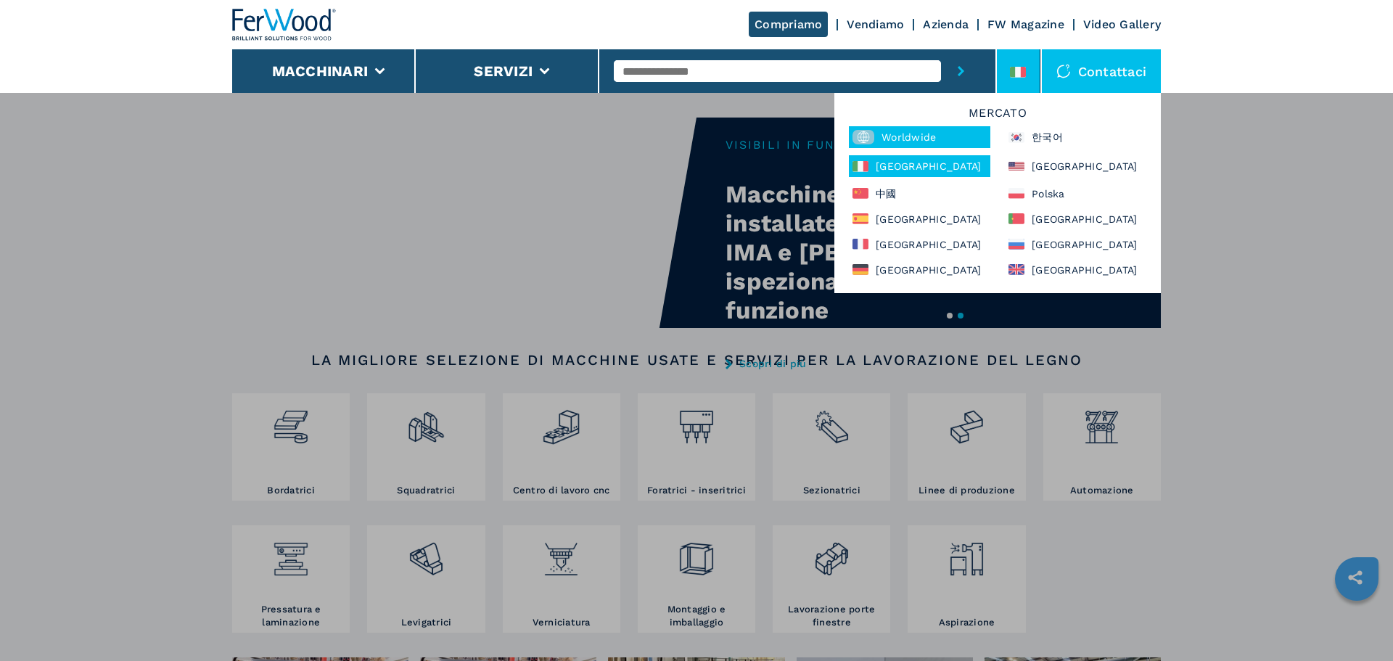
click at [961, 135] on div "Worldwide" at bounding box center [920, 137] width 142 height 22
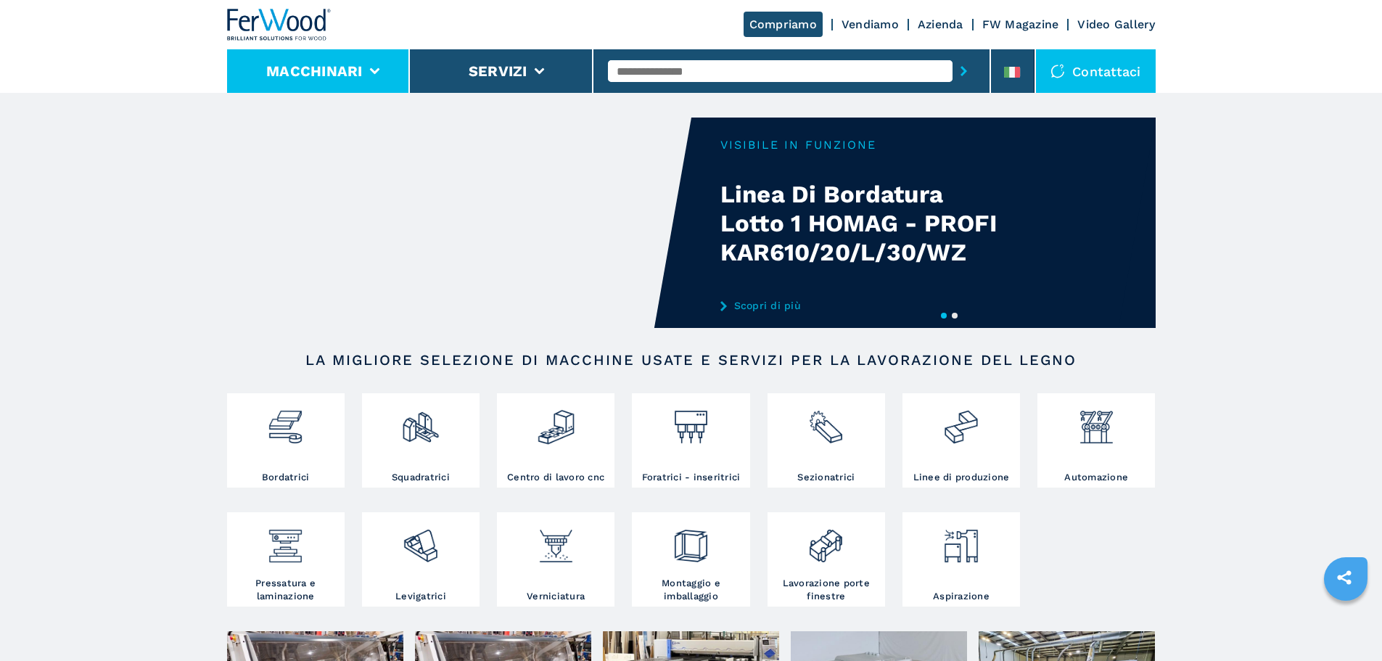
click at [355, 65] on button "Macchinari" at bounding box center [314, 70] width 97 height 17
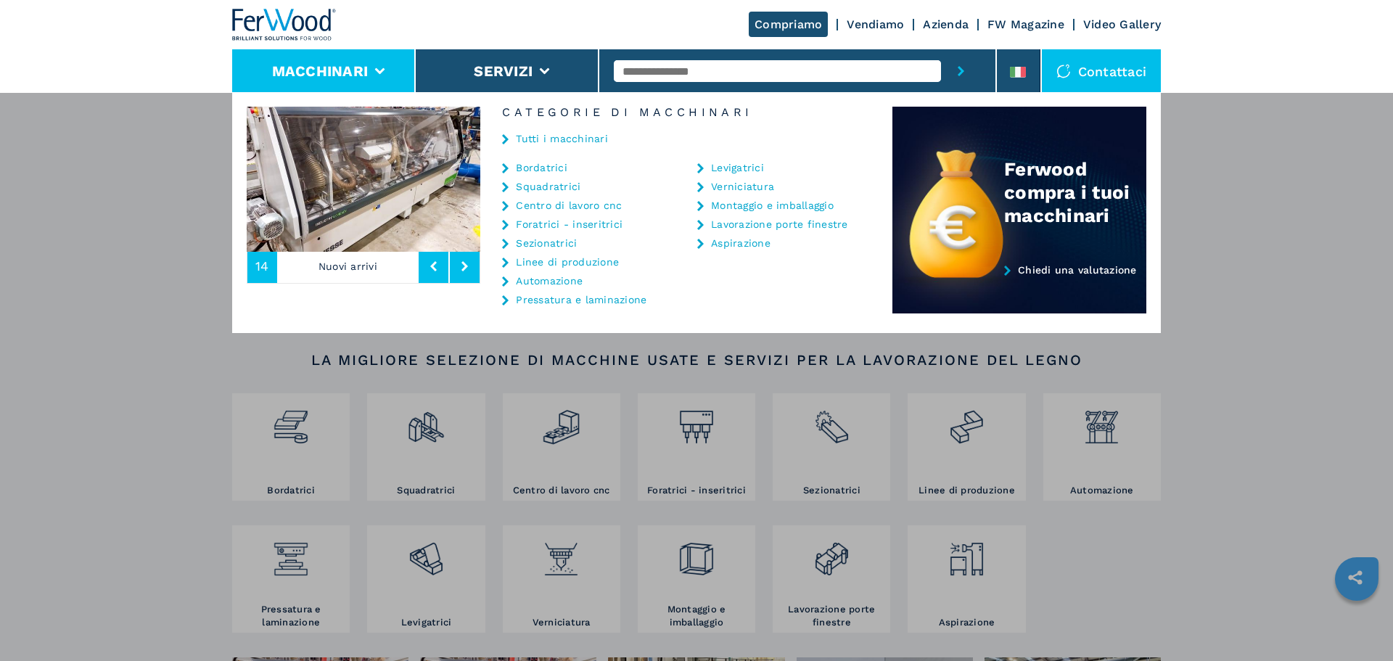
click at [572, 283] on link "Automazione" at bounding box center [549, 281] width 67 height 10
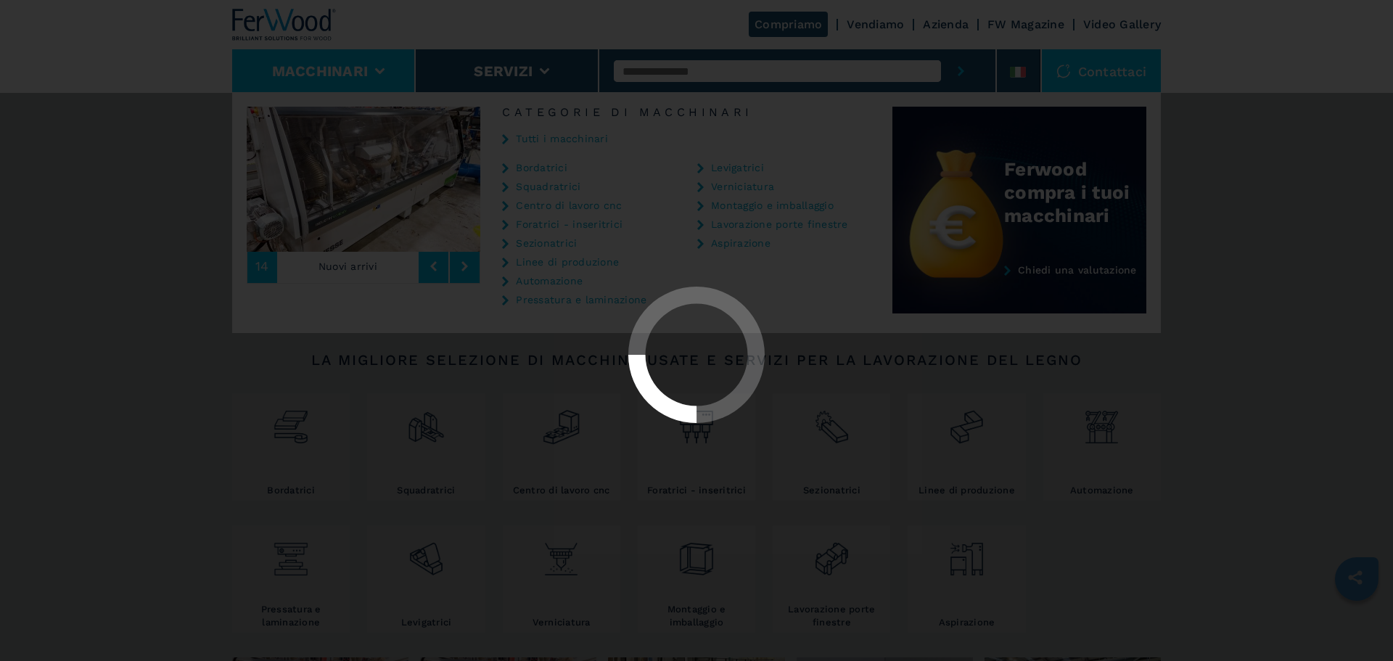
select select "**********"
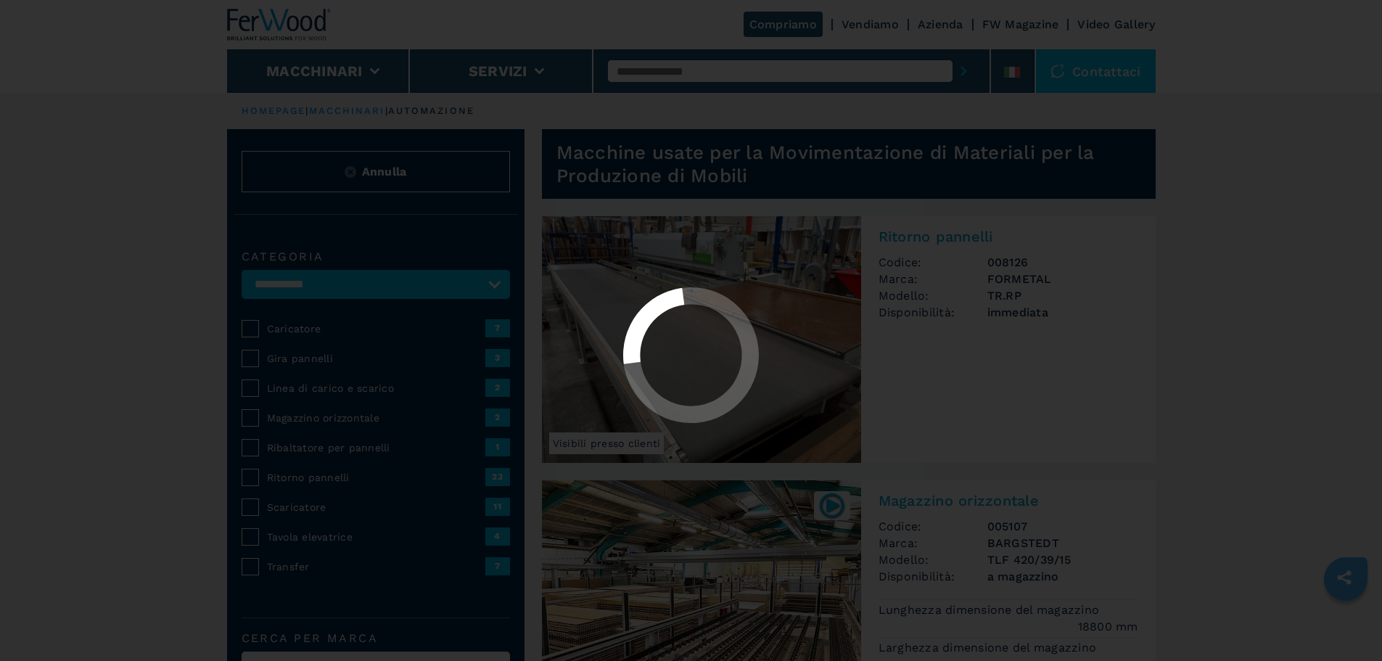
select select "**********"
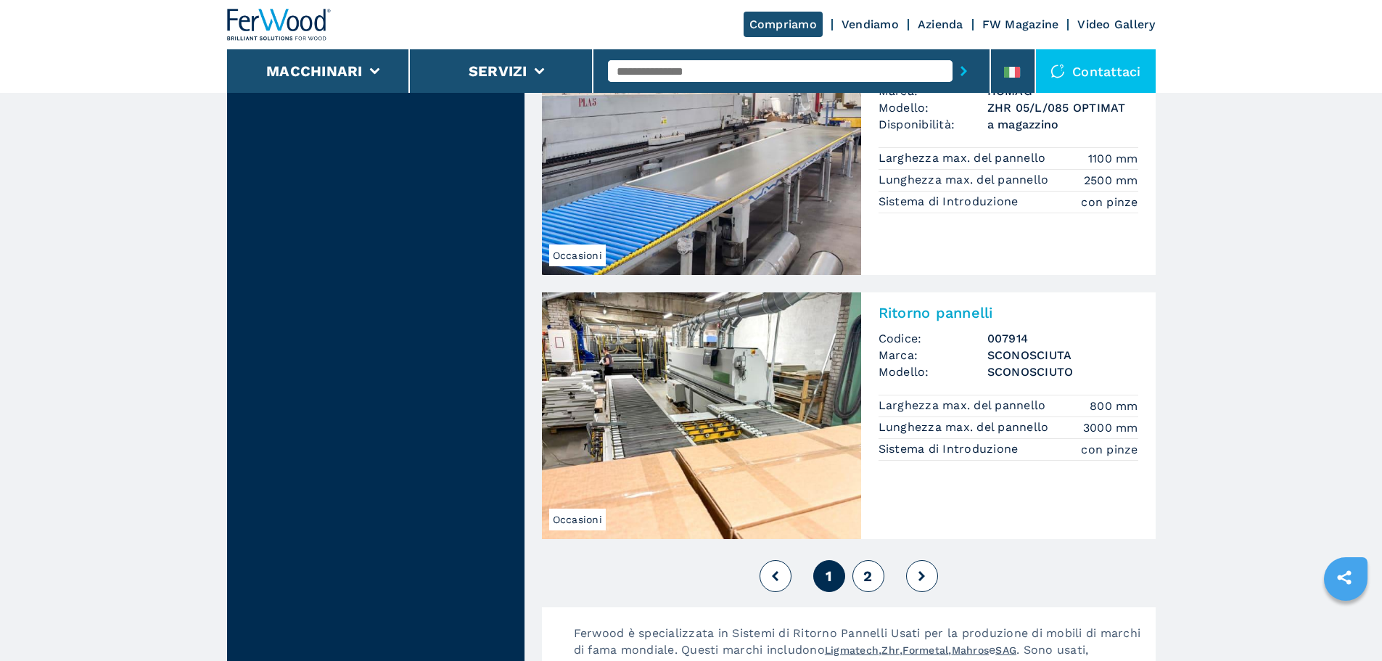
scroll to position [3120, 0]
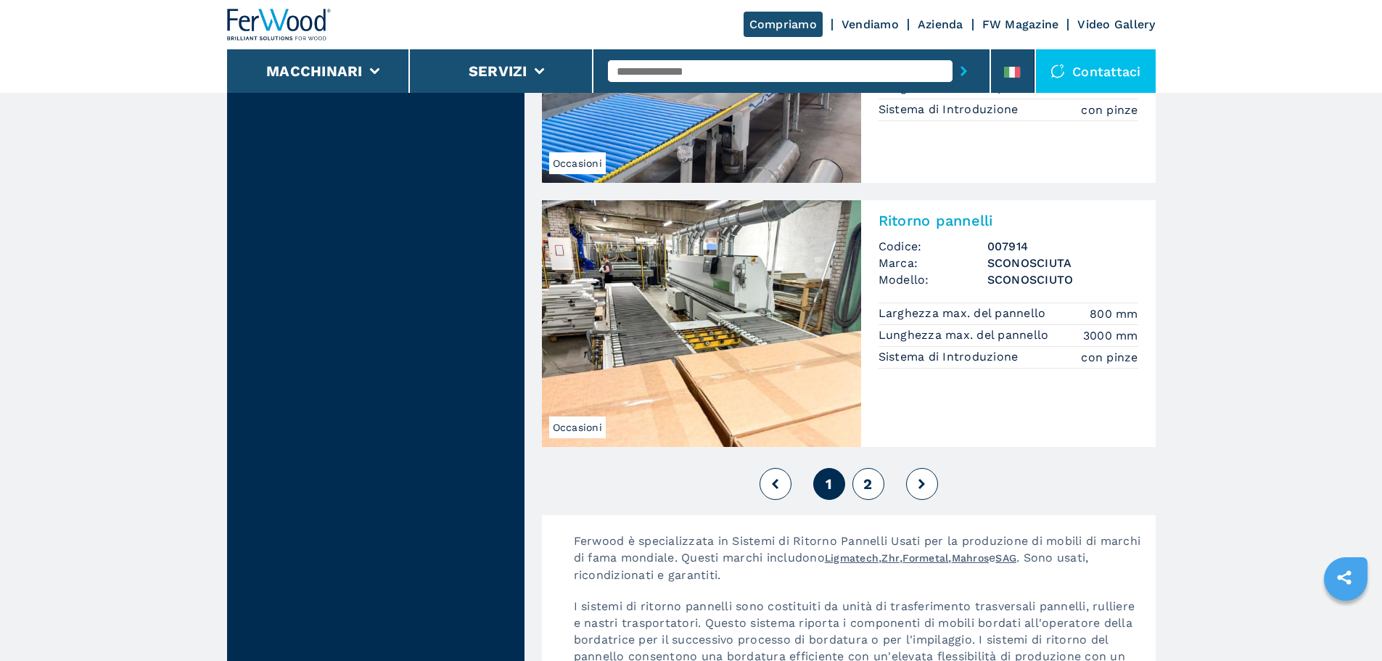
click at [880, 488] on button "2" at bounding box center [869, 484] width 32 height 32
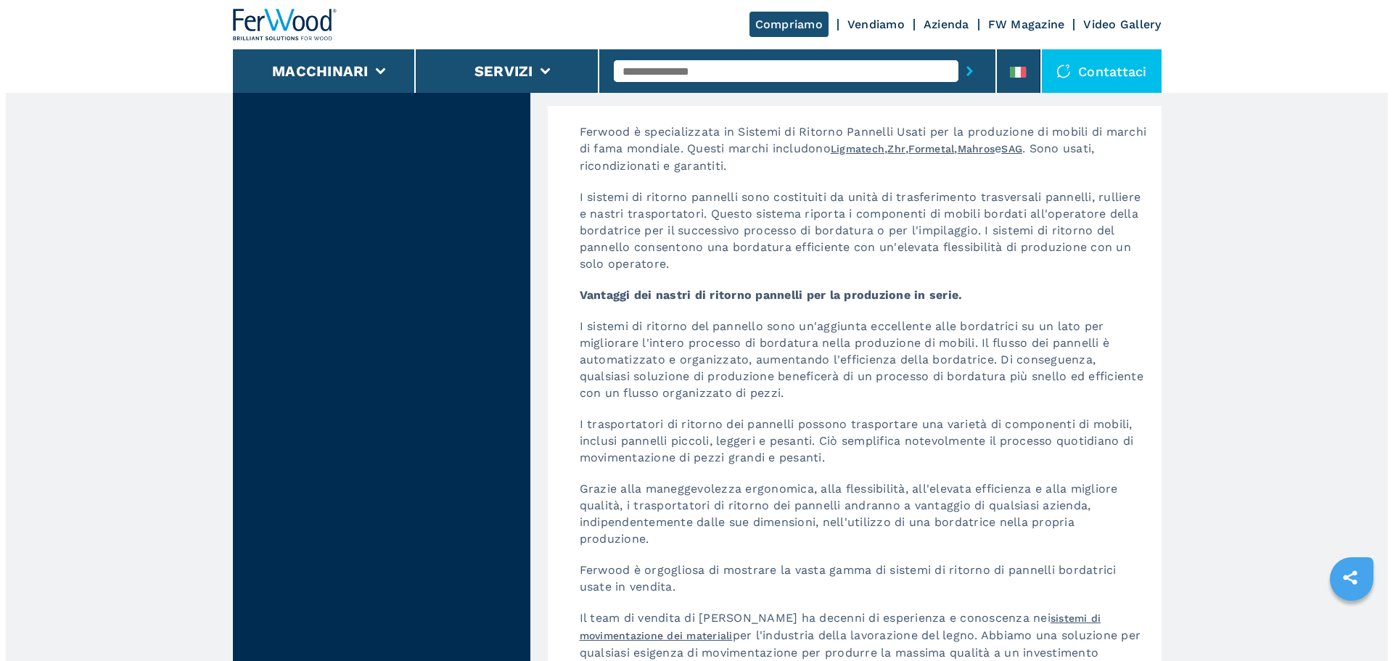
scroll to position [2758, 0]
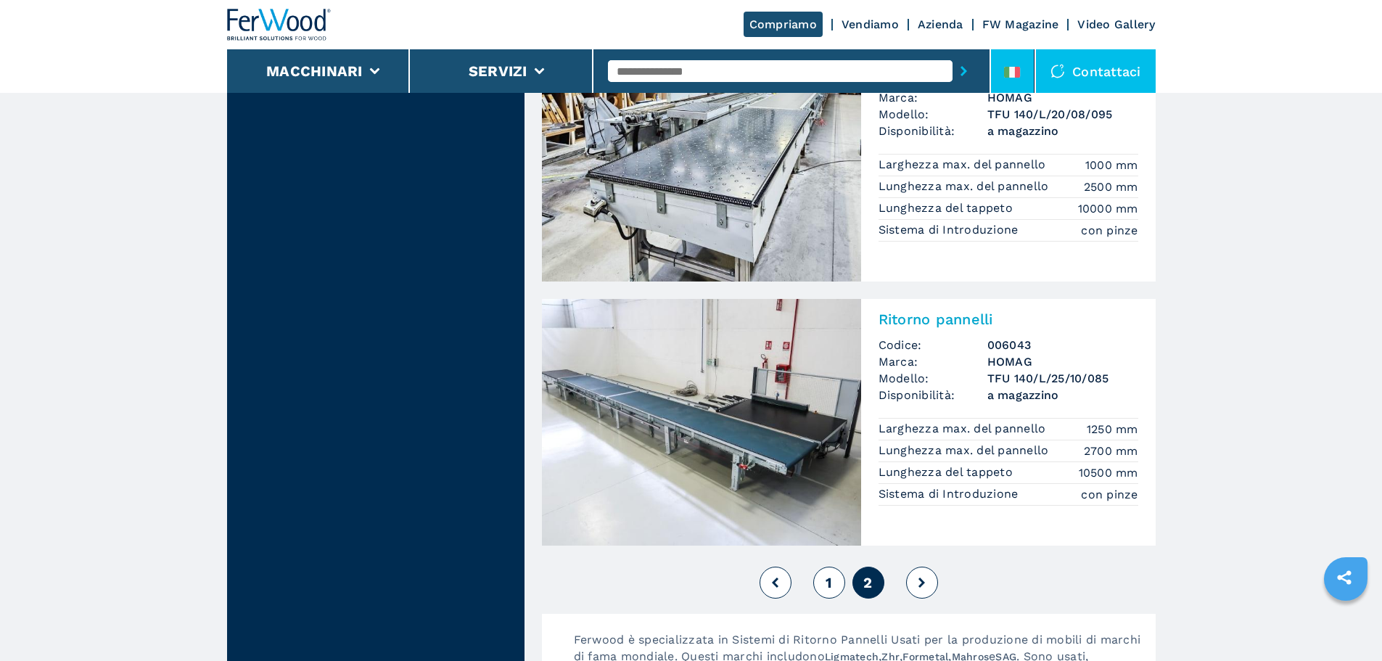
click at [1020, 71] on icon at bounding box center [1018, 72] width 6 height 11
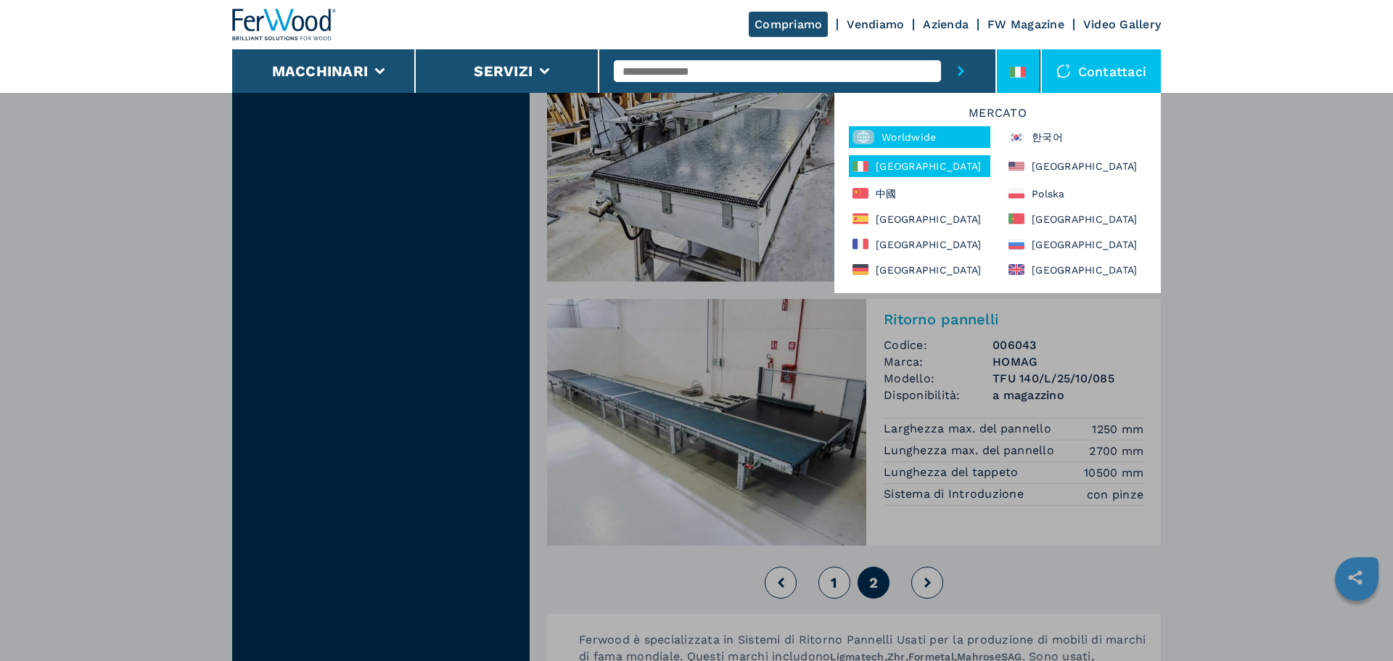
click at [959, 138] on div "Worldwide" at bounding box center [920, 137] width 142 height 22
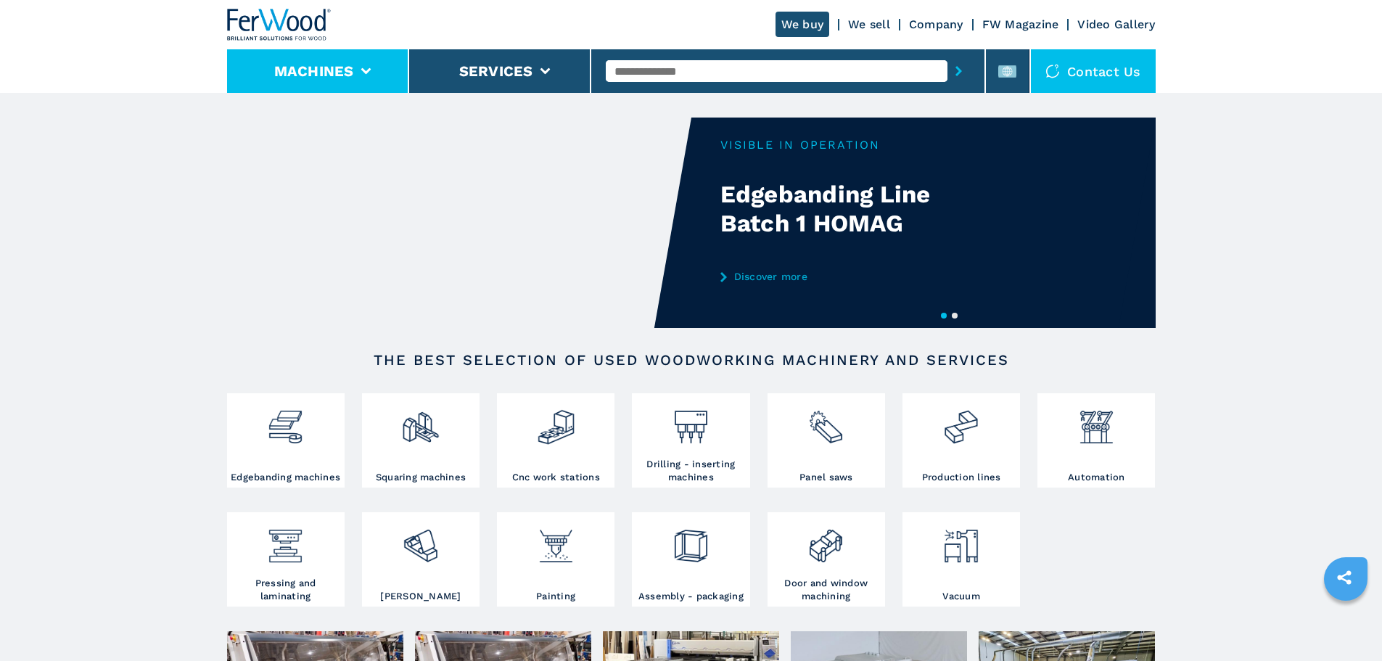
click at [368, 64] on li "Machines" at bounding box center [318, 71] width 182 height 44
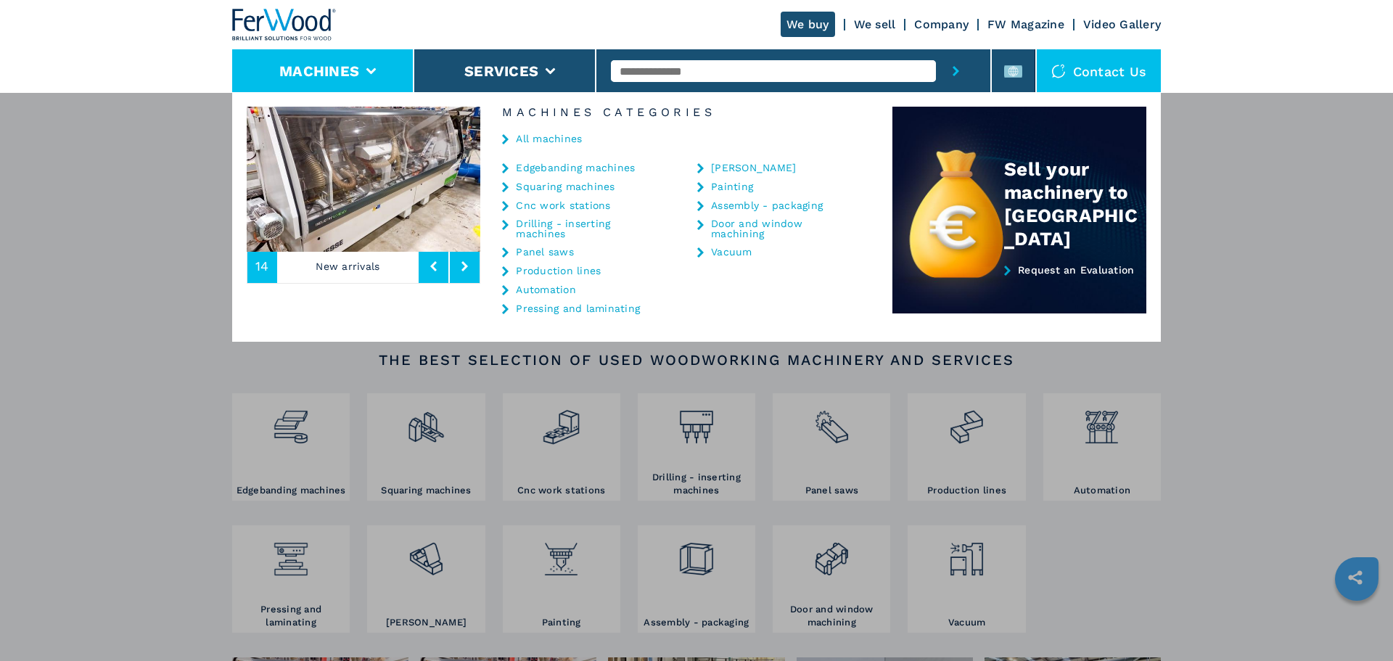
click at [567, 294] on link "Automation" at bounding box center [546, 289] width 60 height 10
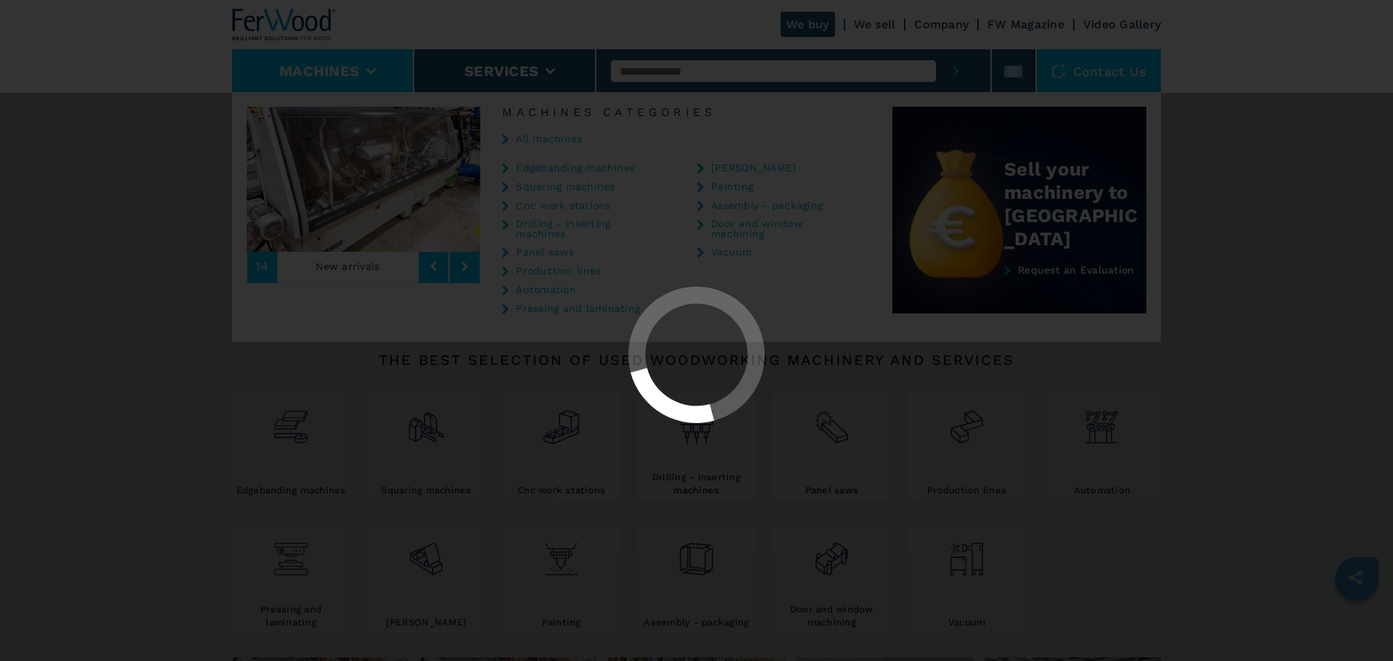
select select "**********"
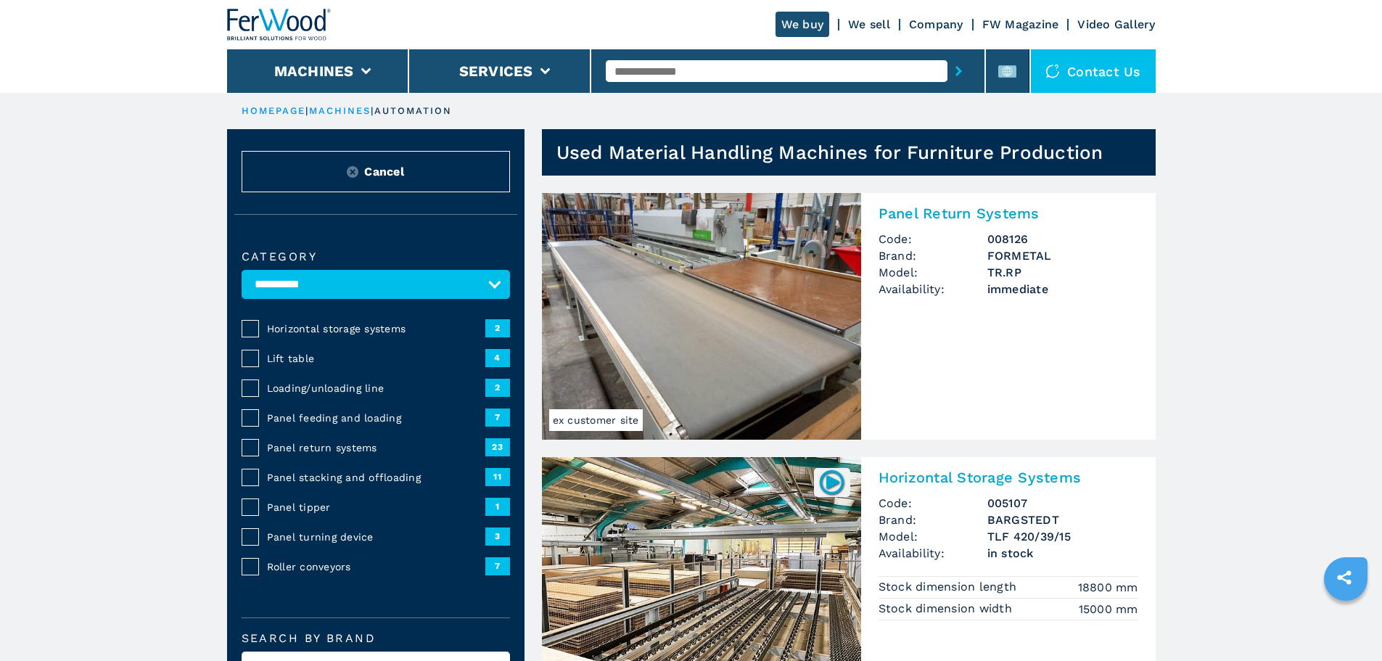
click at [260, 455] on div "Panel return systems" at bounding box center [373, 447] width 226 height 15
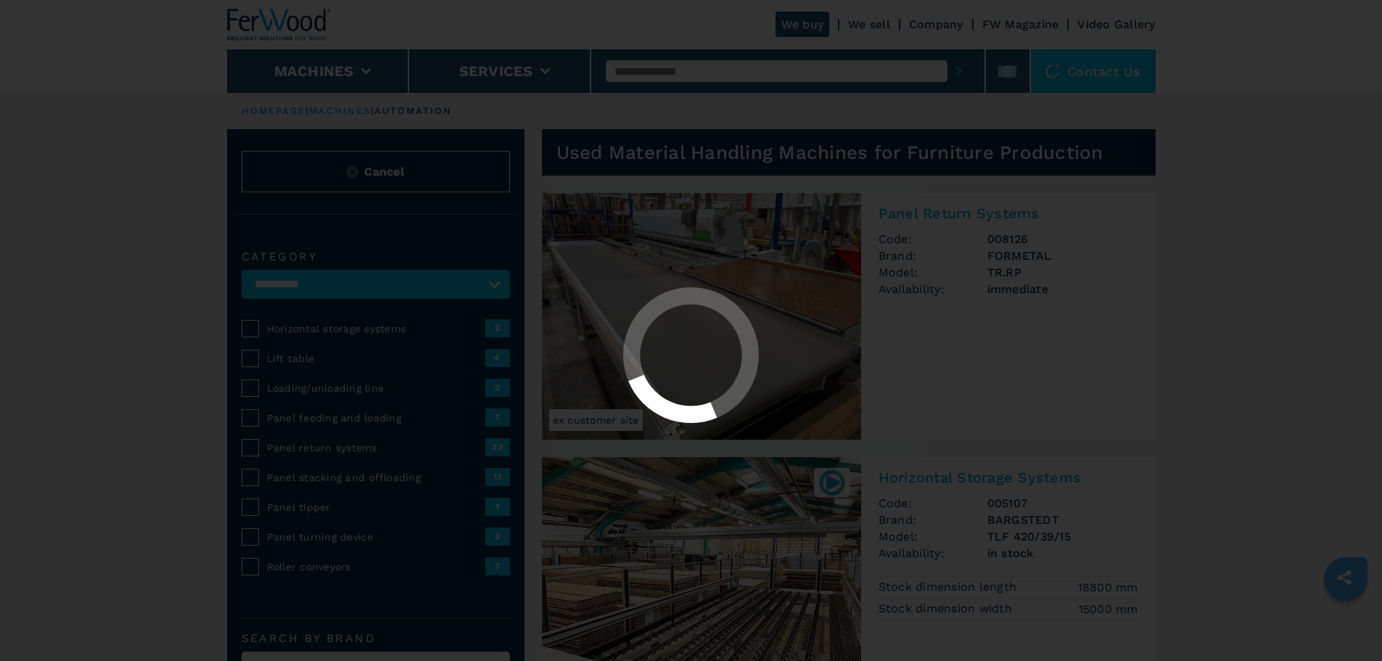
select select "**********"
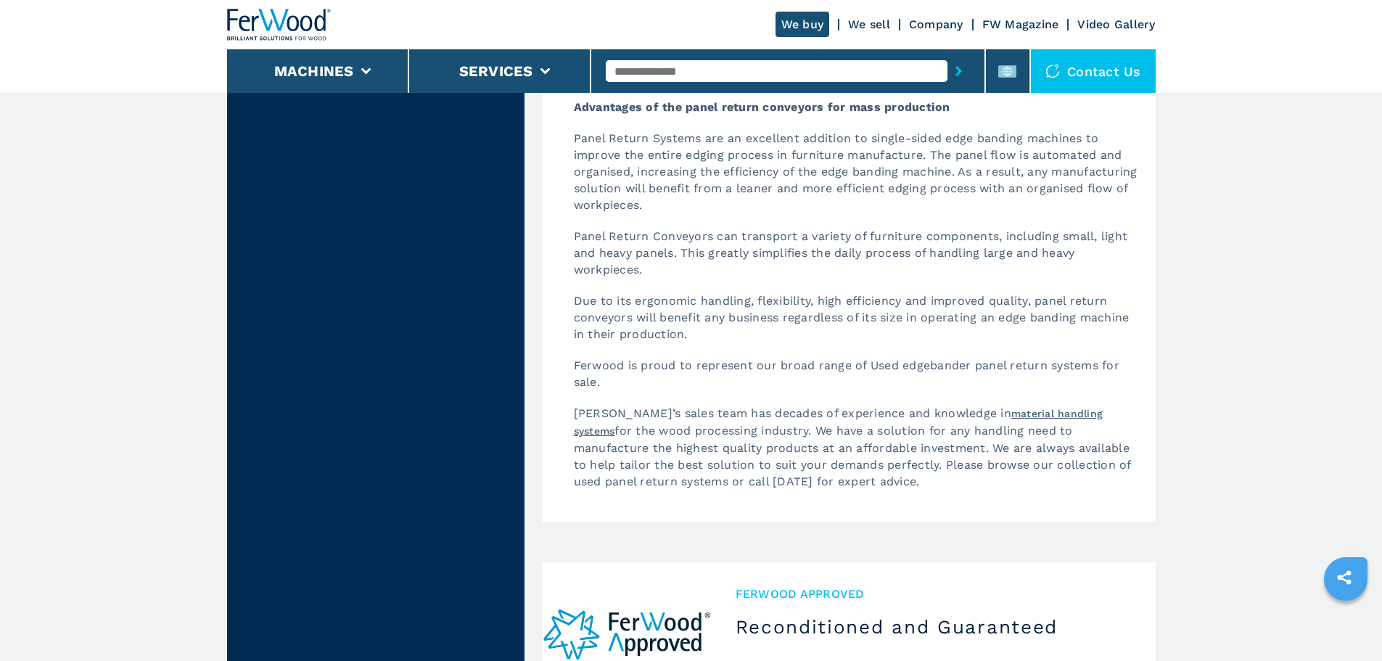
scroll to position [3338, 0]
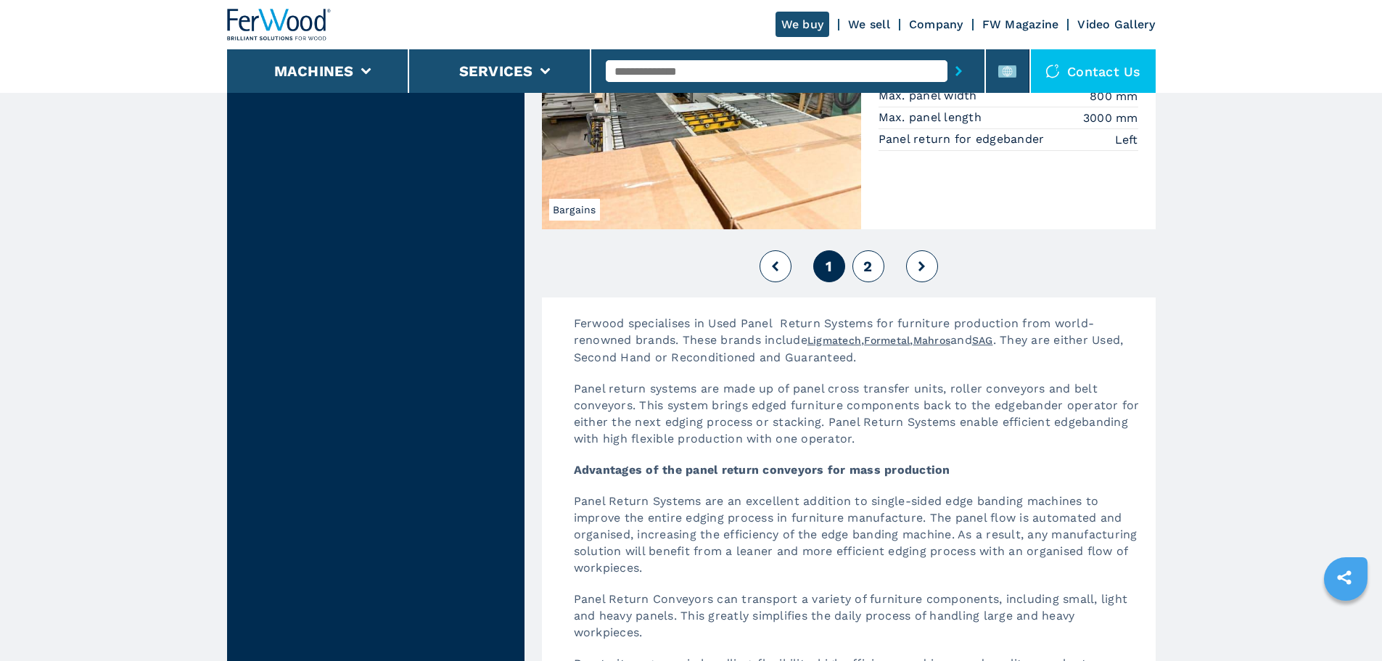
click at [866, 271] on span "2" at bounding box center [868, 266] width 9 height 17
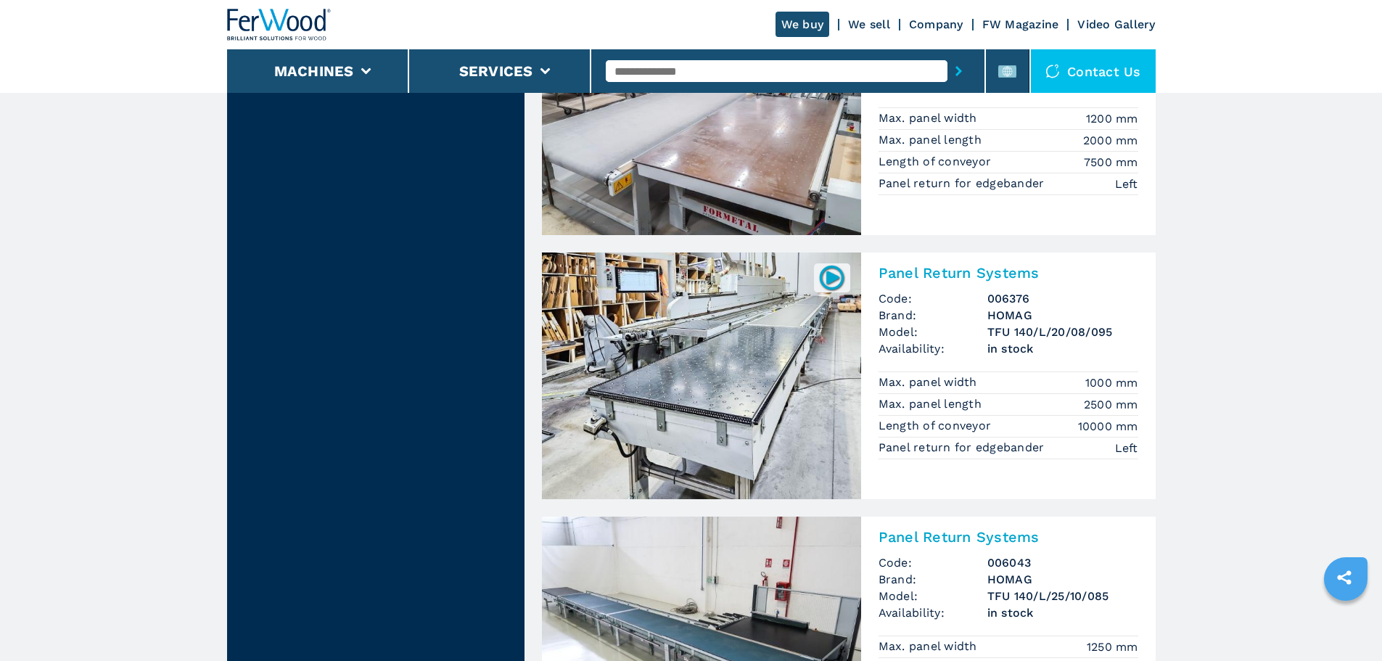
scroll to position [2830, 0]
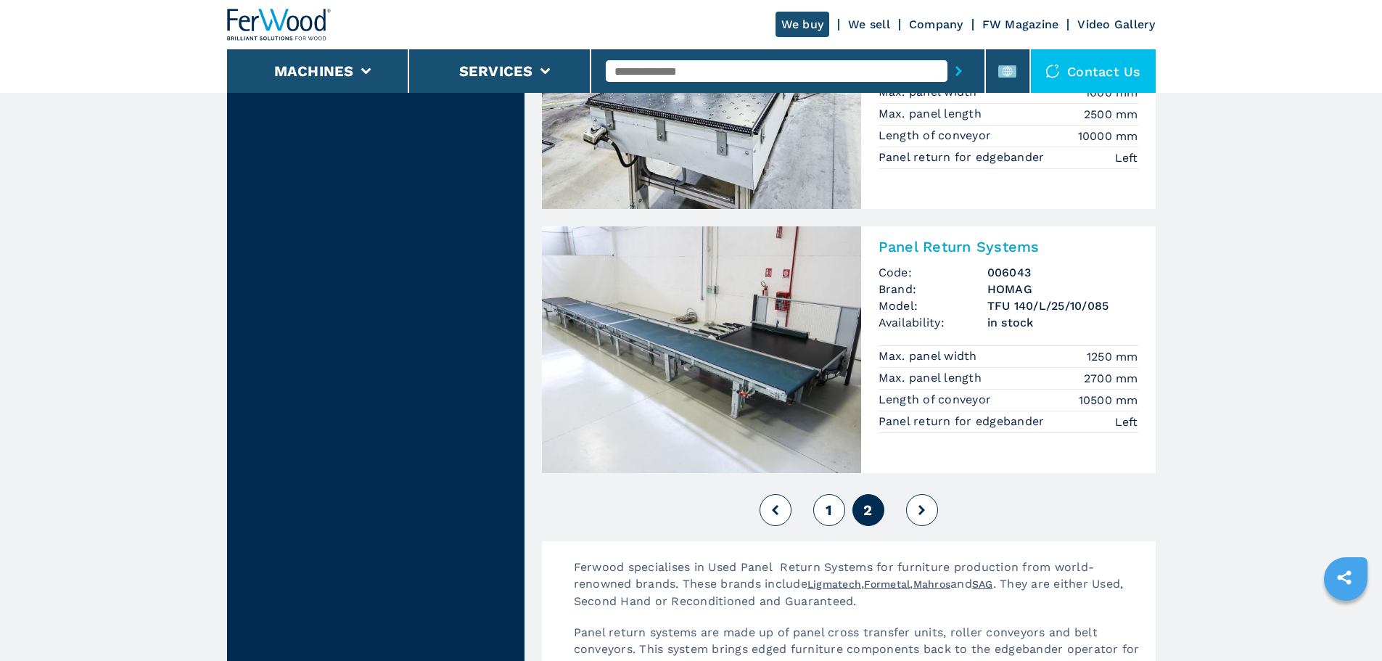
click at [835, 496] on button "1" at bounding box center [829, 510] width 32 height 32
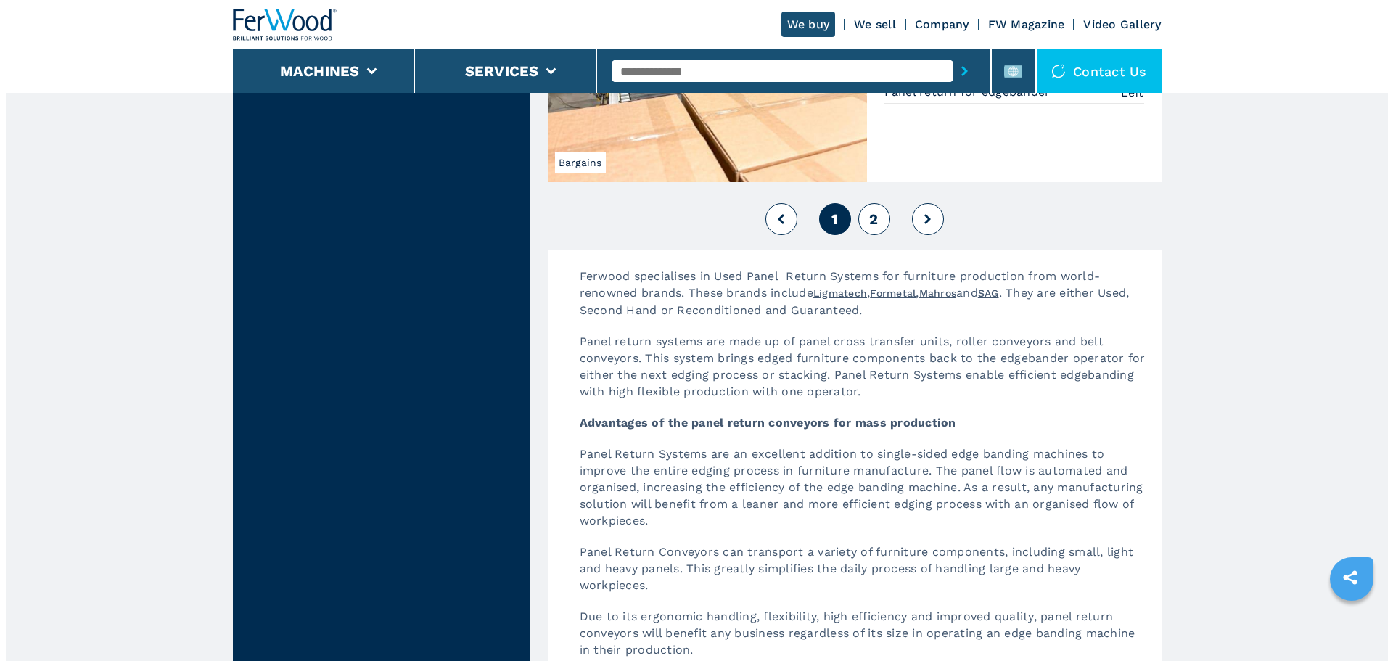
scroll to position [3411, 0]
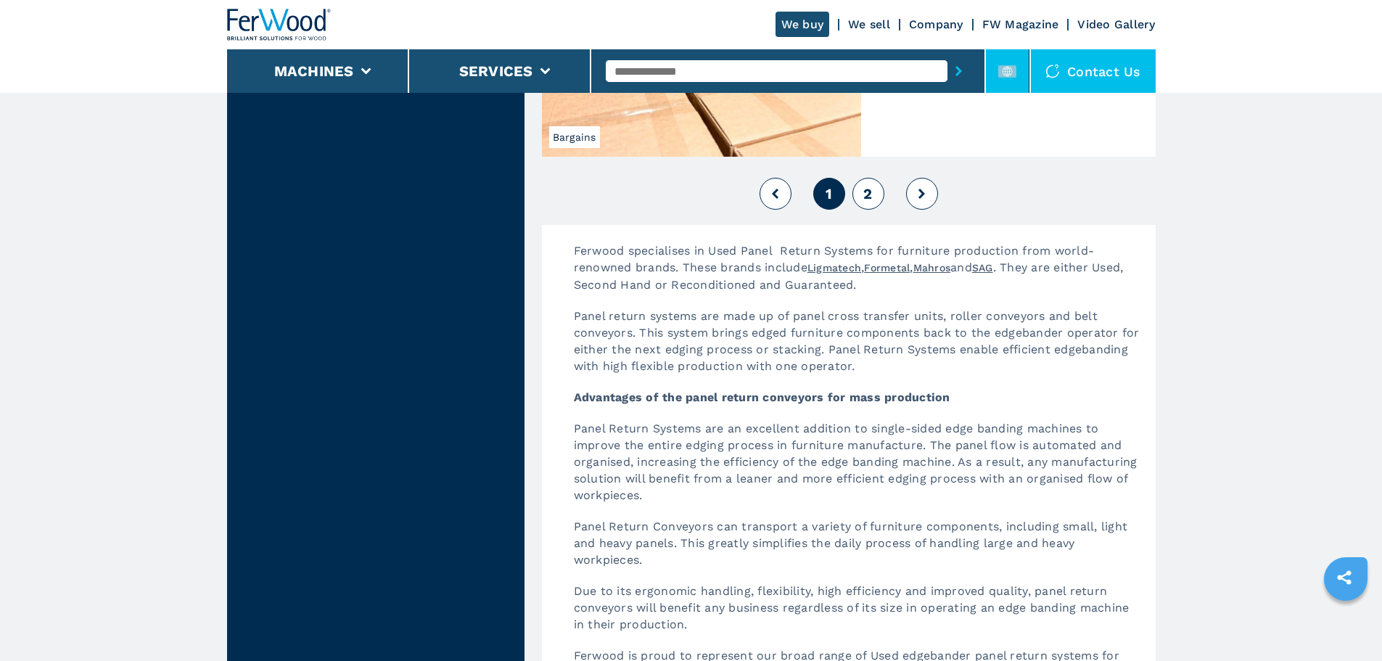
click at [1006, 70] on rect at bounding box center [1008, 71] width 18 height 12
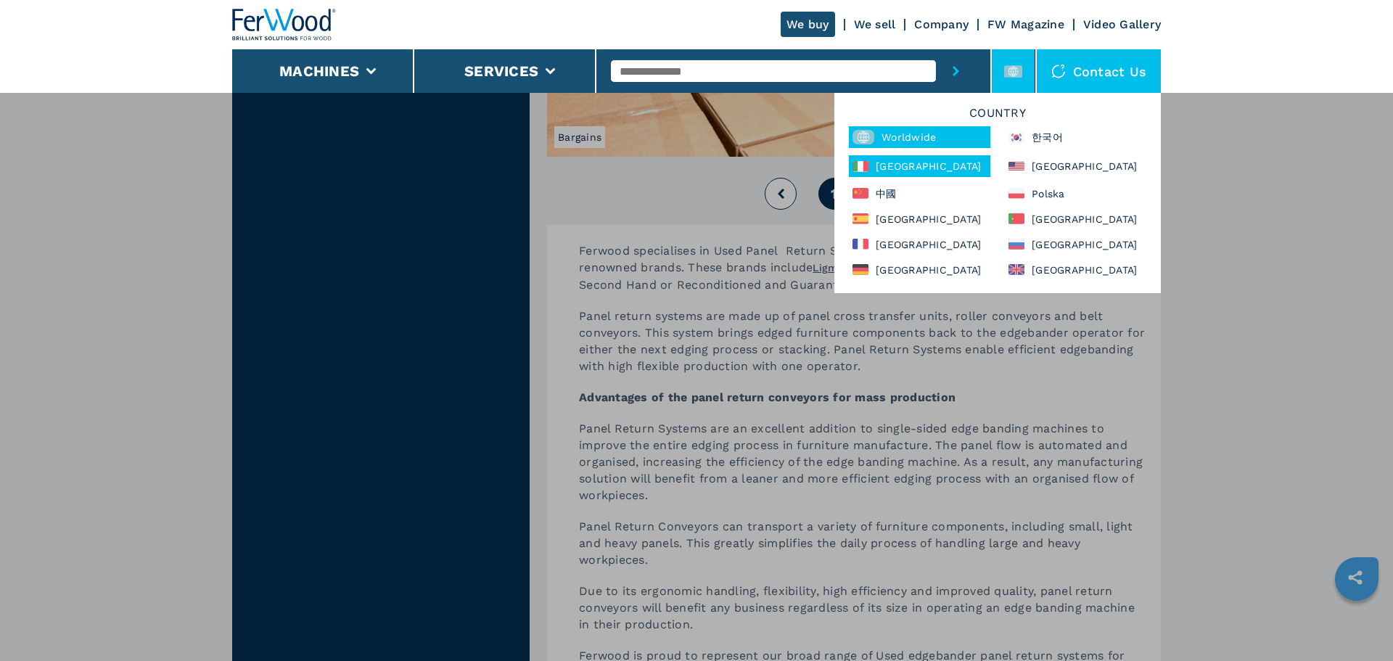
click at [888, 167] on div "[GEOGRAPHIC_DATA]" at bounding box center [920, 166] width 142 height 22
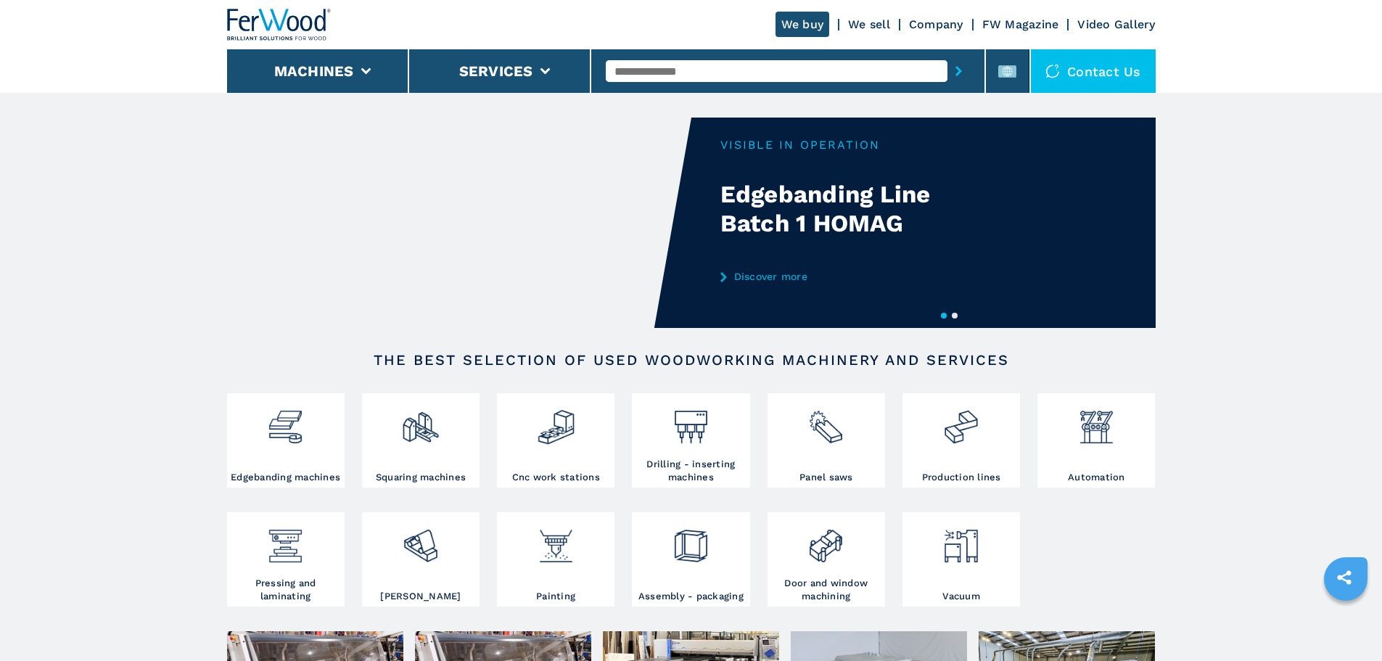
click at [958, 316] on button "2" at bounding box center [955, 316] width 6 height 6
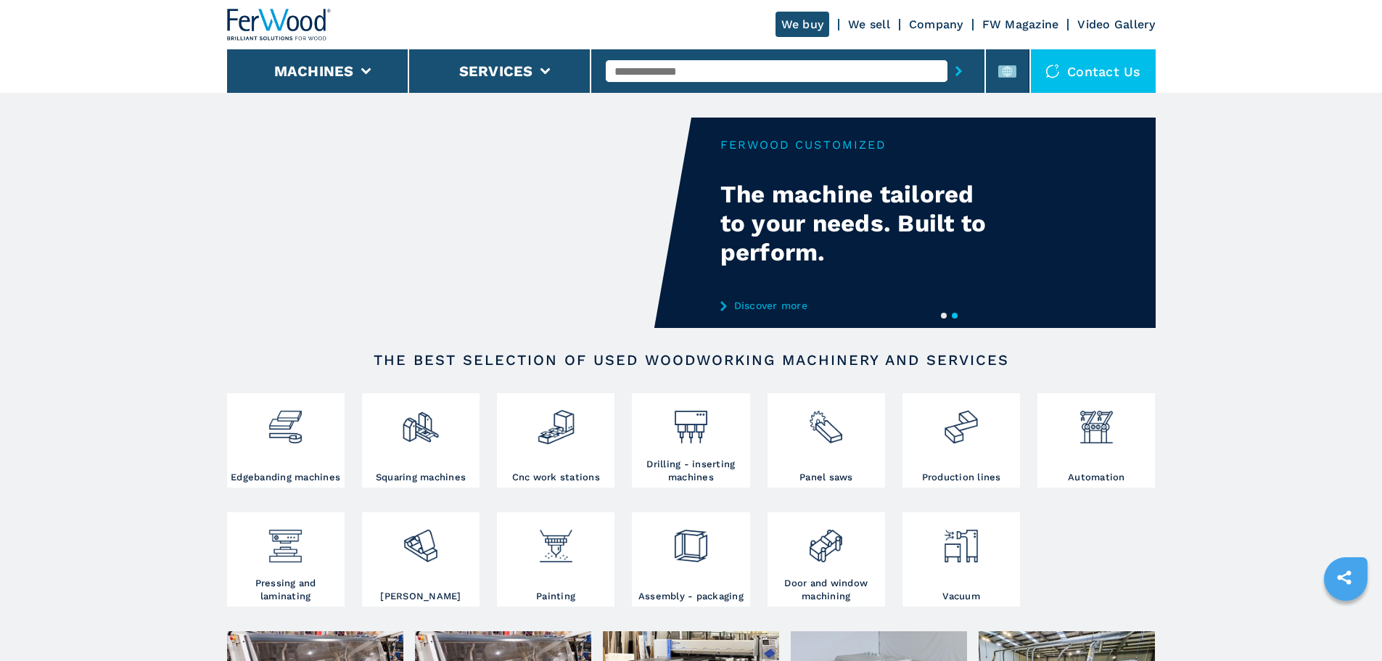
click at [945, 317] on button "1" at bounding box center [944, 316] width 6 height 6
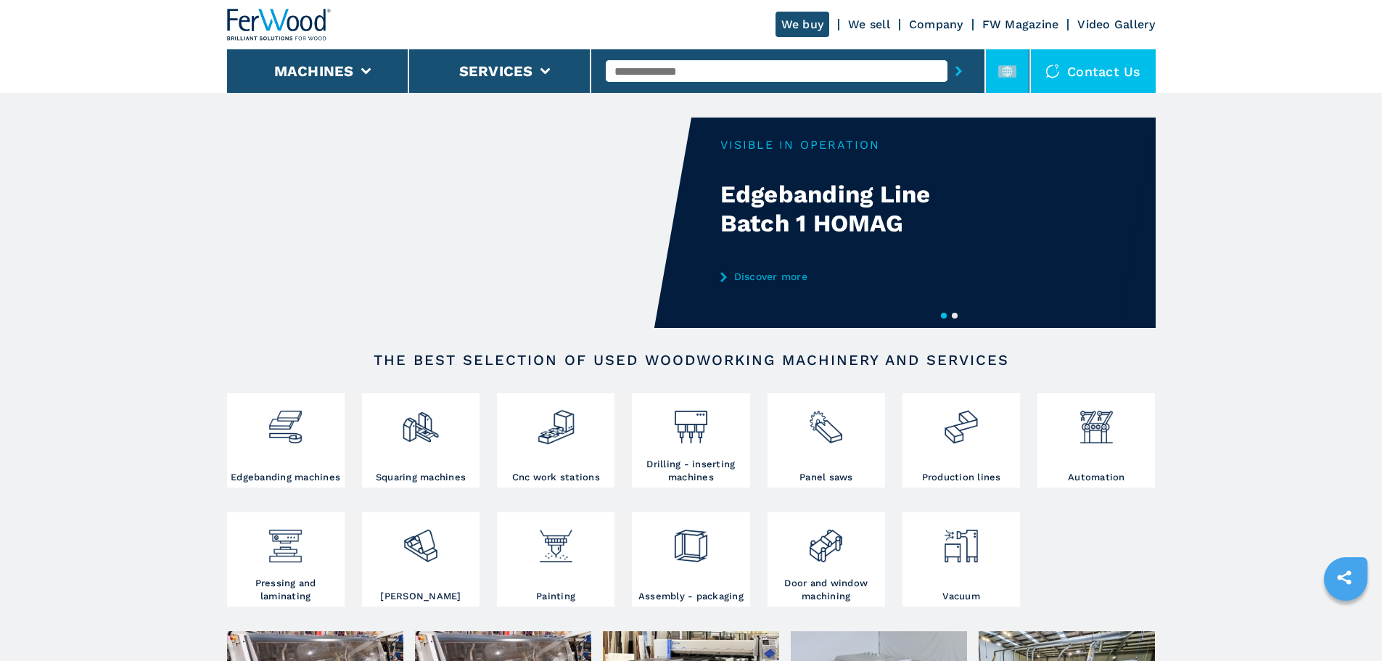
click at [999, 76] on icon at bounding box center [1008, 71] width 18 height 18
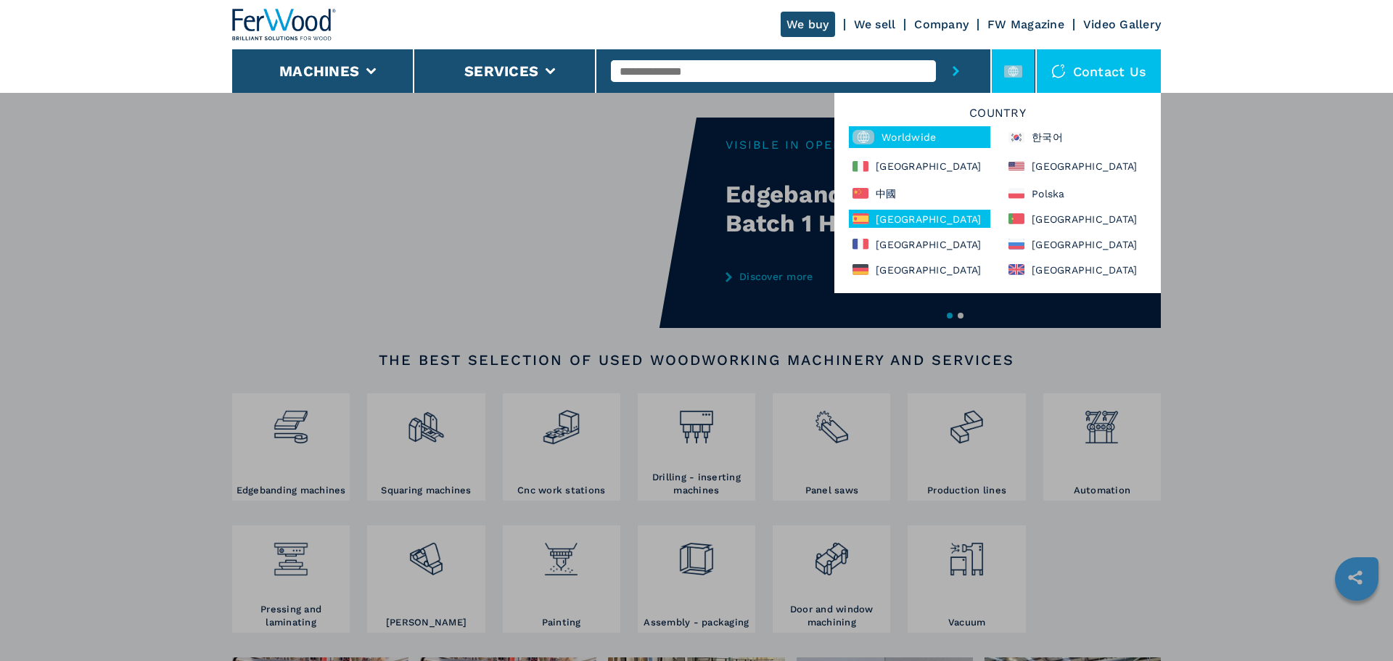
click at [906, 226] on div "España" at bounding box center [920, 219] width 142 height 18
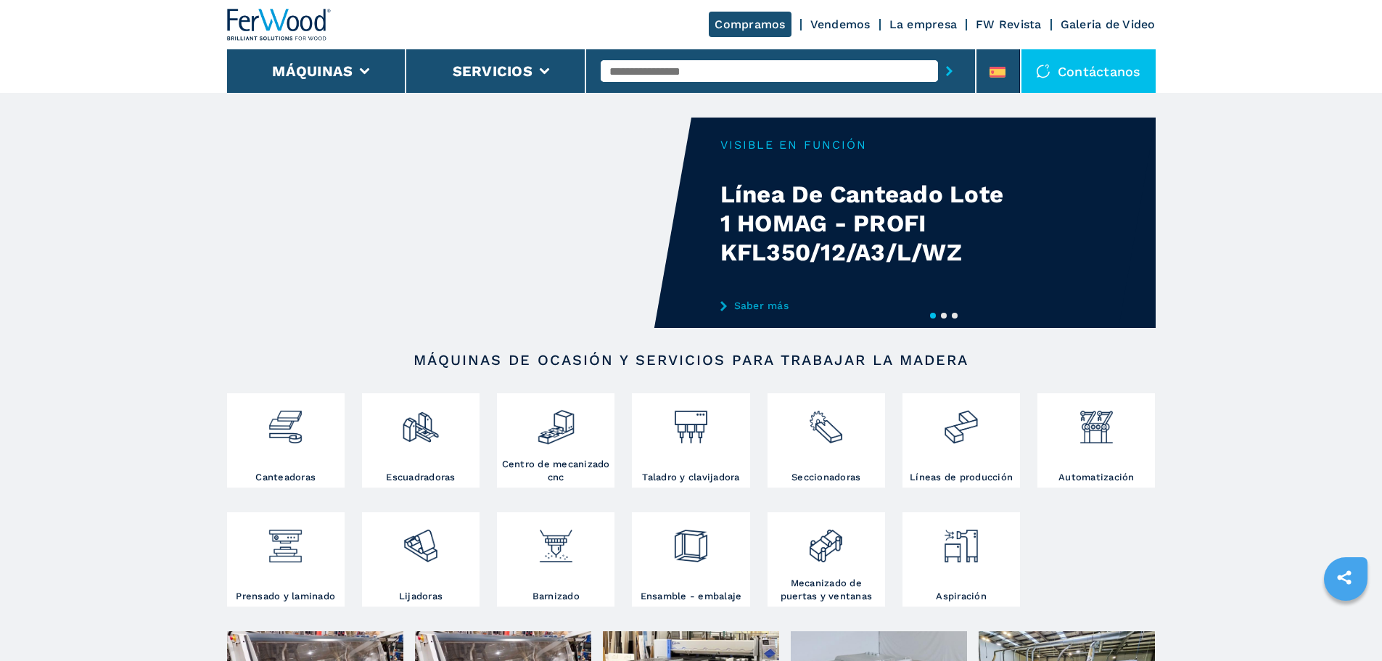
click at [957, 316] on button "3" at bounding box center [955, 316] width 6 height 6
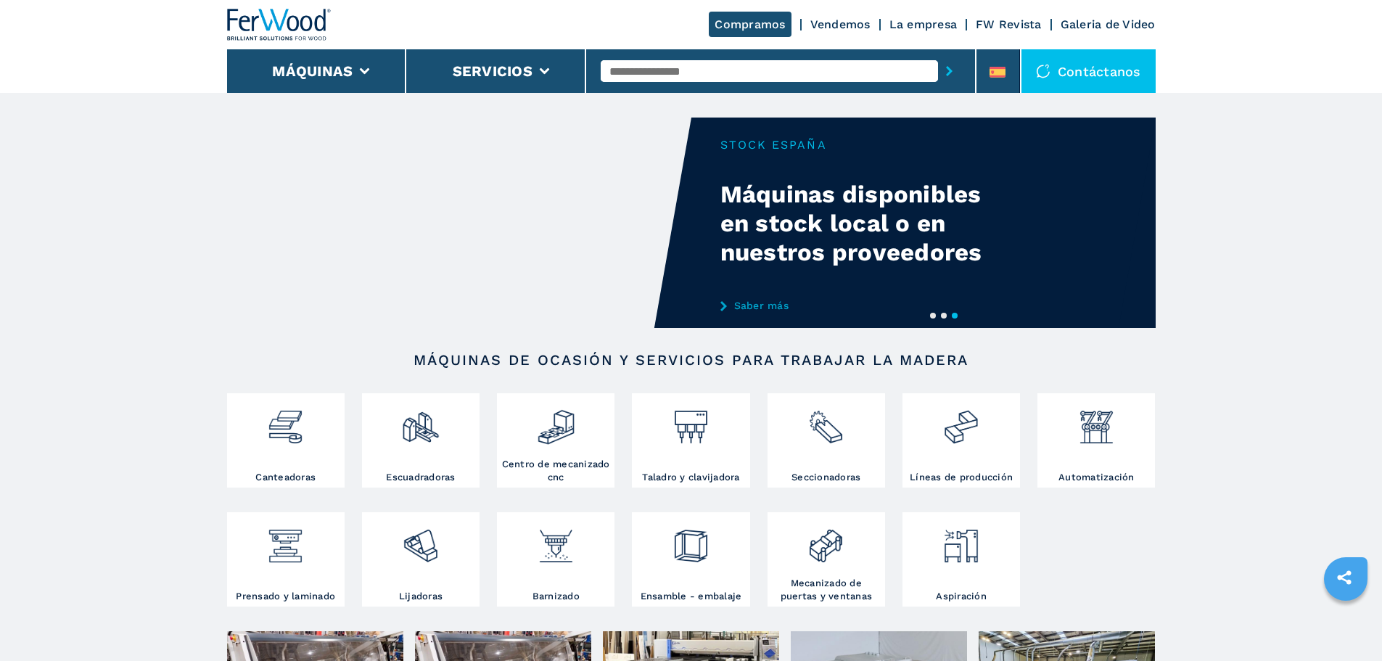
click at [941, 315] on button "2" at bounding box center [944, 316] width 6 height 6
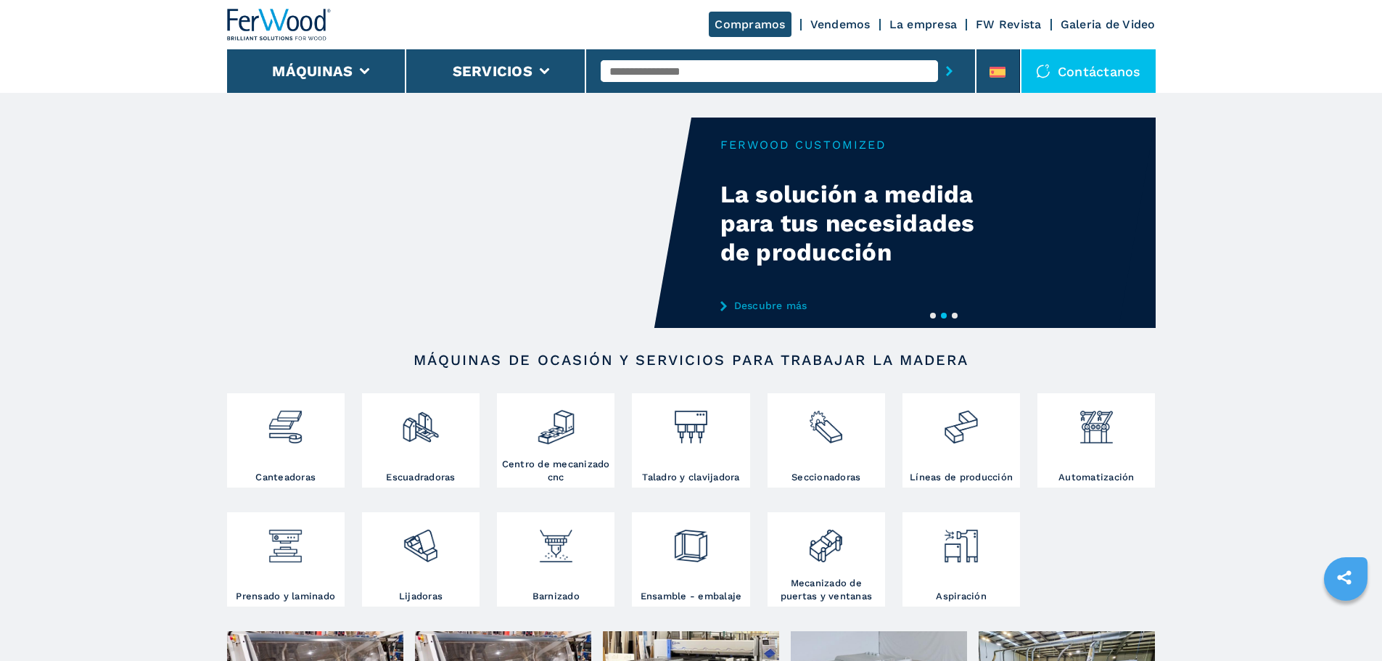
click at [930, 315] on button "1" at bounding box center [933, 316] width 6 height 6
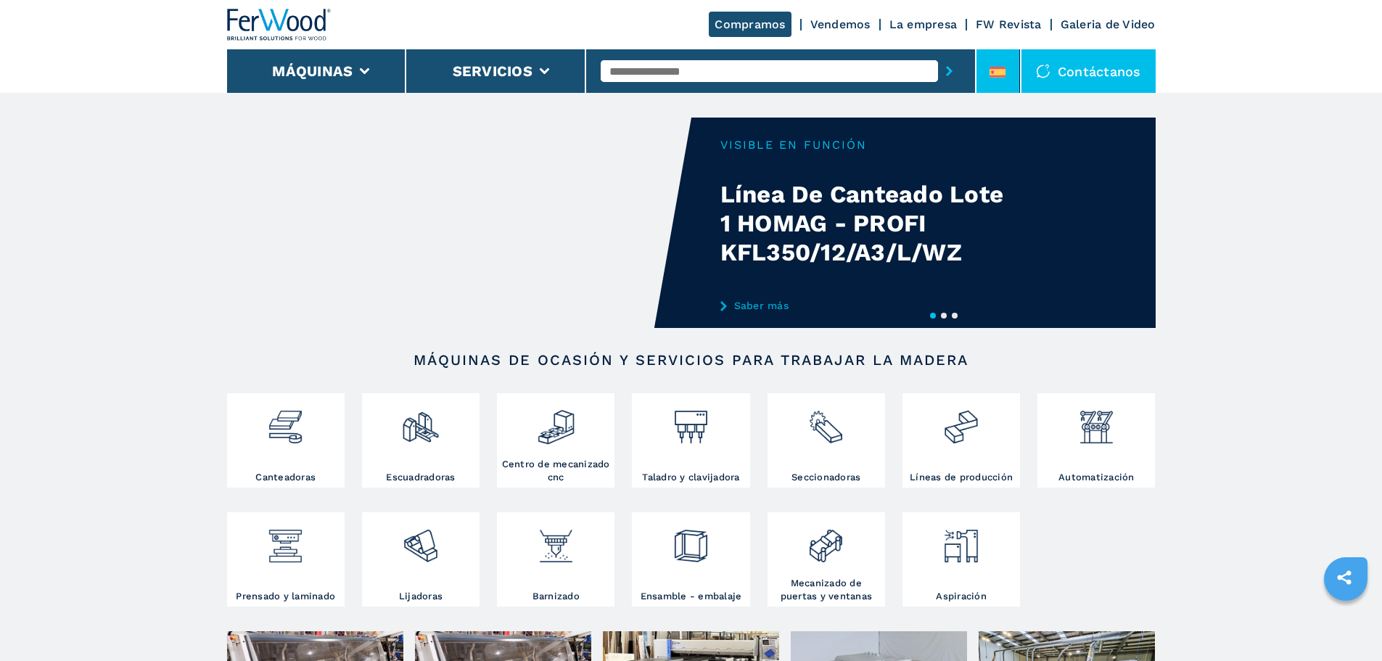
click at [1004, 67] on icon at bounding box center [998, 68] width 16 height 2
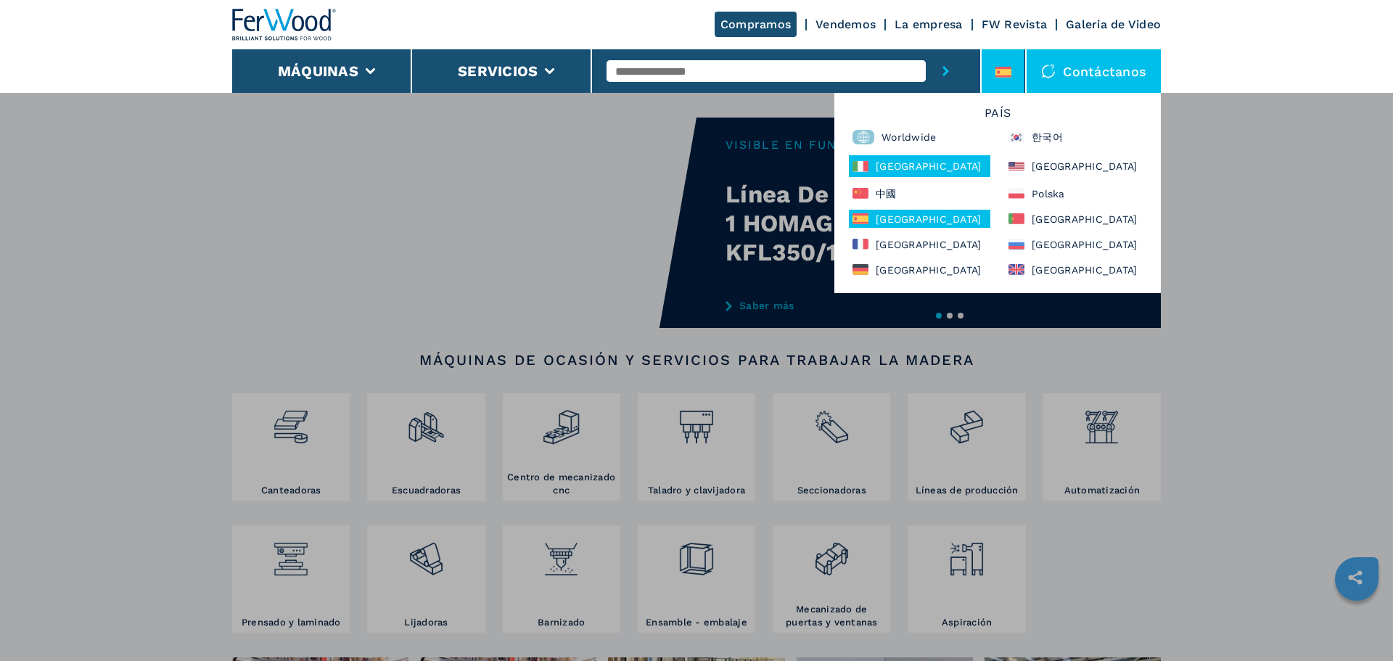
click at [941, 157] on div "Italia" at bounding box center [920, 166] width 142 height 22
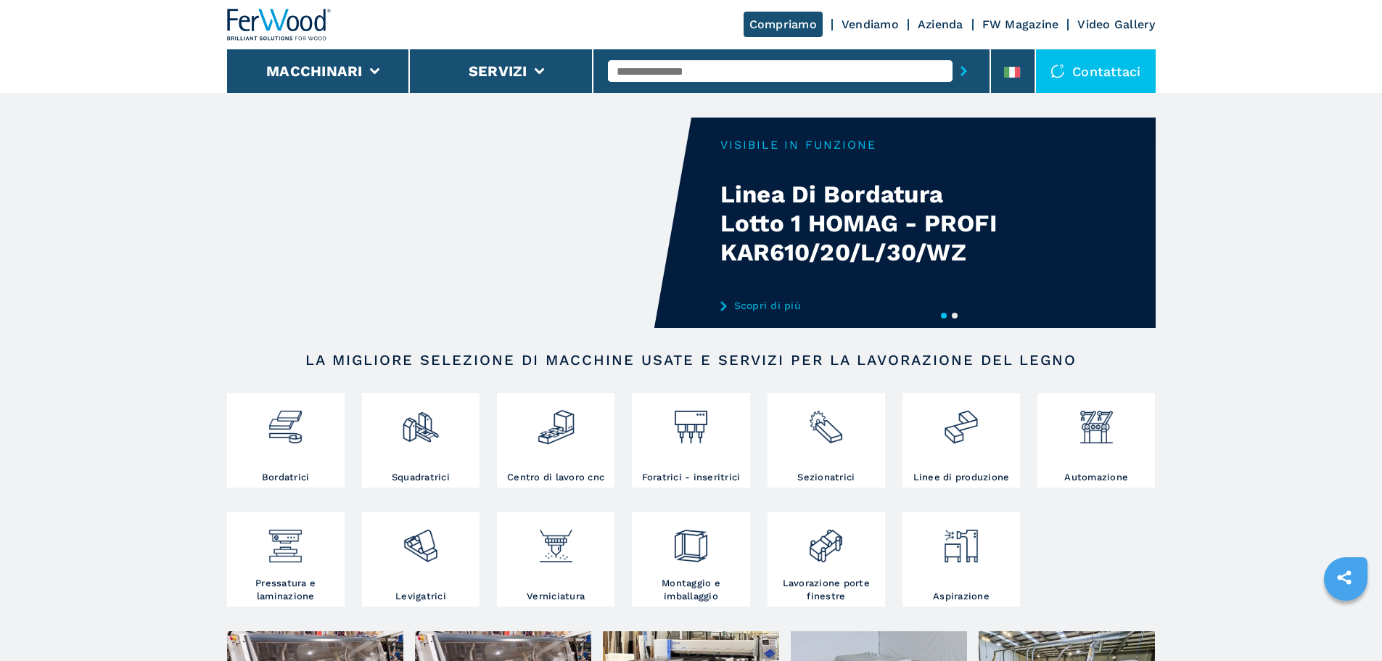
click at [955, 316] on button "2" at bounding box center [955, 316] width 6 height 6
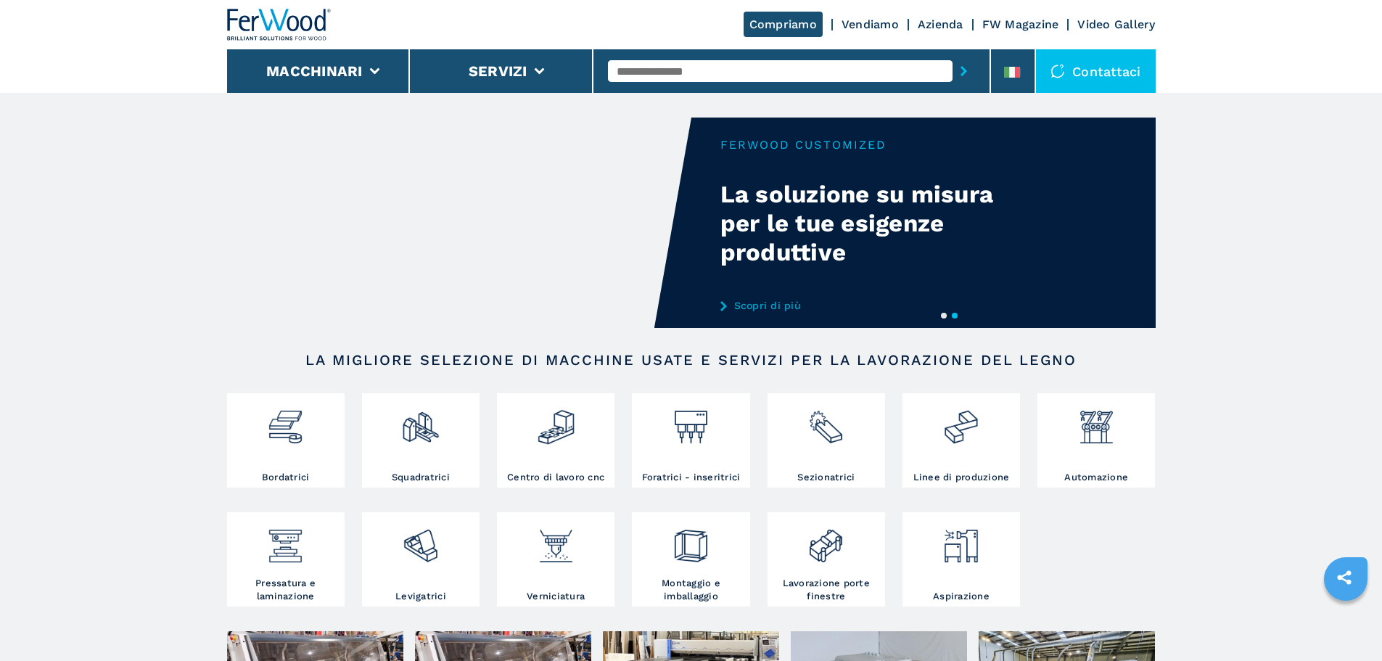
click at [952, 316] on button "2" at bounding box center [955, 316] width 6 height 6
click at [947, 316] on button "1" at bounding box center [944, 316] width 6 height 6
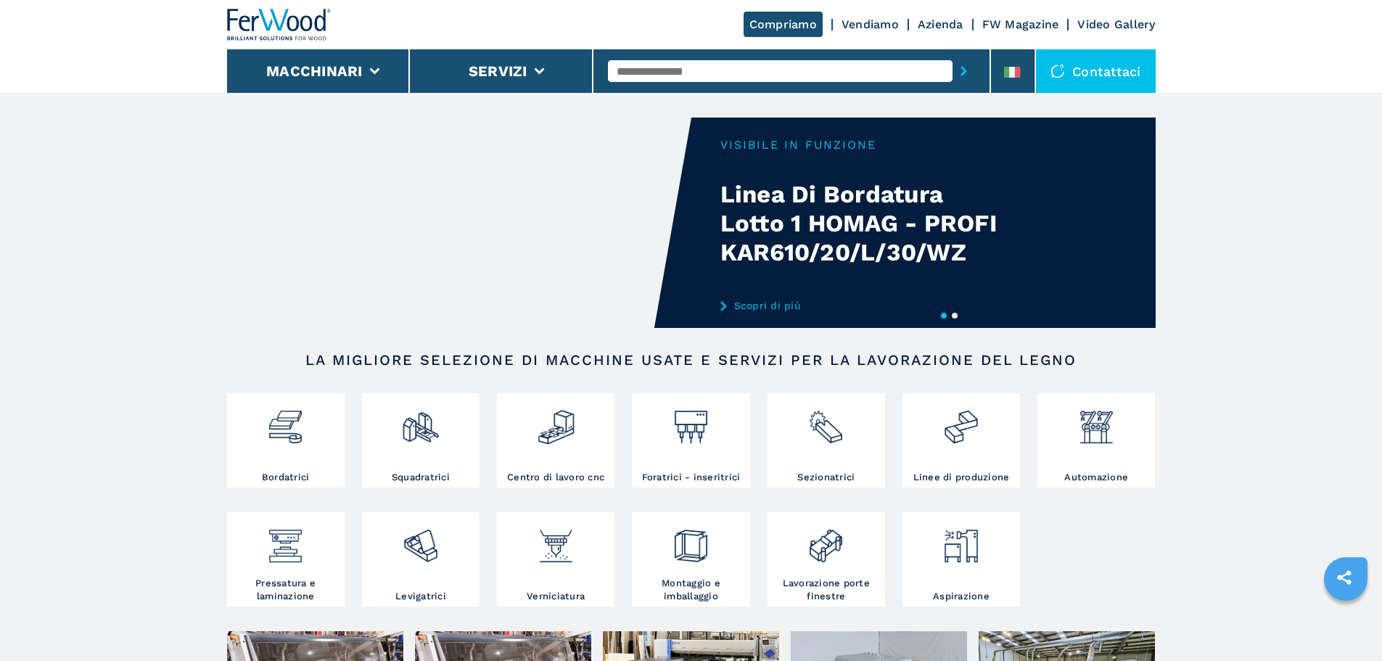
click at [952, 314] on button "2" at bounding box center [955, 316] width 6 height 6
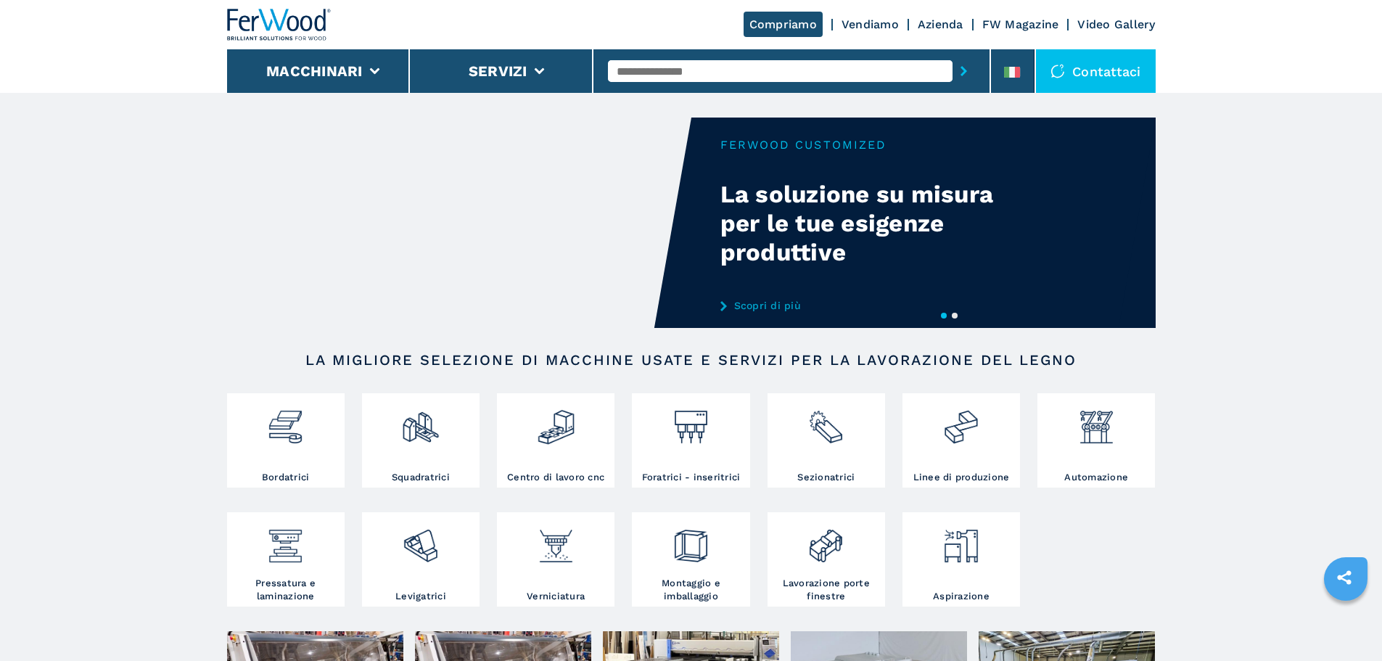
click at [652, 72] on input "text" at bounding box center [780, 71] width 345 height 22
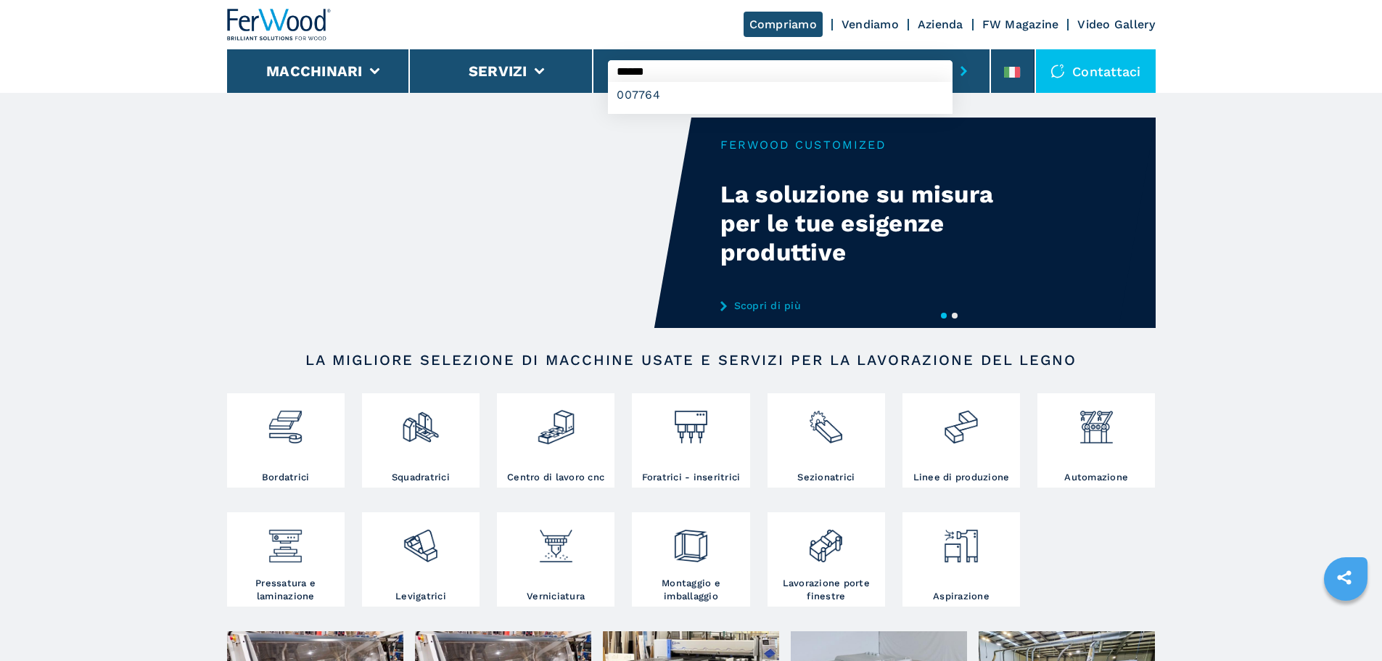
type input "******"
click at [953, 54] on button "submit-button" at bounding box center [964, 70] width 22 height 33
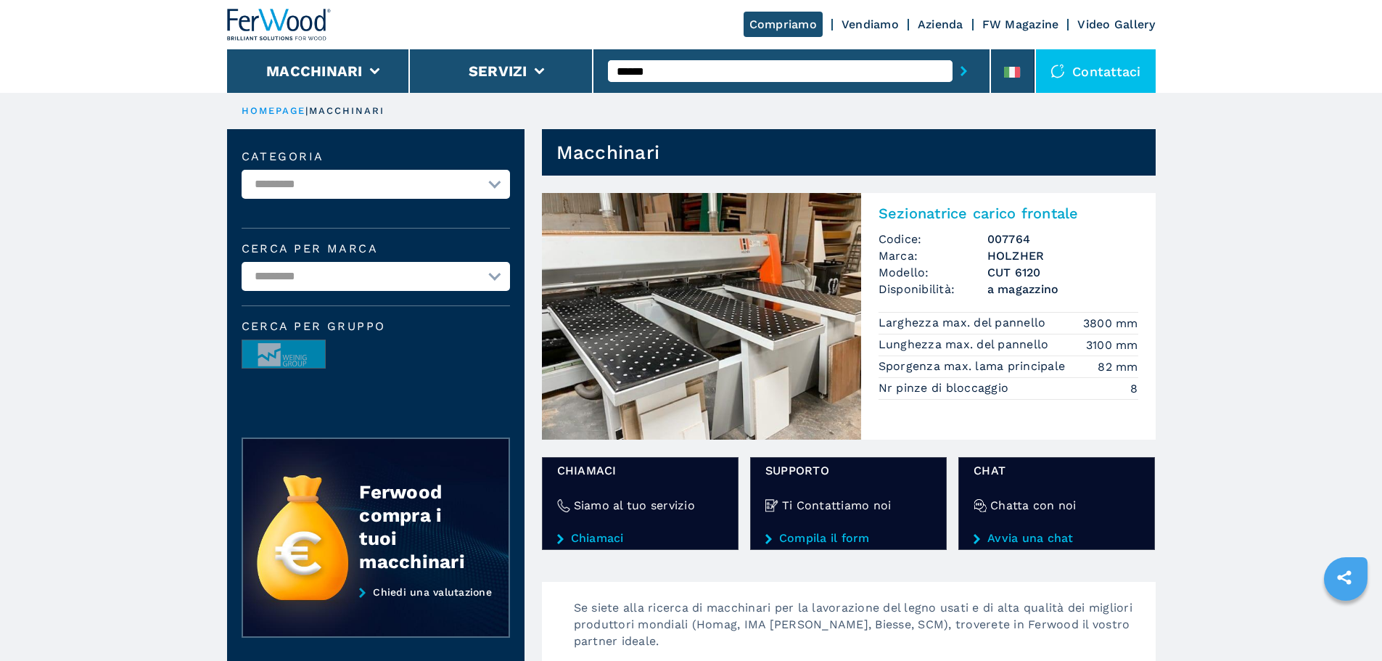
click at [790, 244] on img at bounding box center [701, 316] width 319 height 247
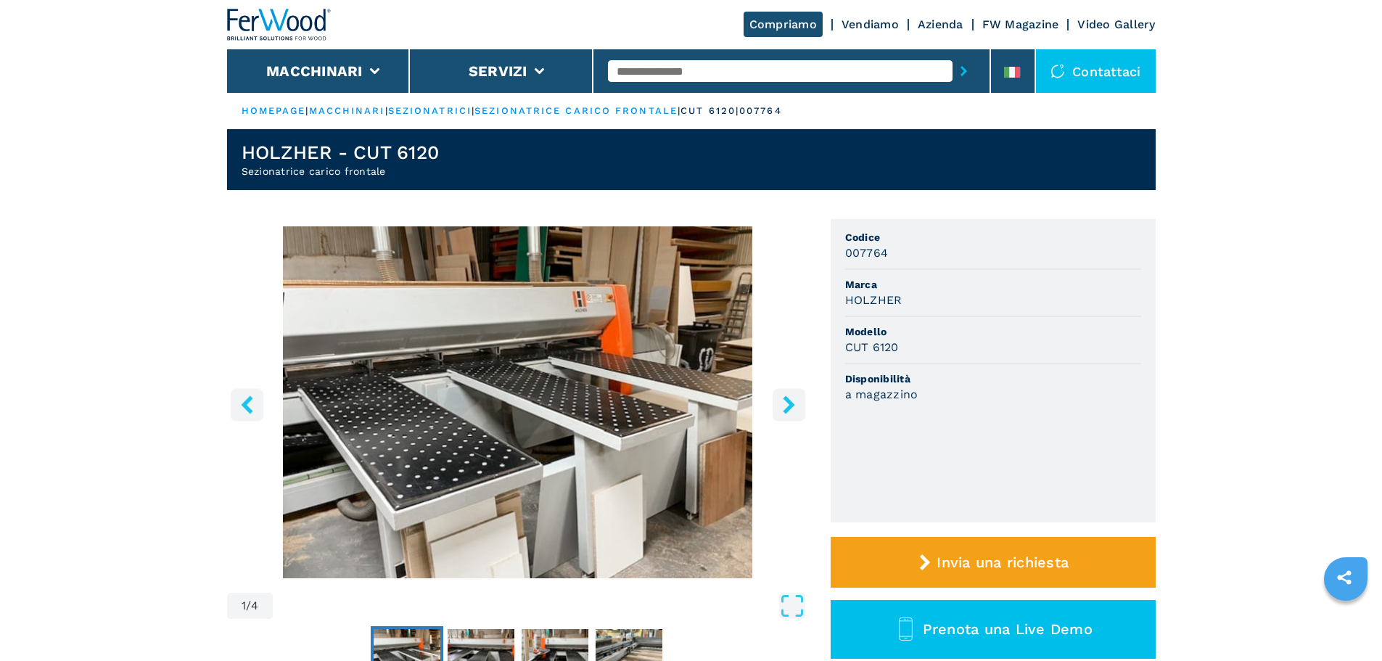
click at [359, 157] on h1 "HOLZHER - CUT 6120" at bounding box center [341, 152] width 198 height 23
copy h1 "HOLZHER - CUT 6120"
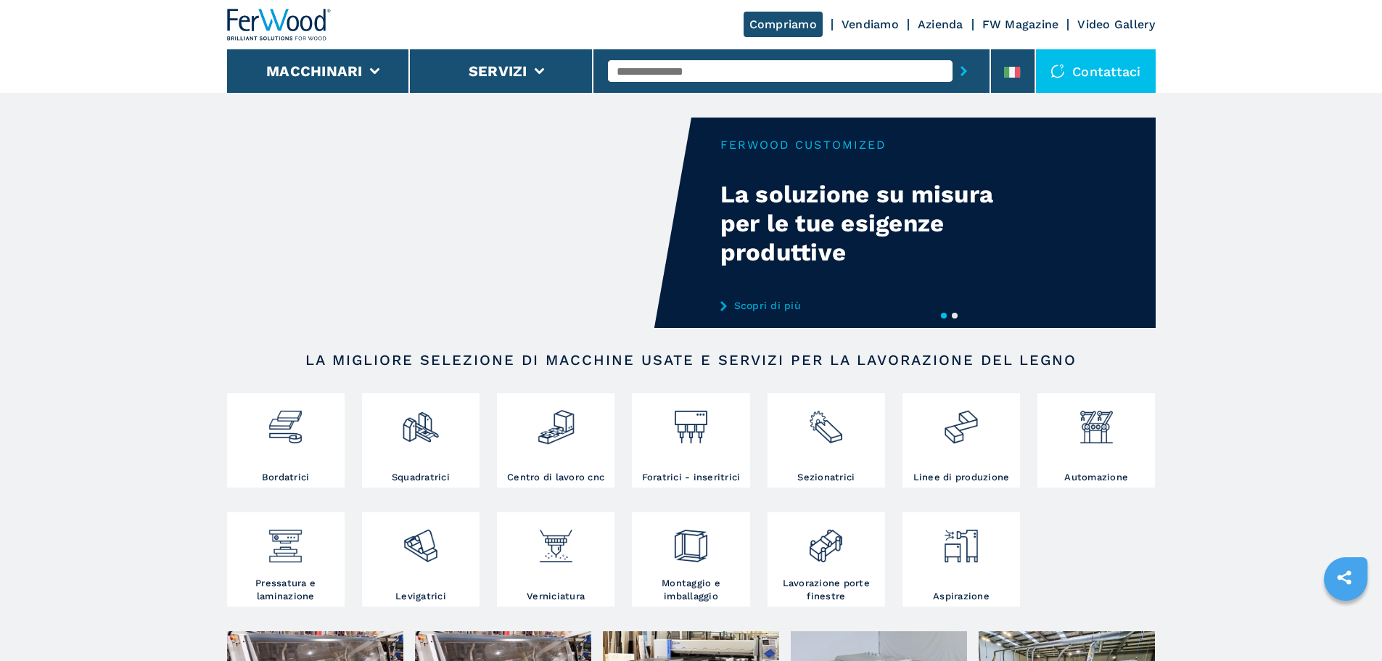
click at [958, 315] on button "2" at bounding box center [955, 316] width 6 height 6
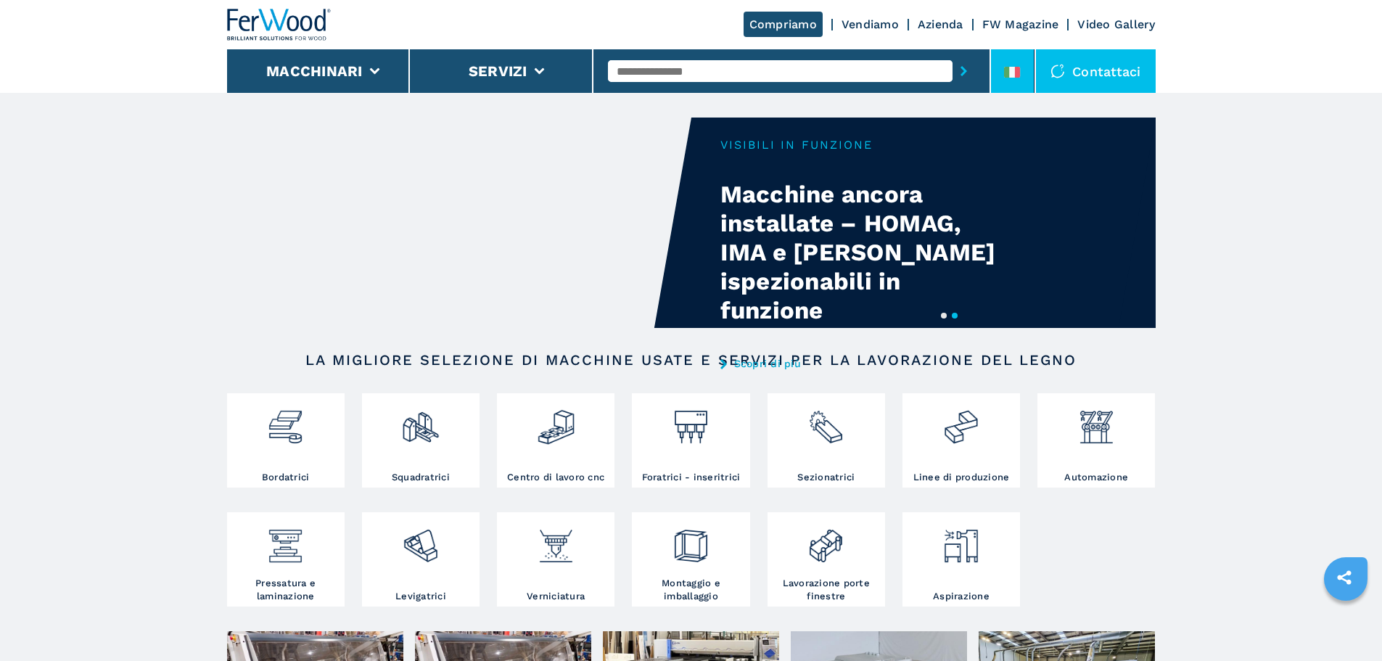
click at [1017, 61] on li at bounding box center [1013, 71] width 44 height 44
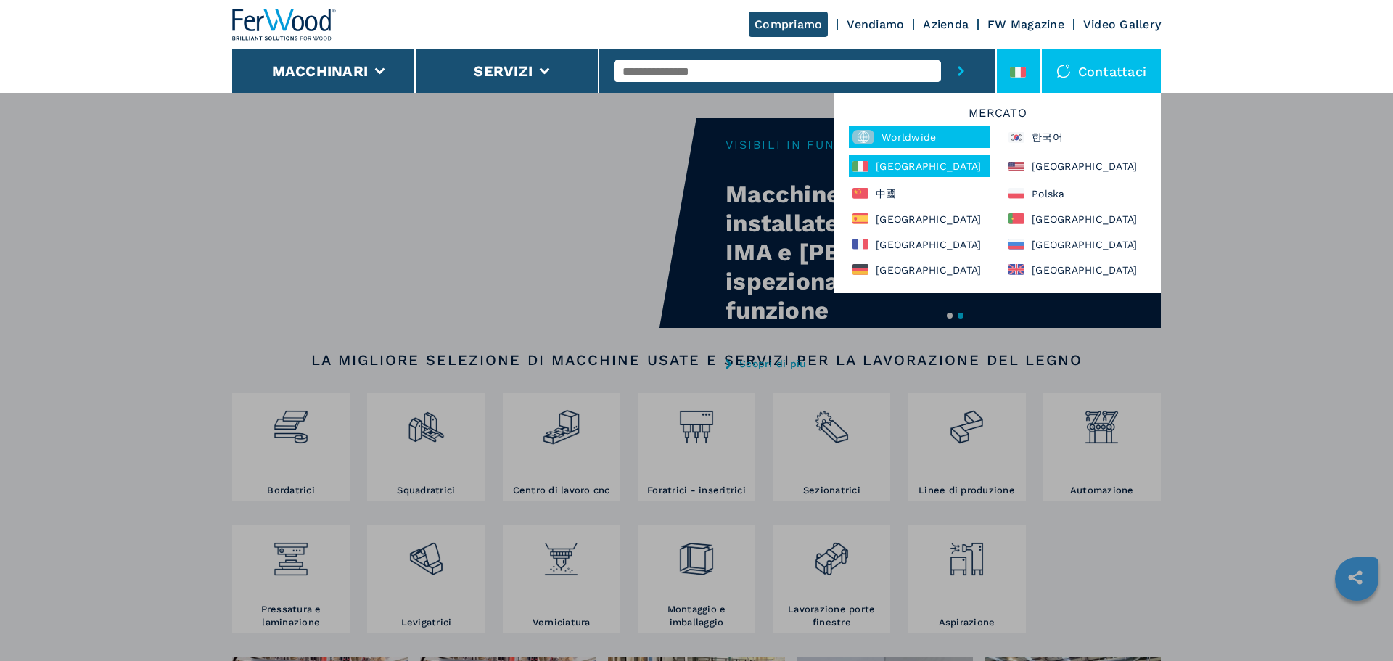
click at [921, 131] on div "Worldwide" at bounding box center [920, 137] width 142 height 22
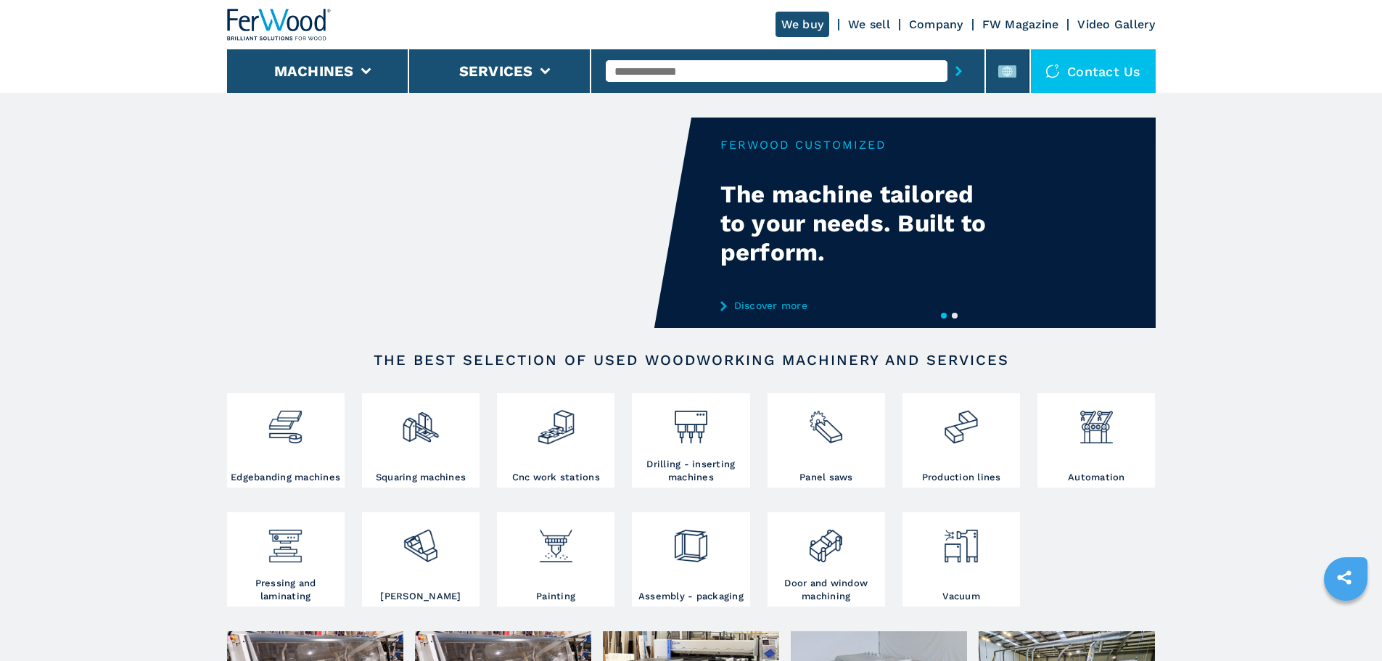
click at [958, 317] on button "2" at bounding box center [955, 316] width 6 height 6
click at [956, 317] on button "2" at bounding box center [955, 316] width 6 height 6
click at [958, 317] on button "2" at bounding box center [955, 316] width 6 height 6
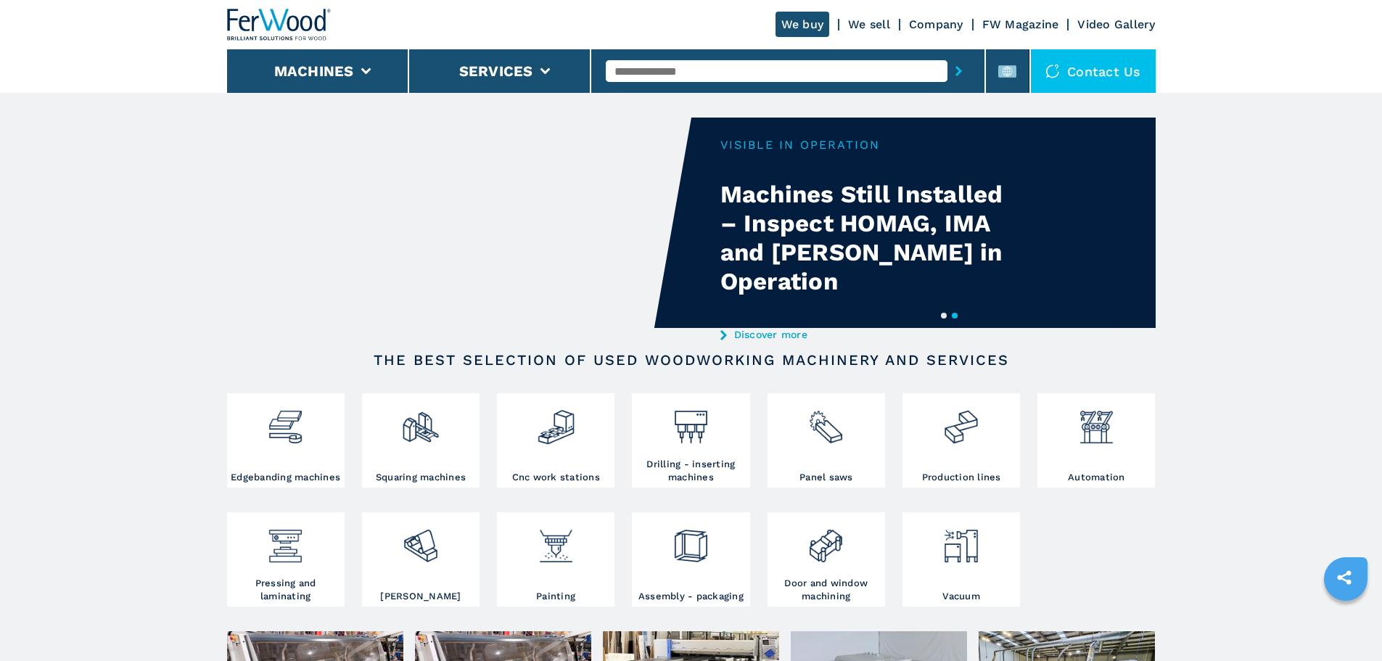
click at [947, 317] on button "1" at bounding box center [944, 316] width 6 height 6
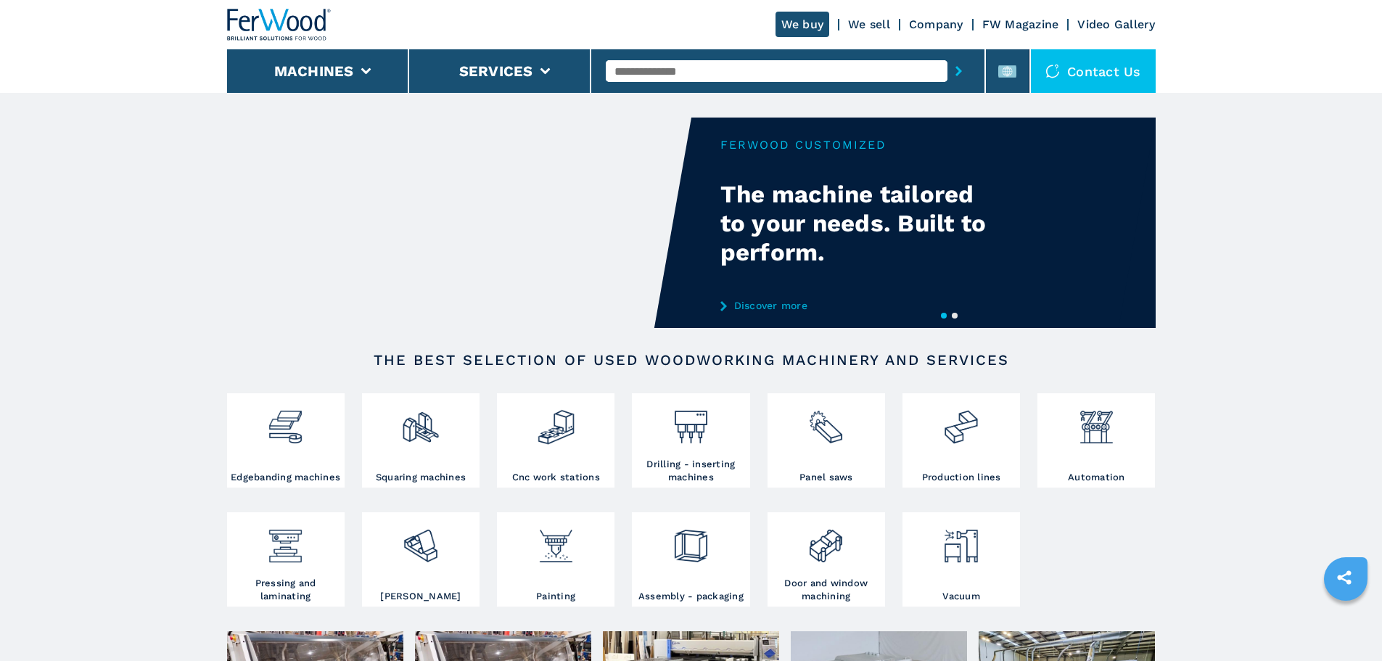
drag, startPoint x: 838, startPoint y: 262, endPoint x: 737, endPoint y: 204, distance: 116.4
click at [737, 204] on div "Your browser does not support the video tag." at bounding box center [591, 223] width 929 height 210
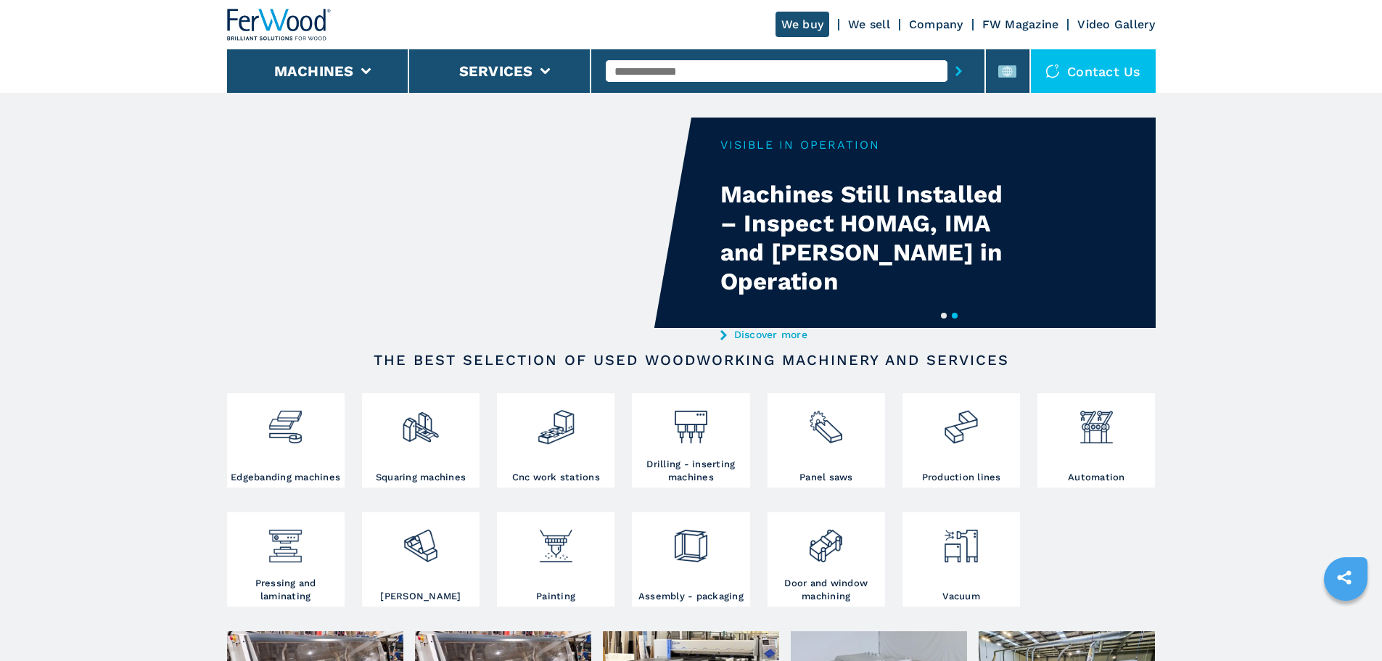
click at [769, 337] on link "Discover more" at bounding box center [863, 335] width 284 height 12
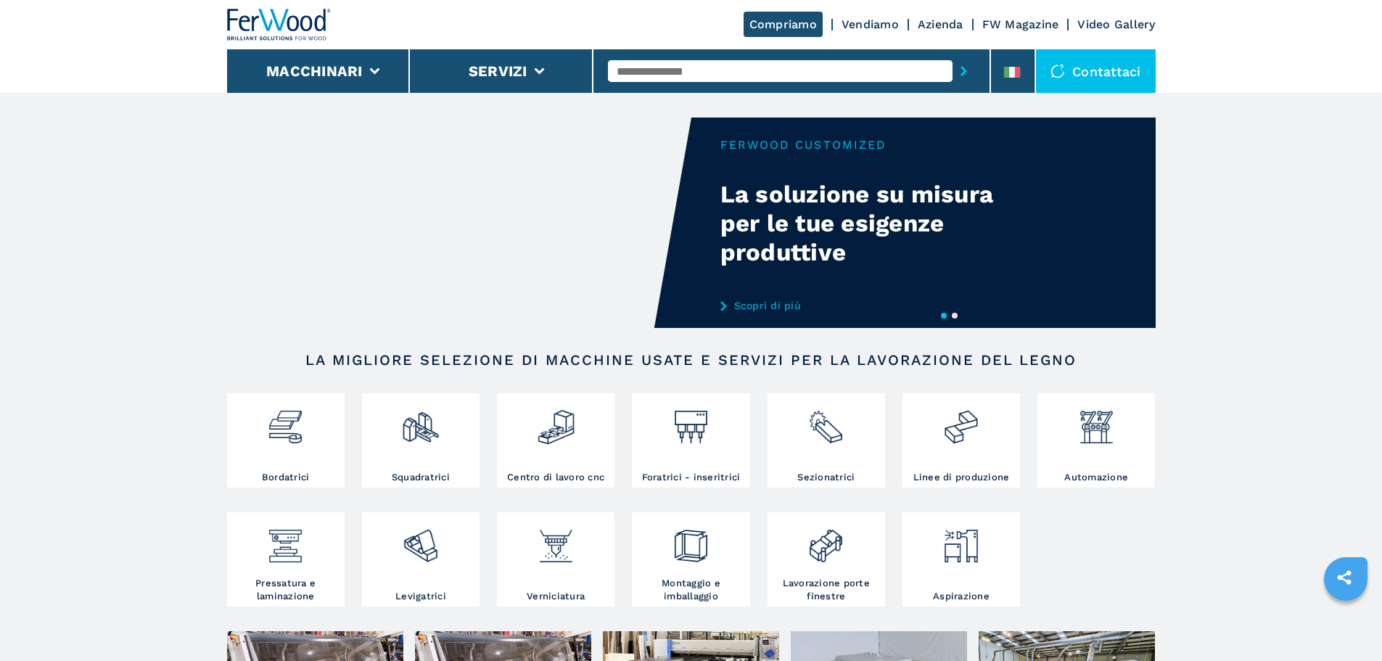
click at [958, 313] on button "2" at bounding box center [955, 316] width 6 height 6
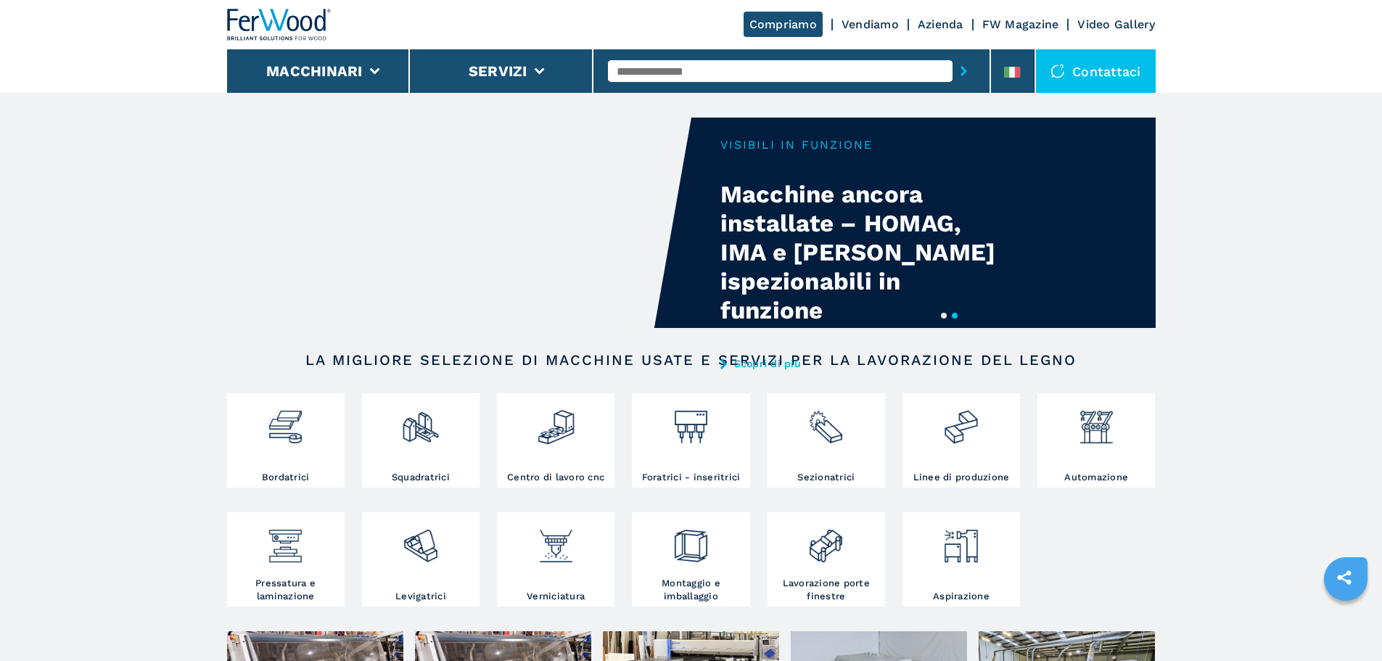
click at [947, 314] on button "1" at bounding box center [944, 316] width 6 height 6
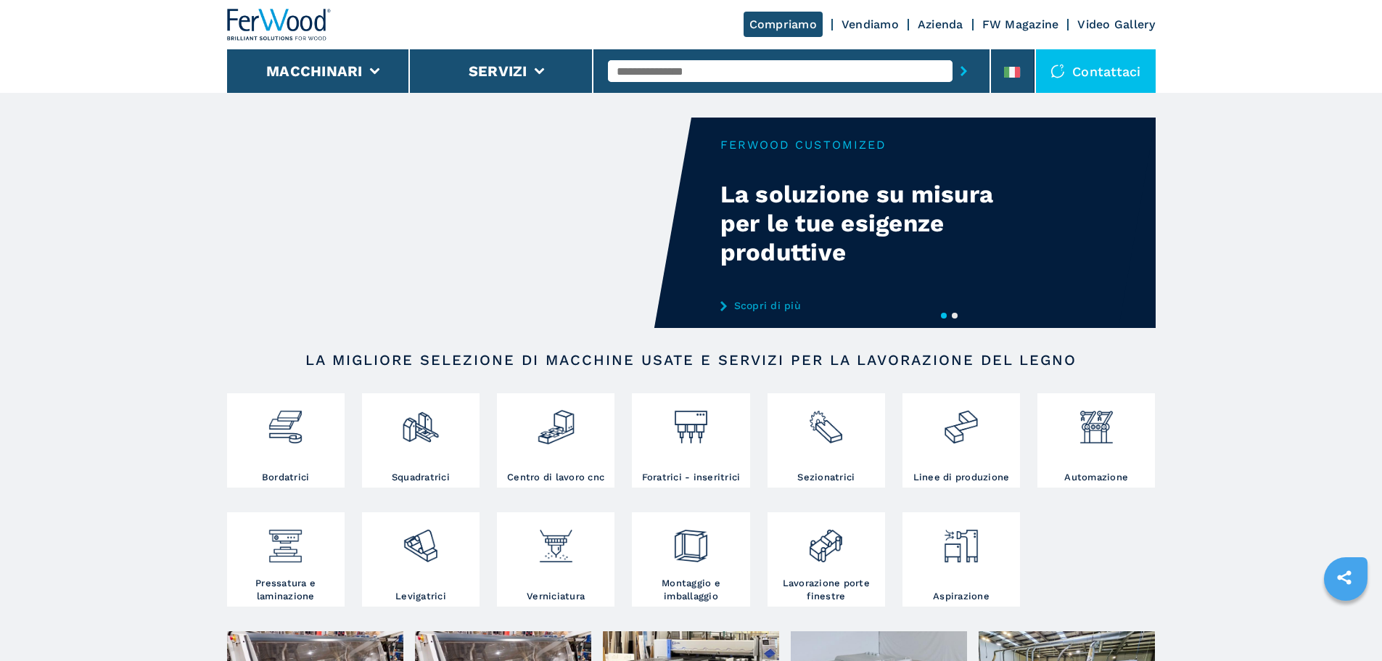
click at [956, 315] on button "2" at bounding box center [955, 316] width 6 height 6
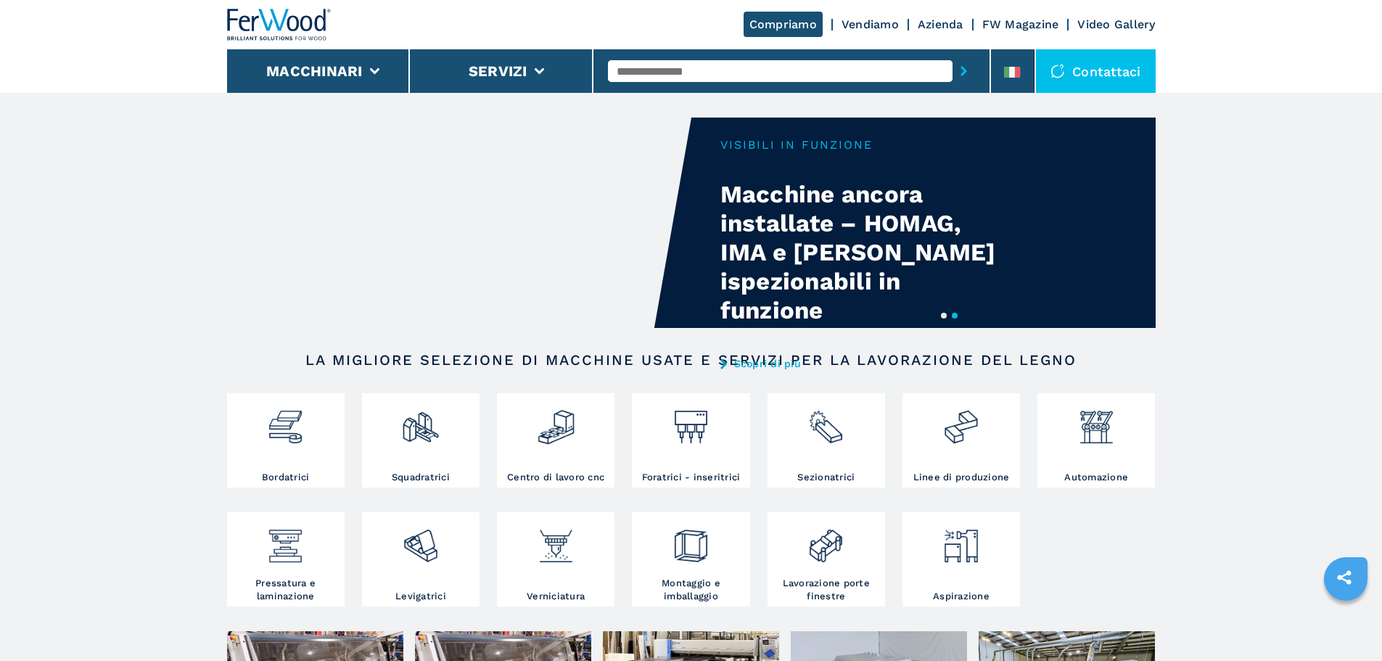
click at [942, 315] on button "1" at bounding box center [944, 316] width 6 height 6
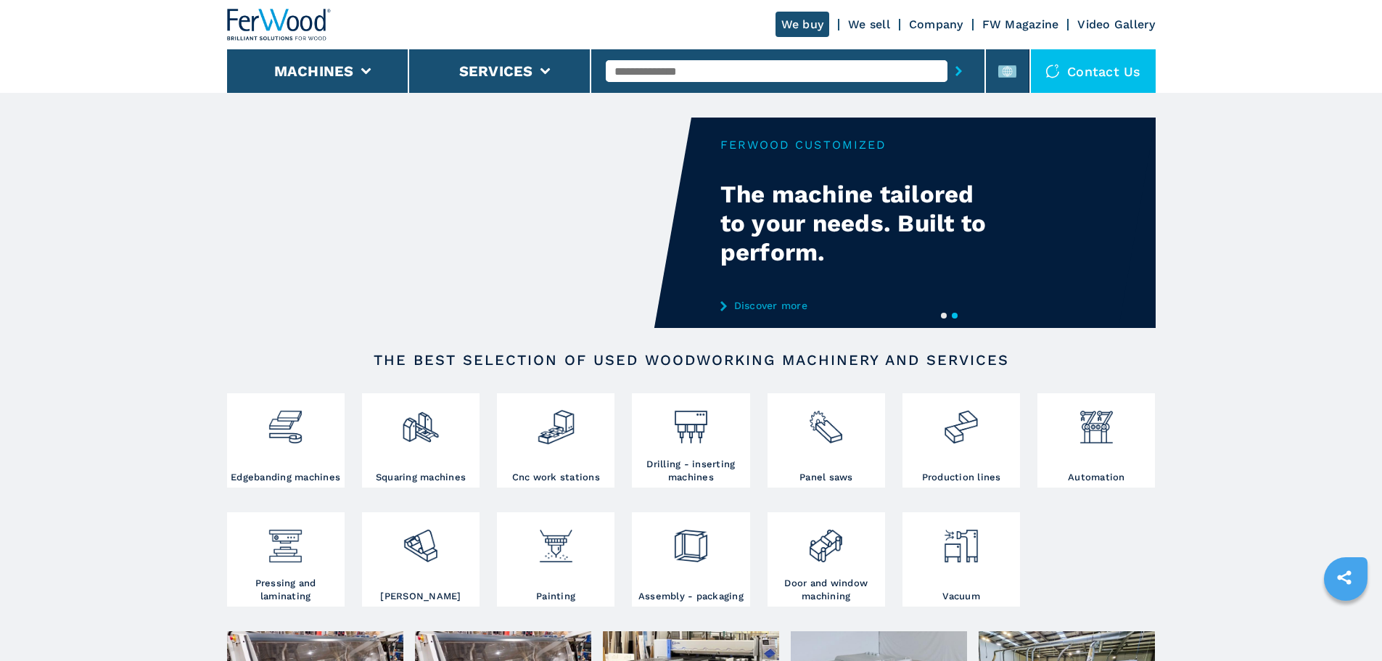
click at [941, 319] on button "1" at bounding box center [944, 316] width 6 height 6
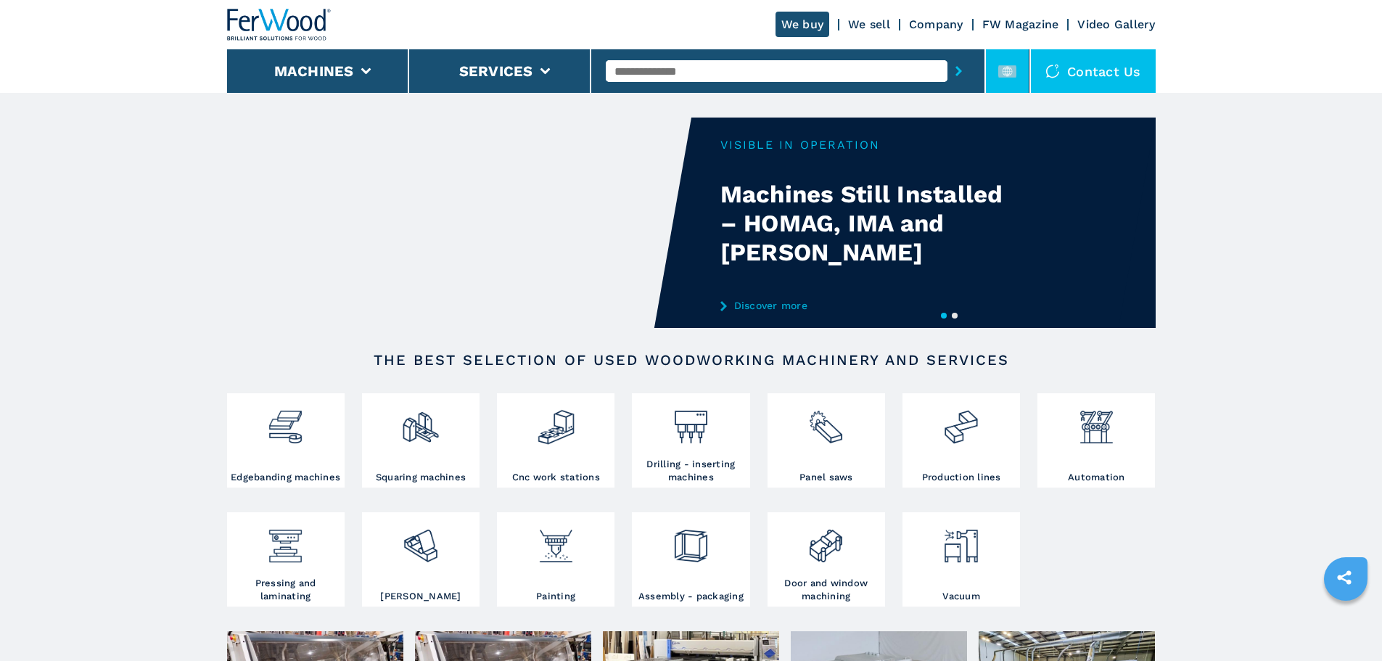
click at [1002, 65] on rect at bounding box center [1008, 71] width 18 height 12
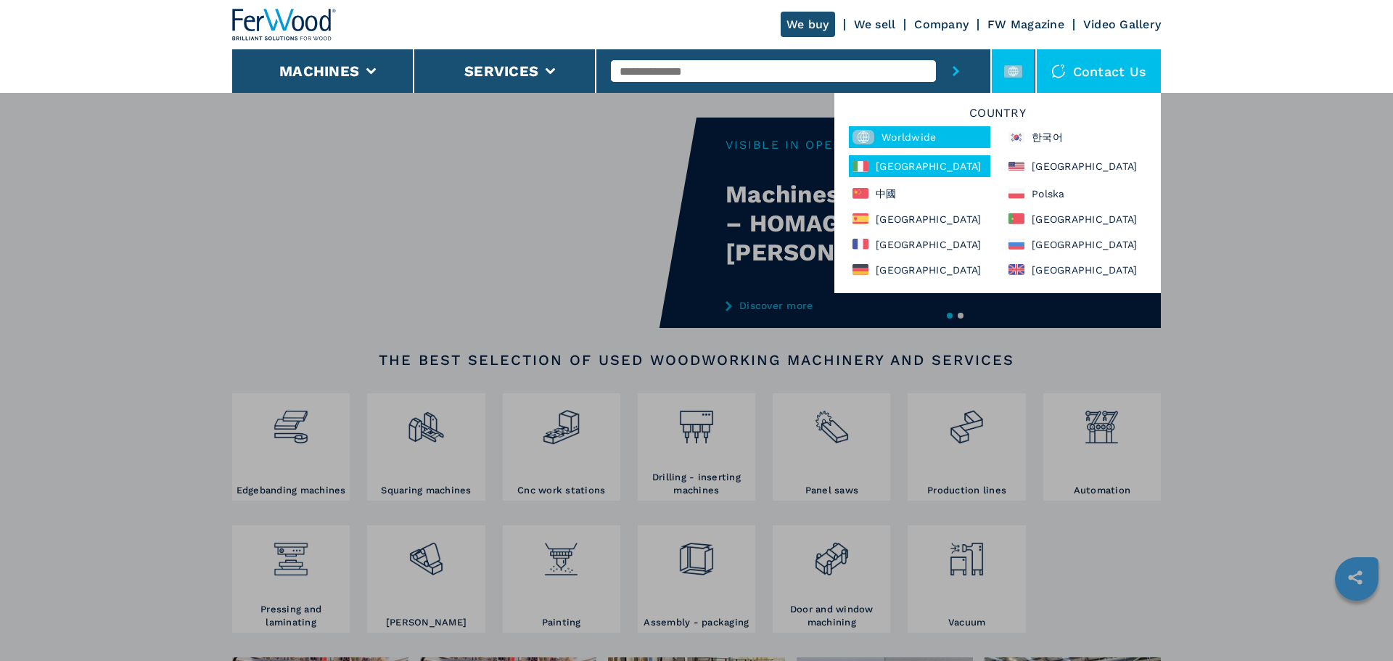
click at [870, 168] on div "Italia" at bounding box center [920, 166] width 142 height 22
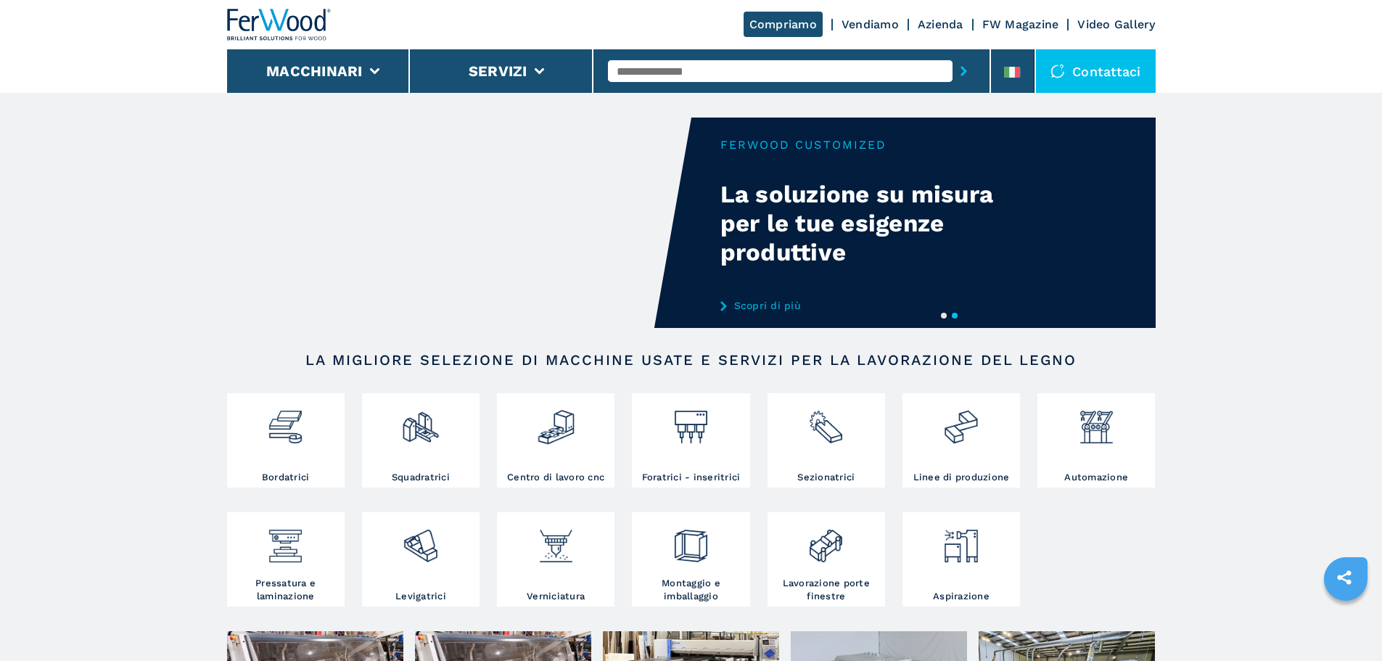
click at [753, 74] on input "text" at bounding box center [780, 71] width 345 height 22
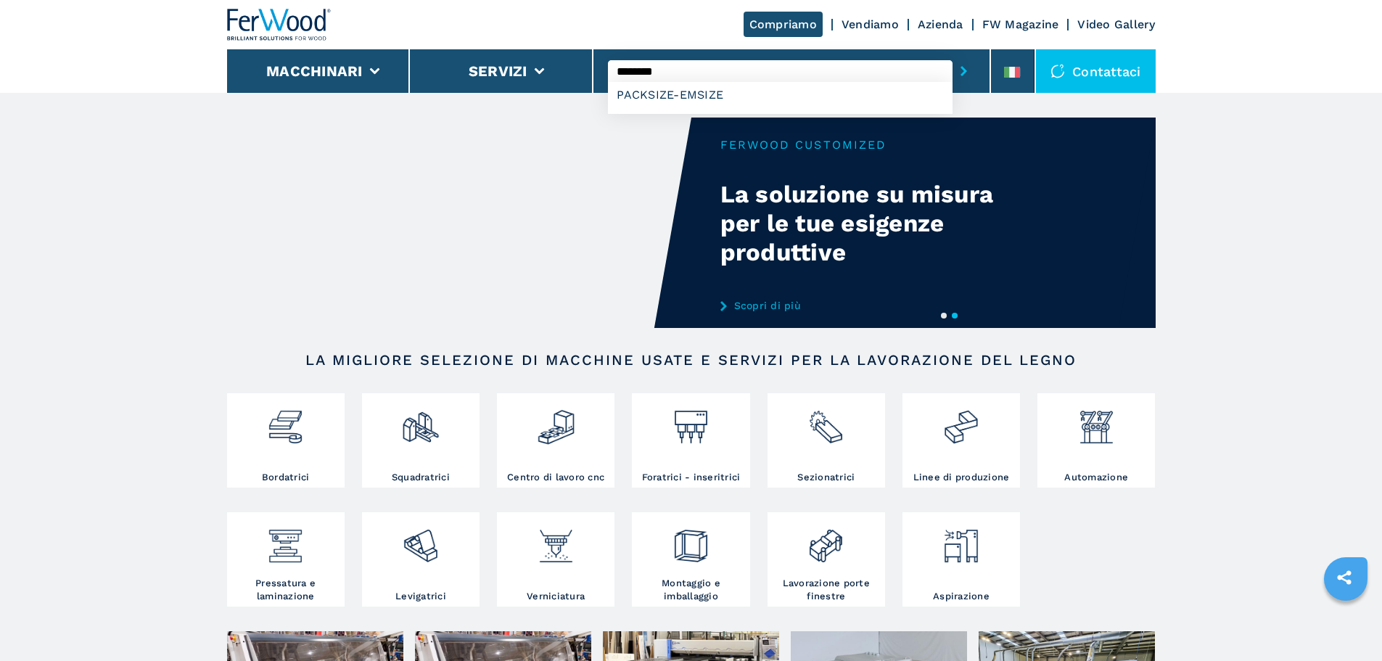
type input "********"
click at [953, 54] on button "submit-button" at bounding box center [964, 70] width 22 height 33
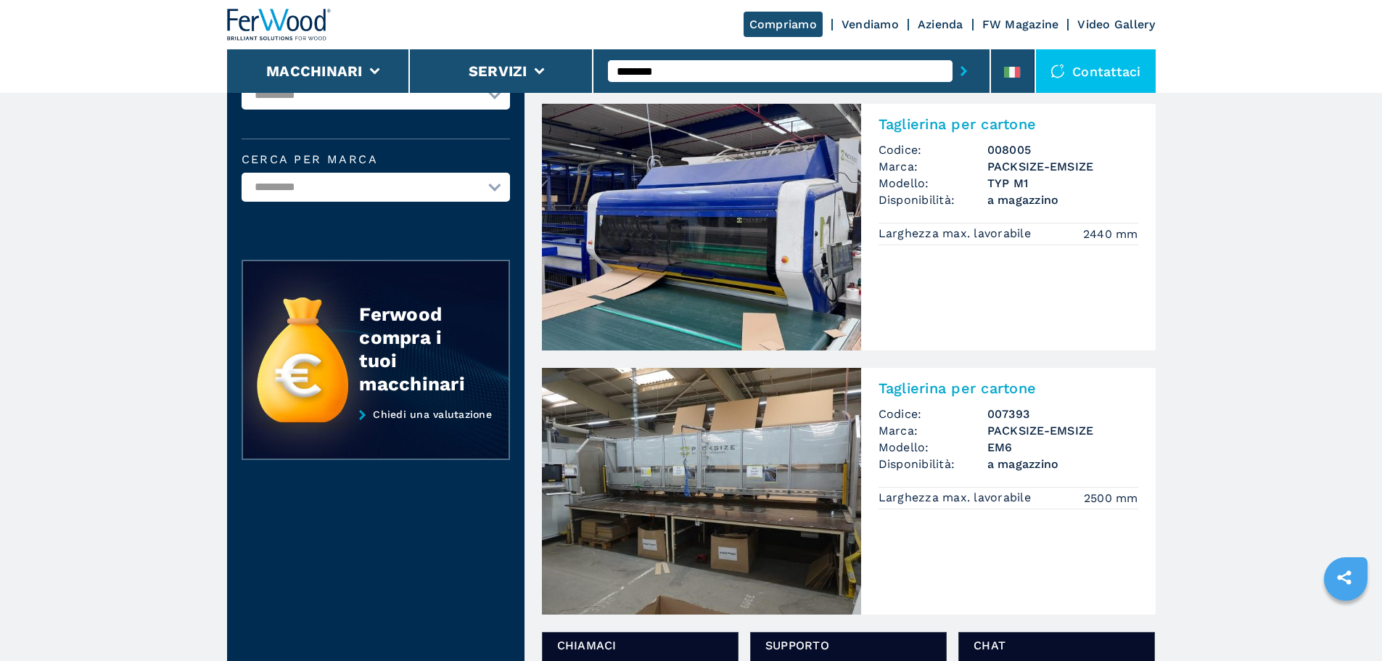
scroll to position [73, 0]
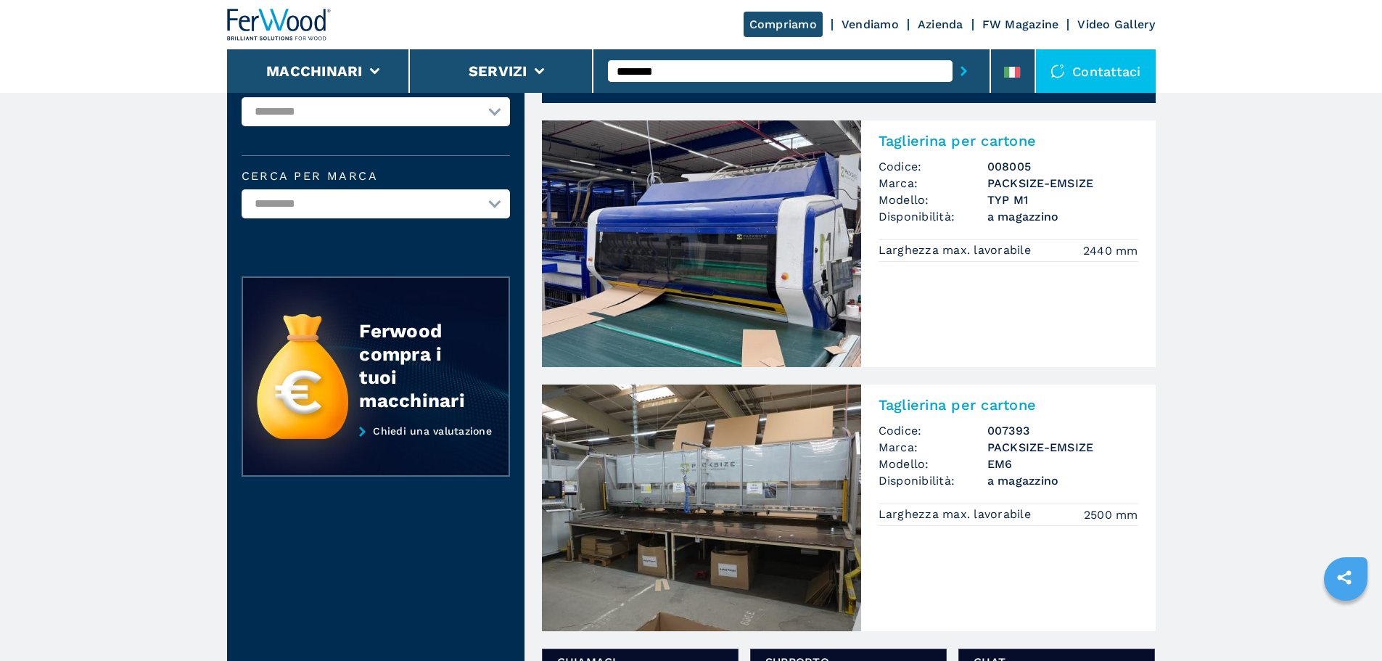
click at [727, 255] on img at bounding box center [701, 243] width 319 height 247
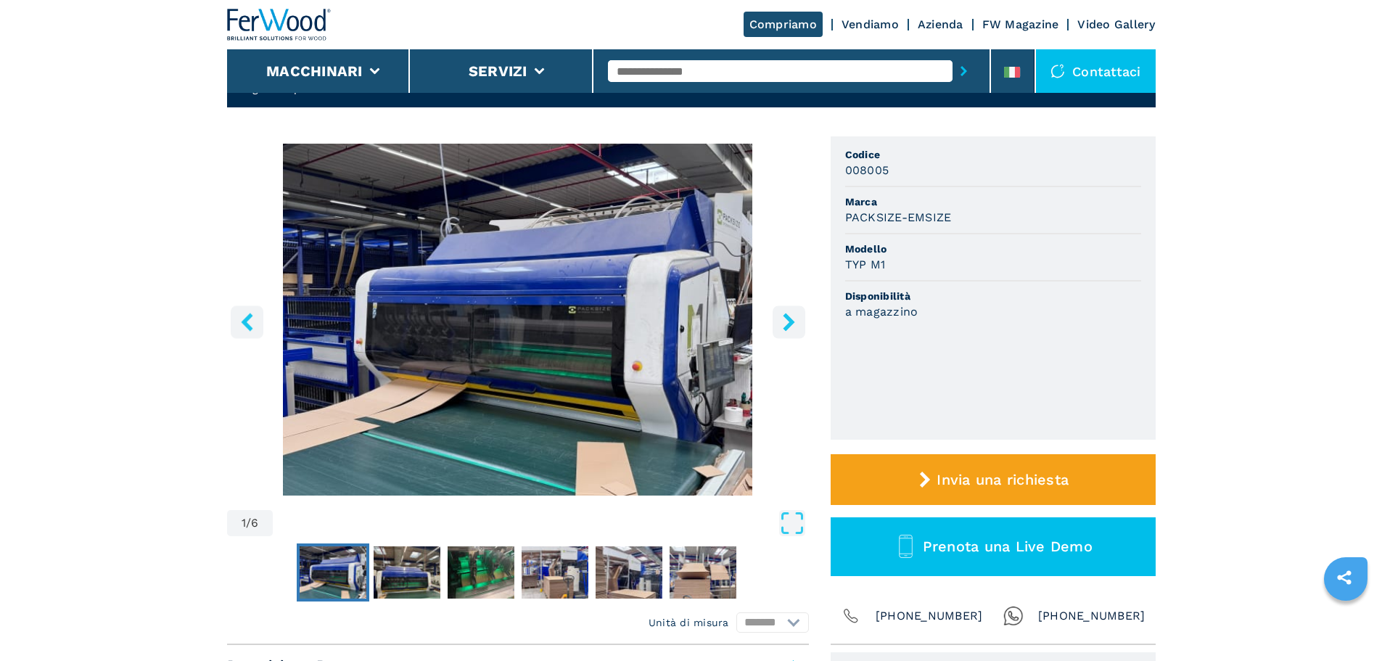
scroll to position [145, 0]
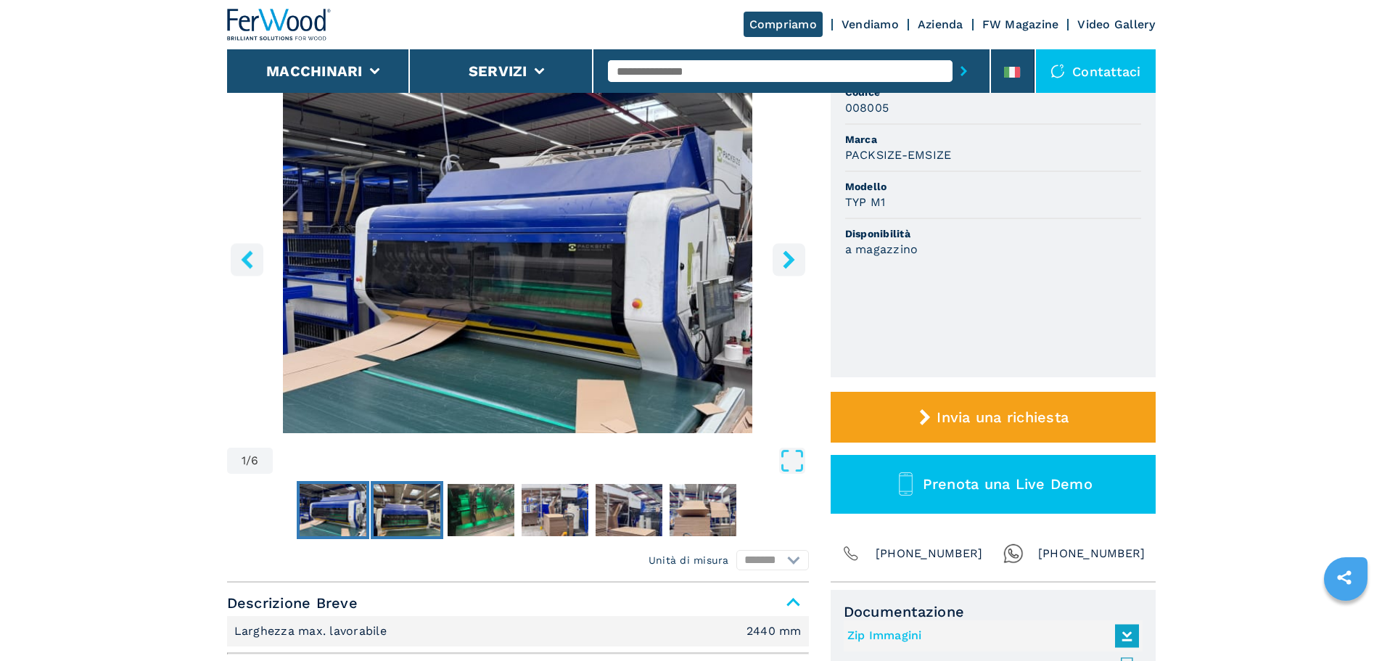
click at [388, 518] on img "Go to Slide 2" at bounding box center [407, 510] width 67 height 52
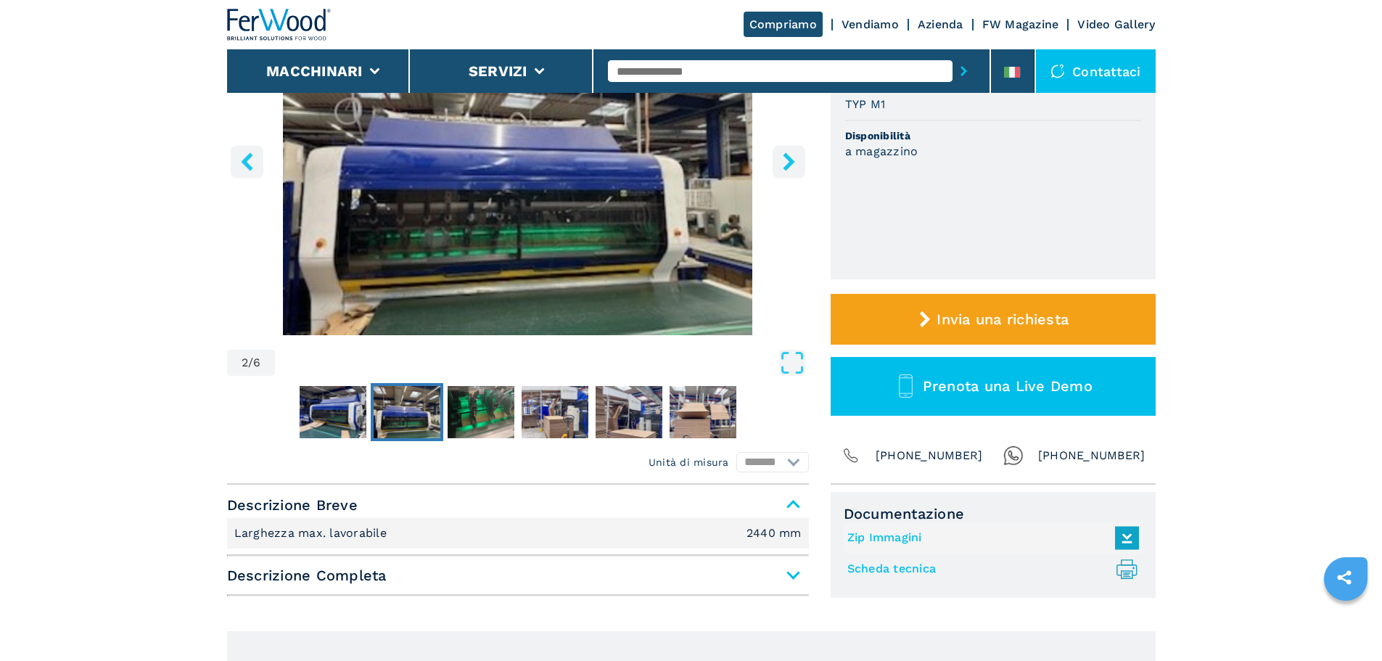
scroll to position [218, 0]
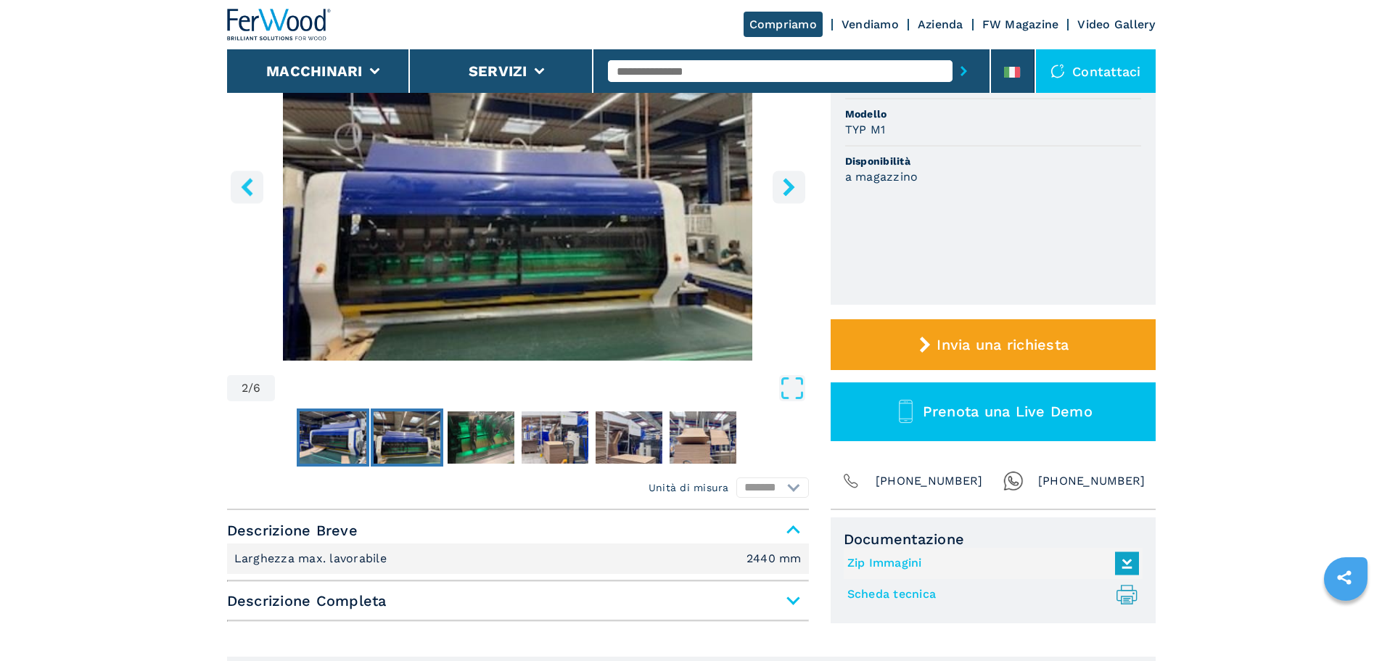
drag, startPoint x: 324, startPoint y: 425, endPoint x: 440, endPoint y: 427, distance: 116.8
click at [324, 425] on img "Go to Slide 1" at bounding box center [333, 437] width 67 height 52
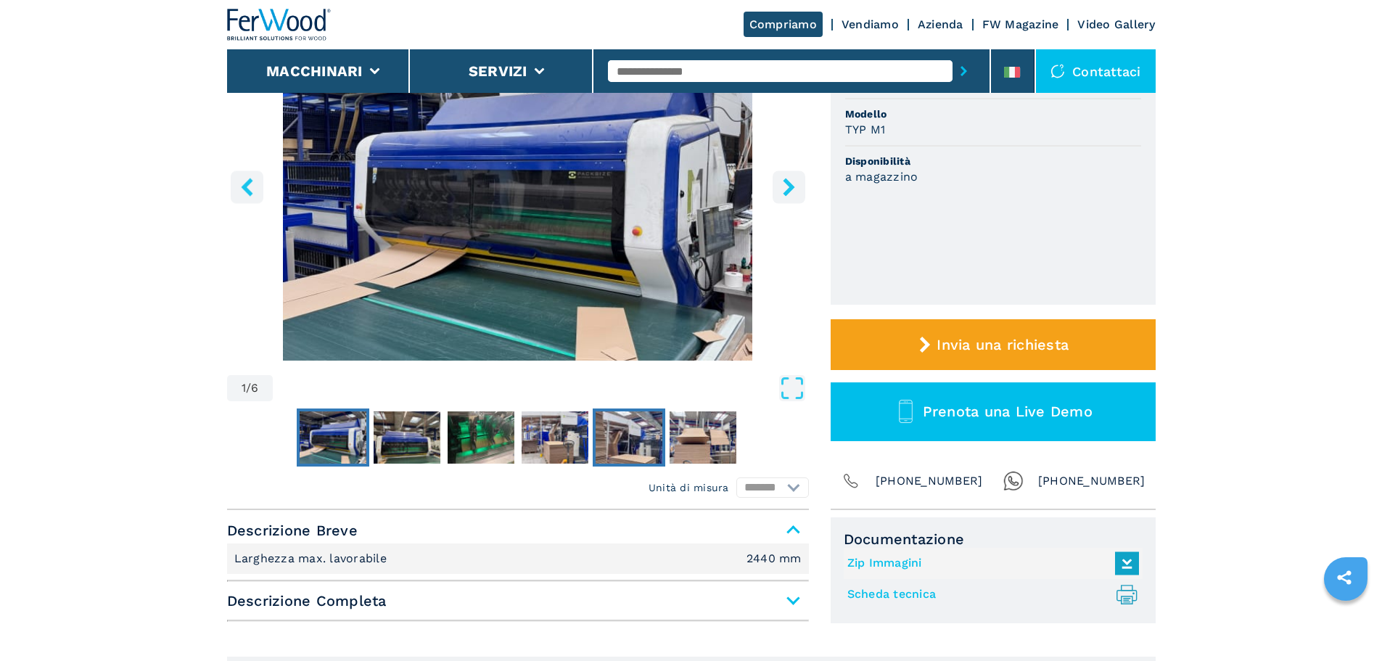
click at [645, 444] on img "Go to Slide 5" at bounding box center [629, 437] width 67 height 52
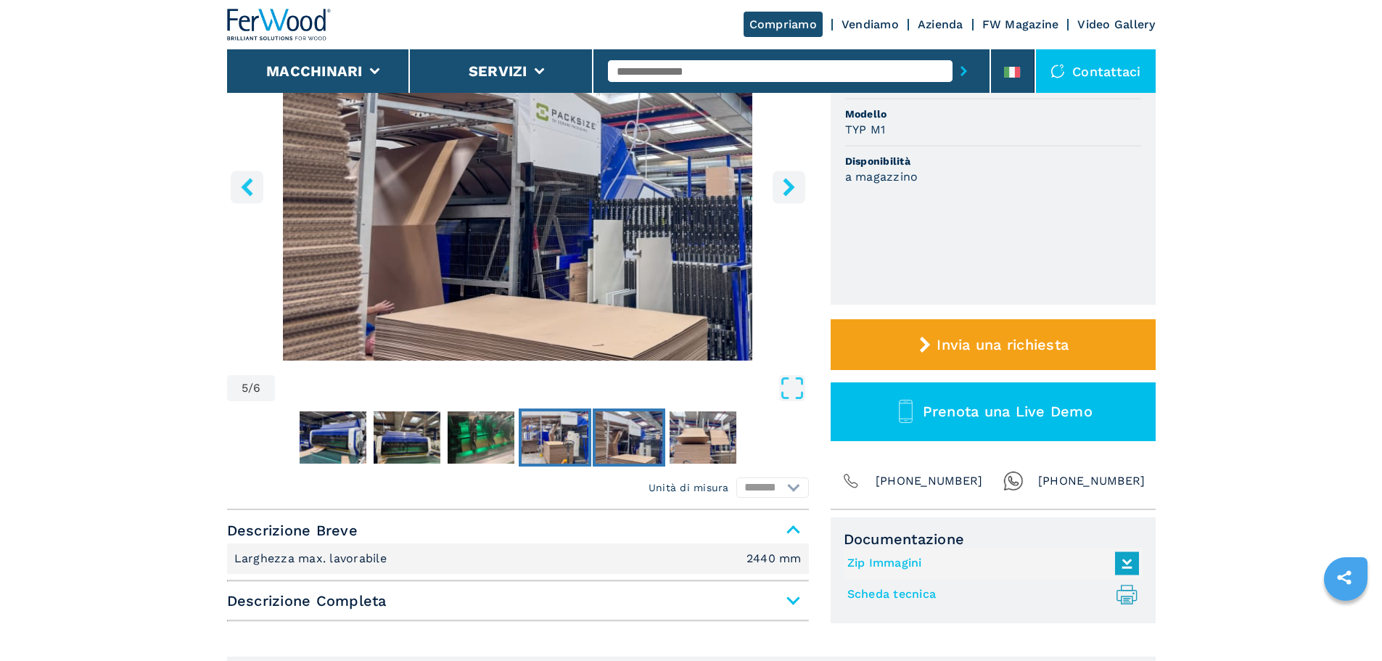
click at [578, 443] on img "Go to Slide 4" at bounding box center [555, 437] width 67 height 52
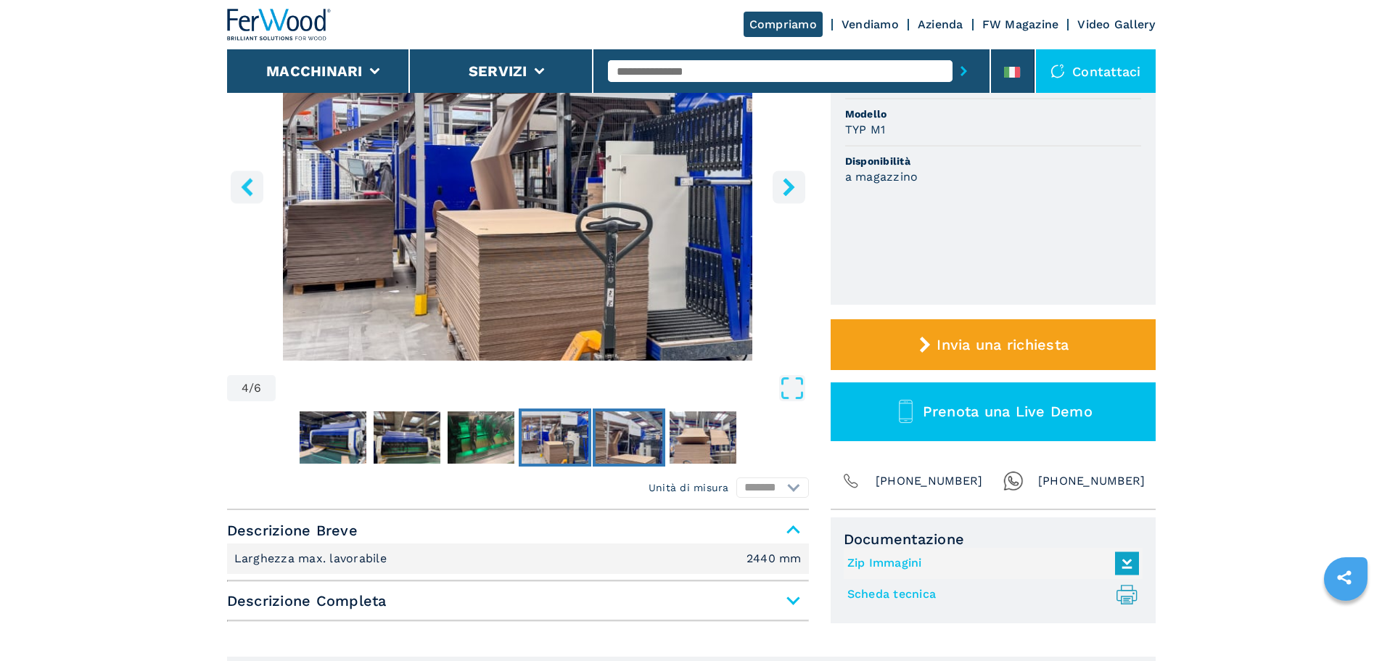
click at [619, 442] on img "Go to Slide 5" at bounding box center [629, 437] width 67 height 52
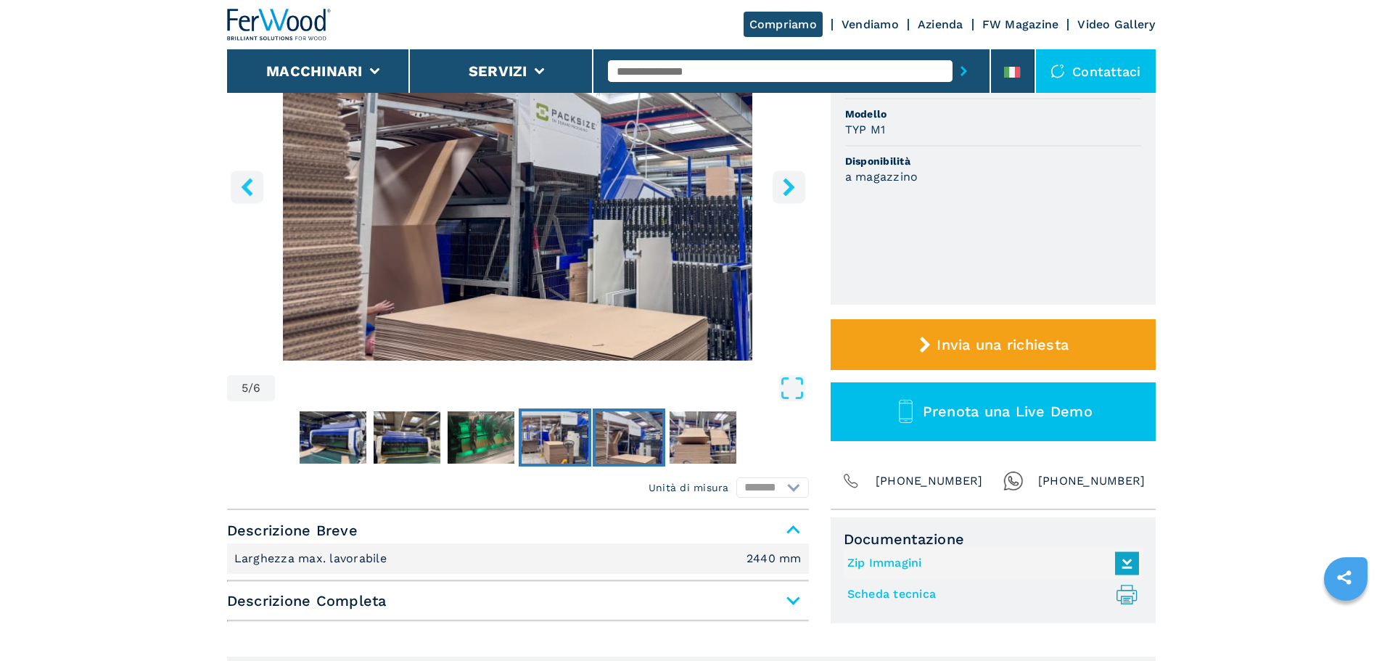
click at [572, 426] on img "Go to Slide 4" at bounding box center [555, 437] width 67 height 52
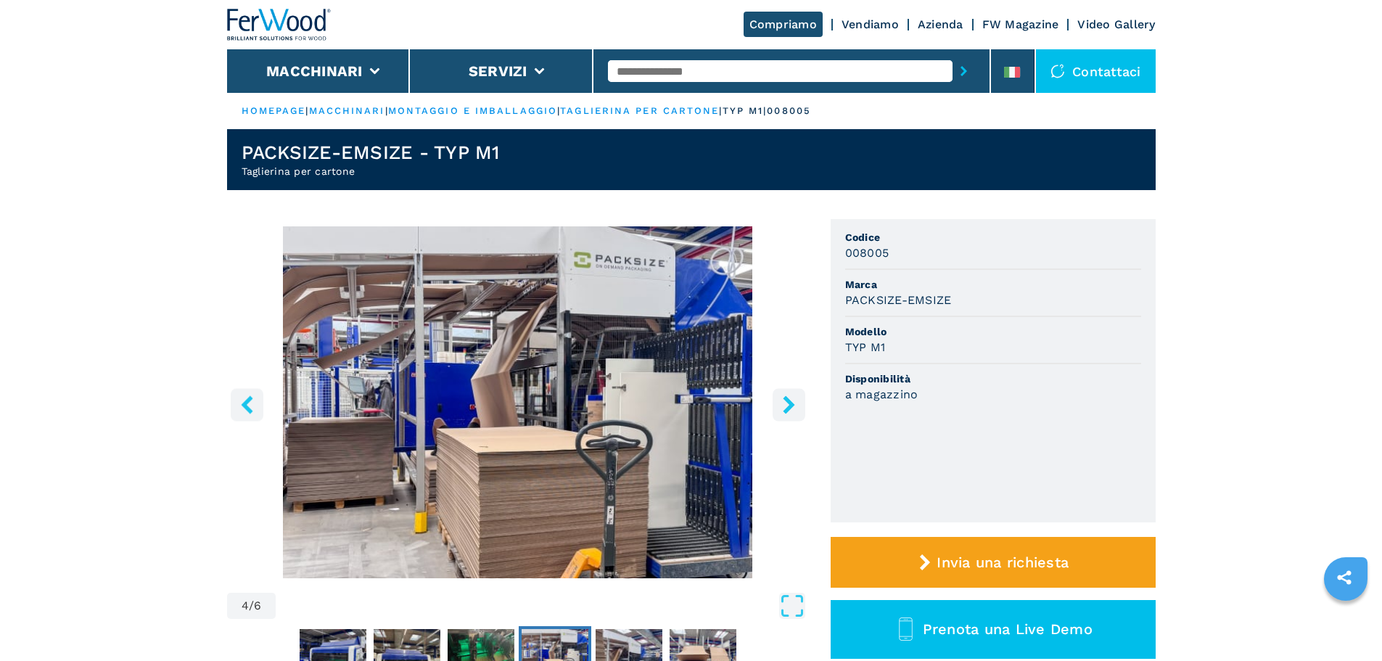
scroll to position [73, 0]
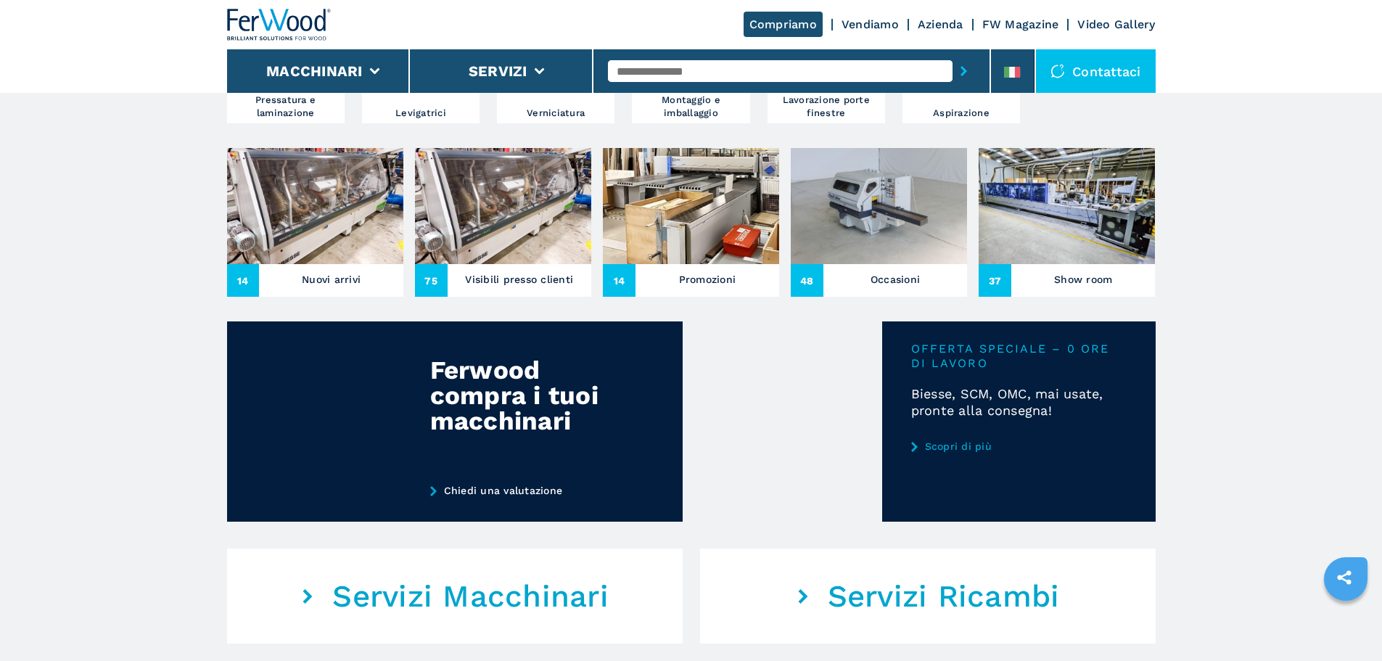
scroll to position [581, 0]
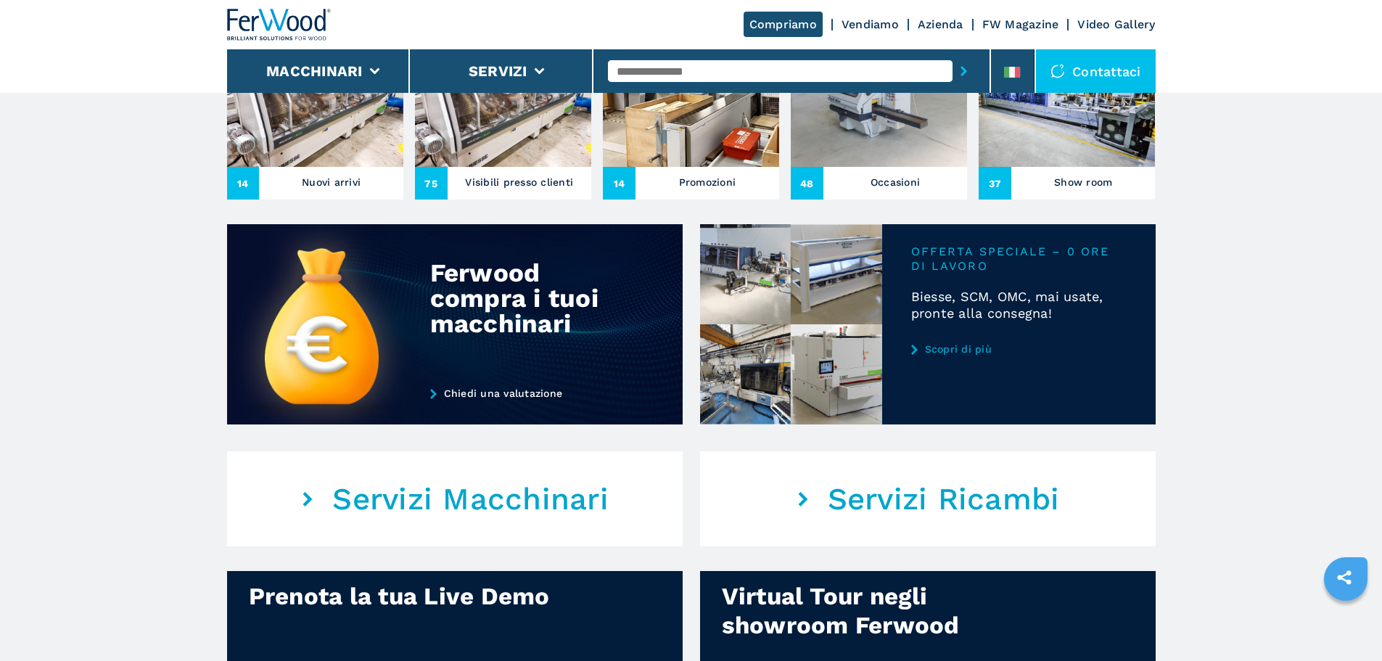
click at [954, 355] on link "Scopri di più" at bounding box center [1019, 349] width 216 height 12
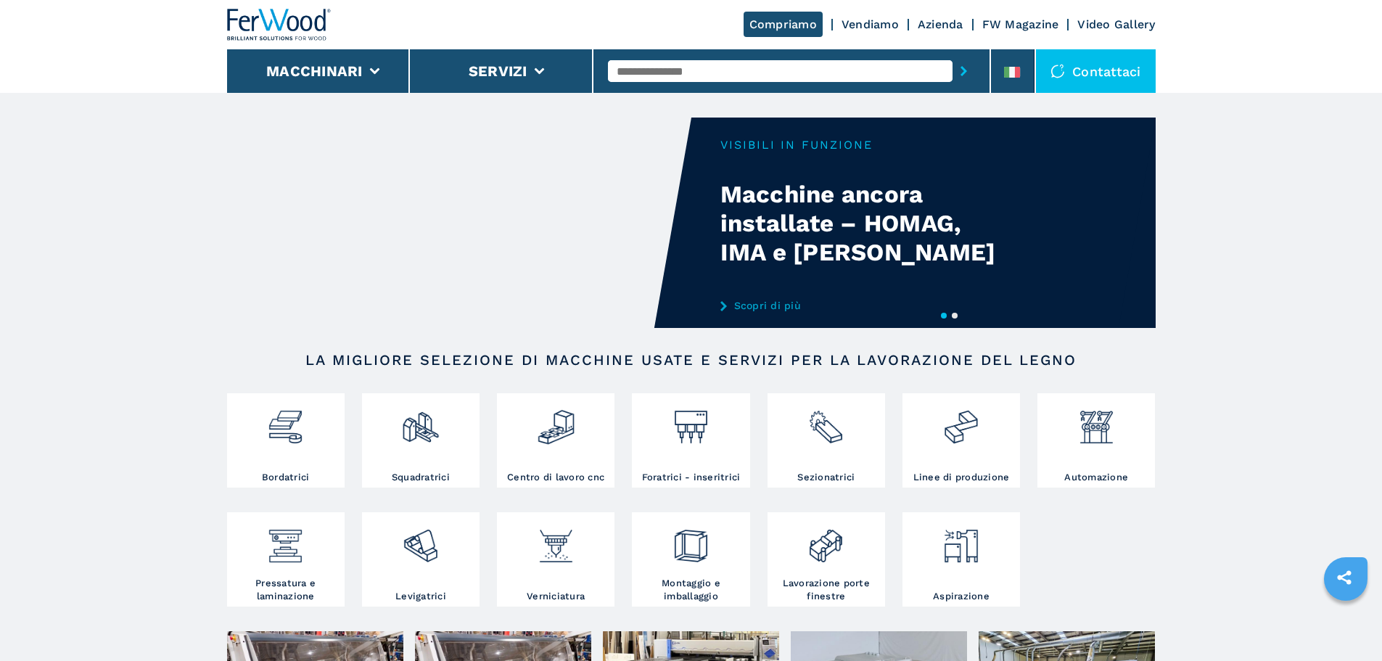
click at [952, 313] on button "2" at bounding box center [955, 316] width 6 height 6
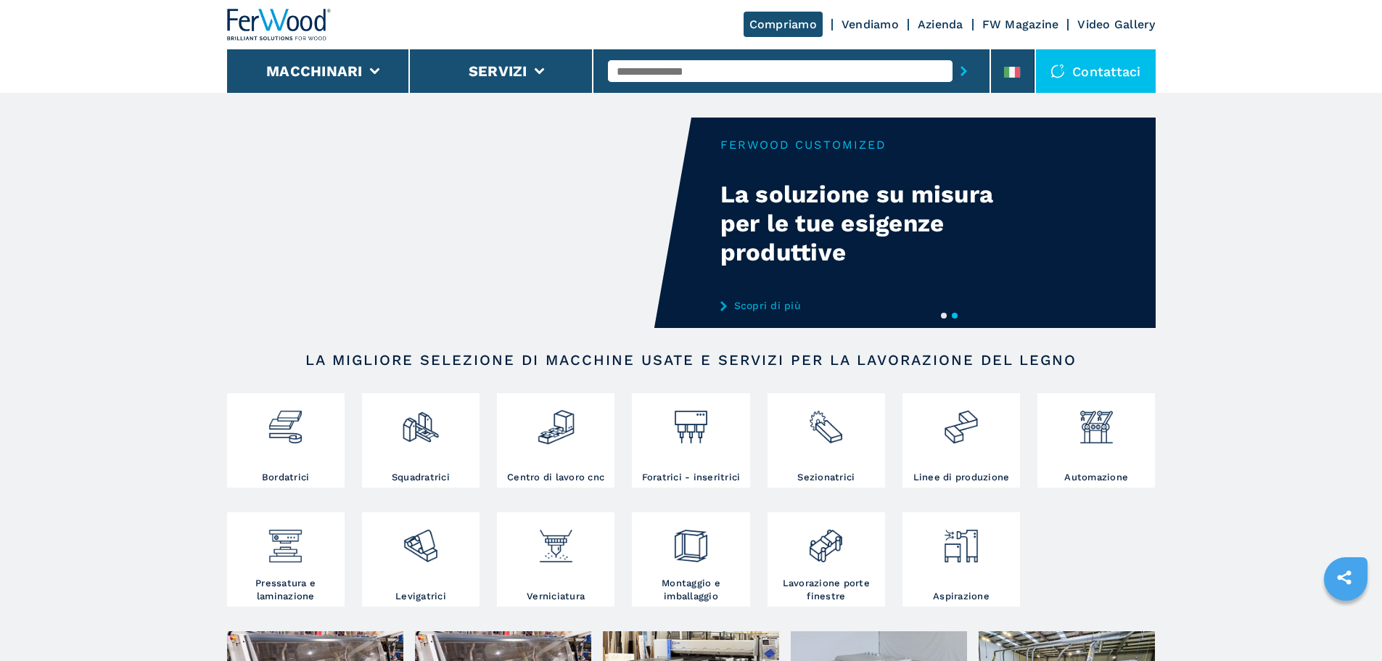
click at [941, 313] on button "1" at bounding box center [944, 316] width 6 height 6
click at [943, 313] on button "1" at bounding box center [944, 316] width 6 height 6
click at [941, 313] on button "1" at bounding box center [944, 316] width 6 height 6
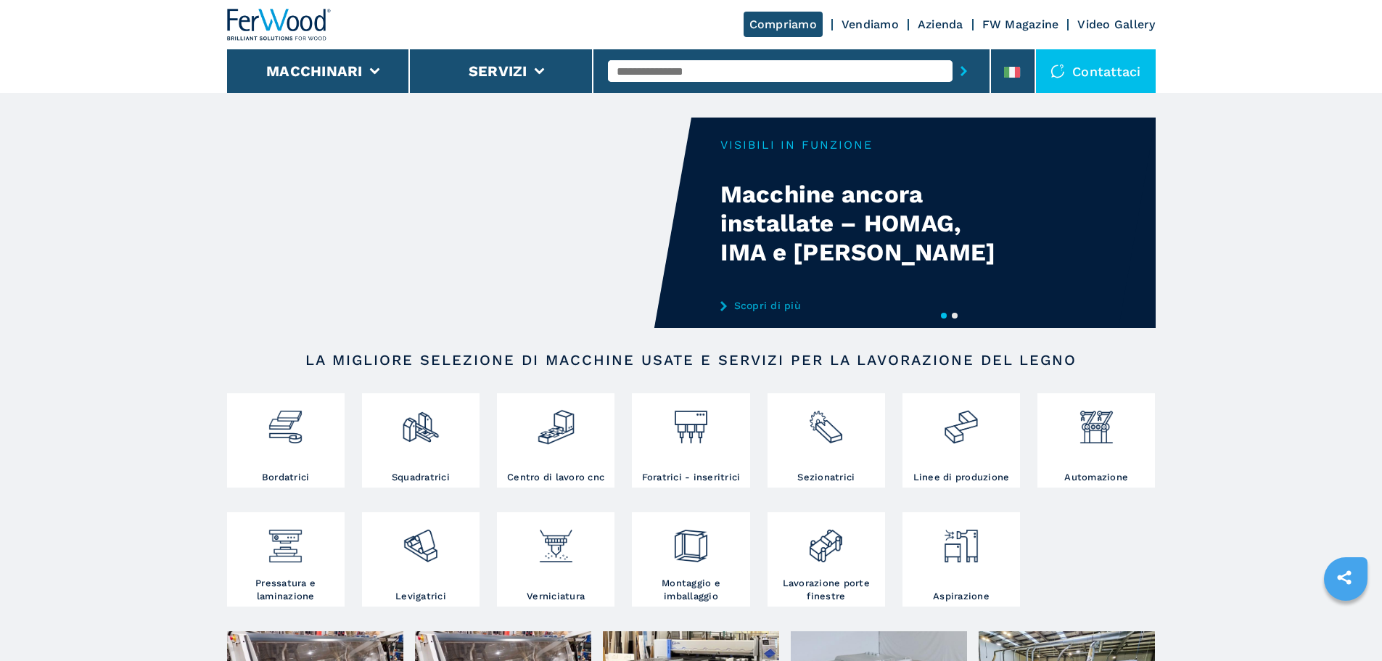
click at [1144, 304] on div "Your browser does not support the video tag." at bounding box center [691, 223] width 929 height 210
